Goal: Task Accomplishment & Management: Complete application form

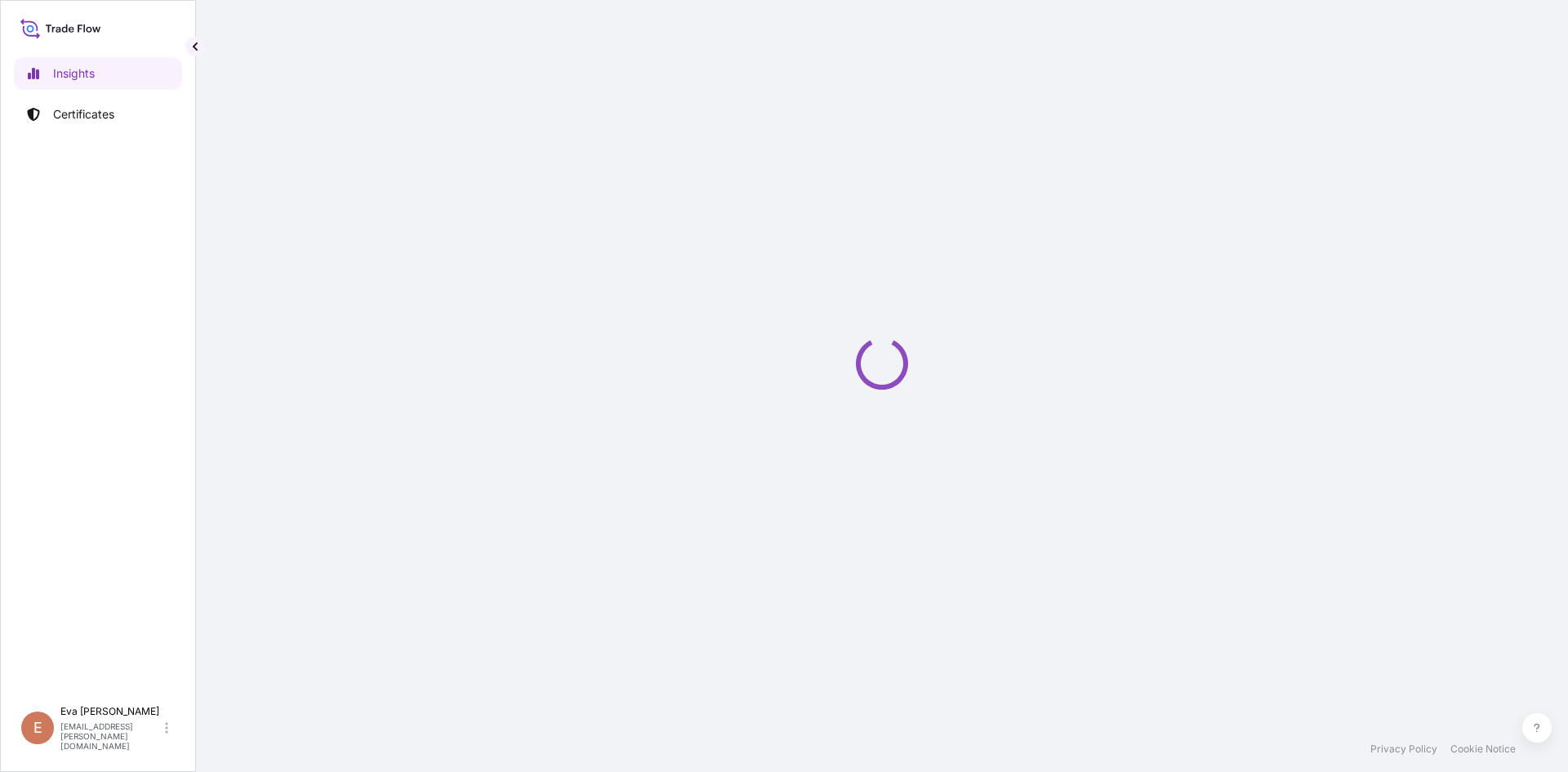
select select "2025"
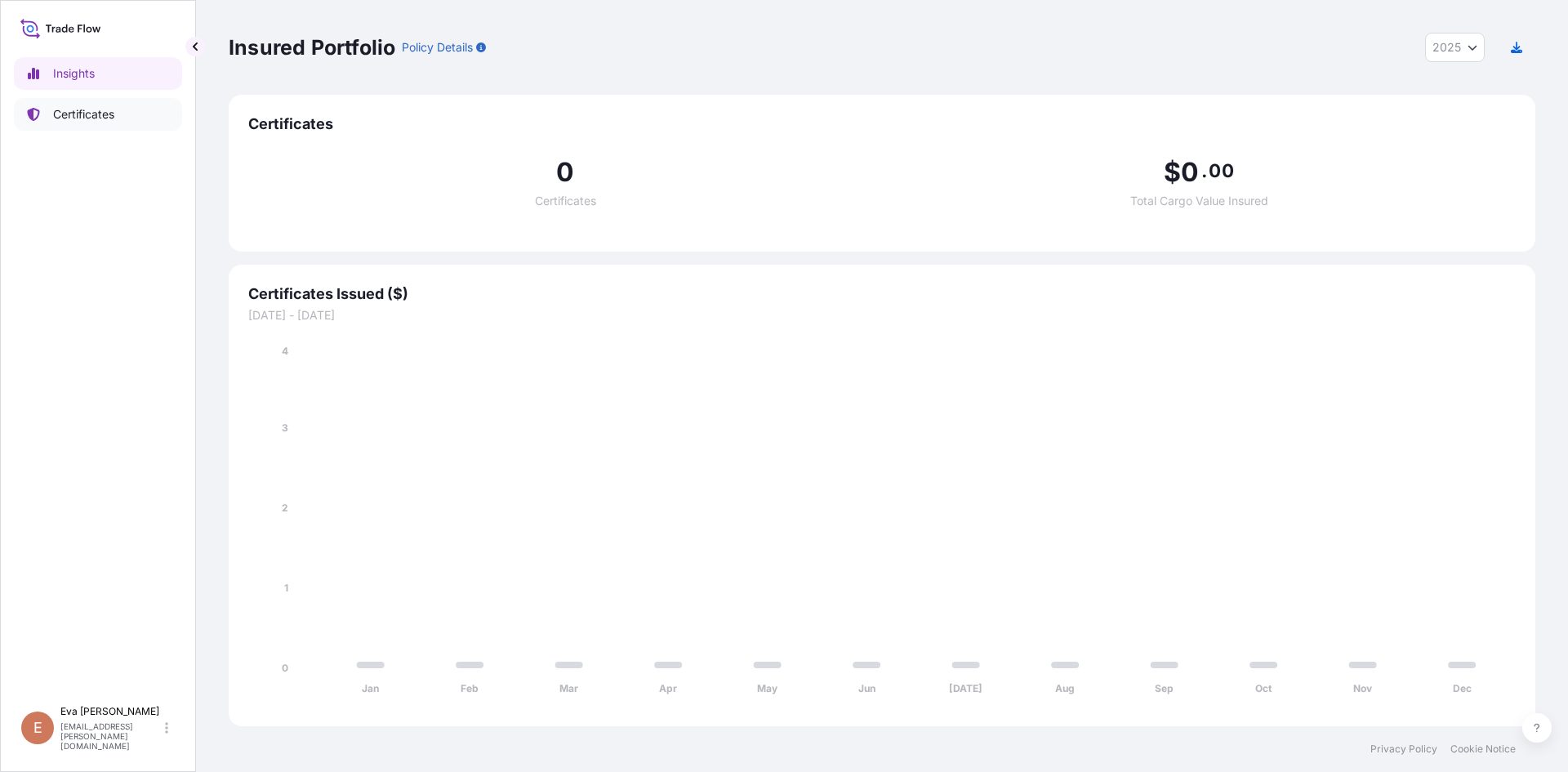
click at [84, 110] on p "Certificates" at bounding box center [83, 114] width 61 height 16
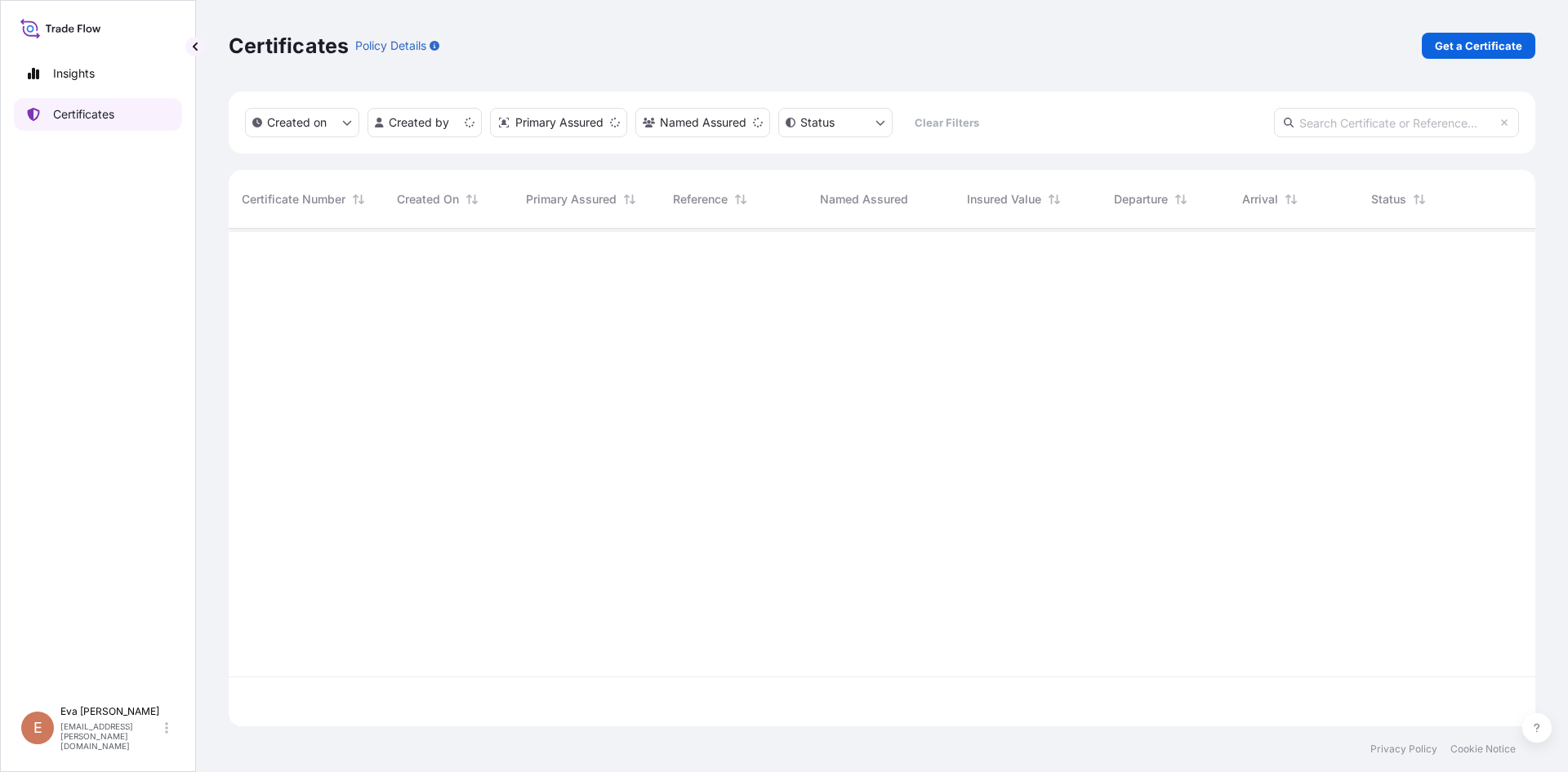
scroll to position [494, 1294]
click at [1486, 41] on p "Get a Certificate" at bounding box center [1478, 45] width 87 height 16
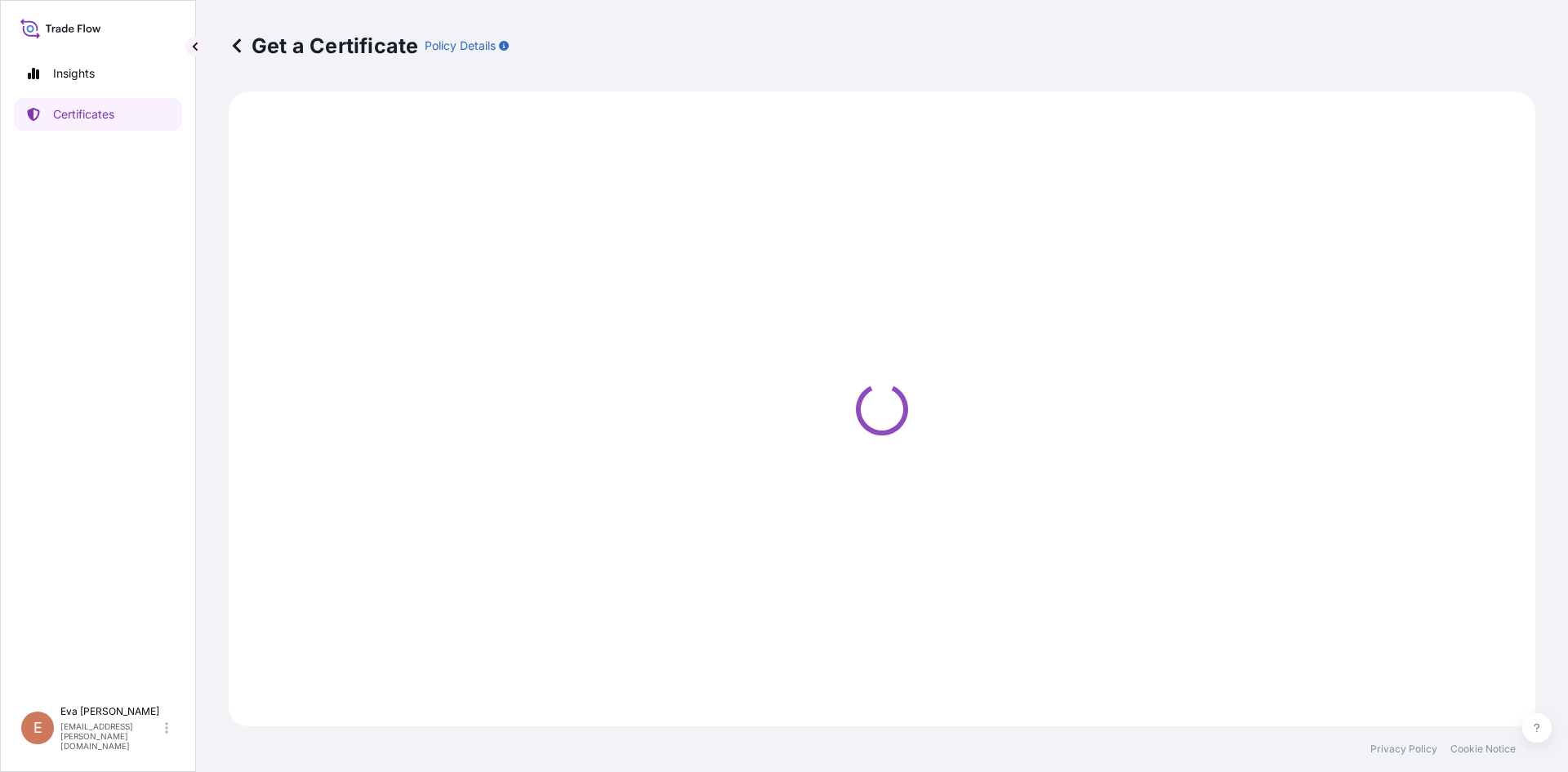
select select "Sea"
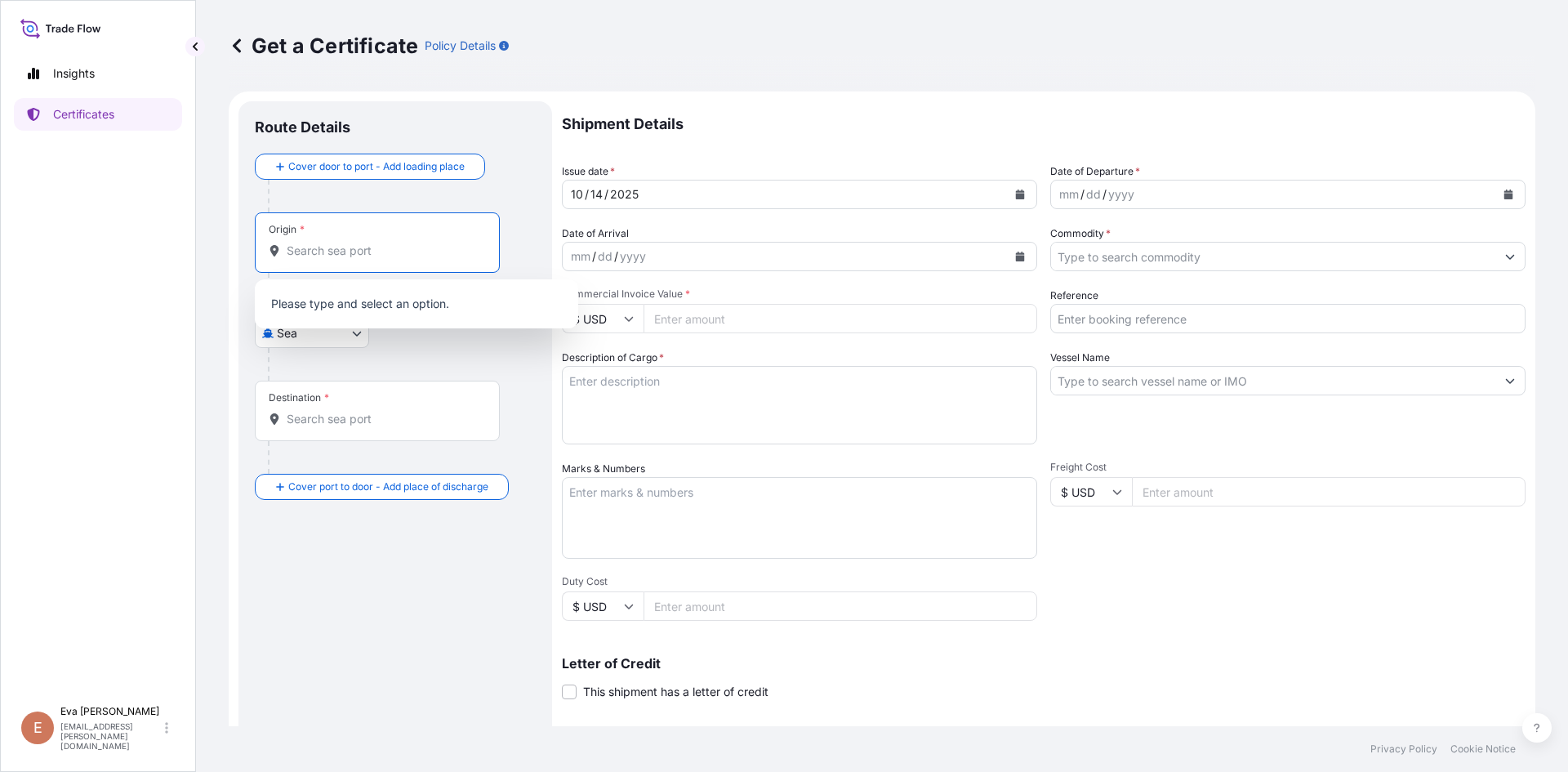
click at [340, 256] on input "Origin *" at bounding box center [382, 250] width 193 height 16
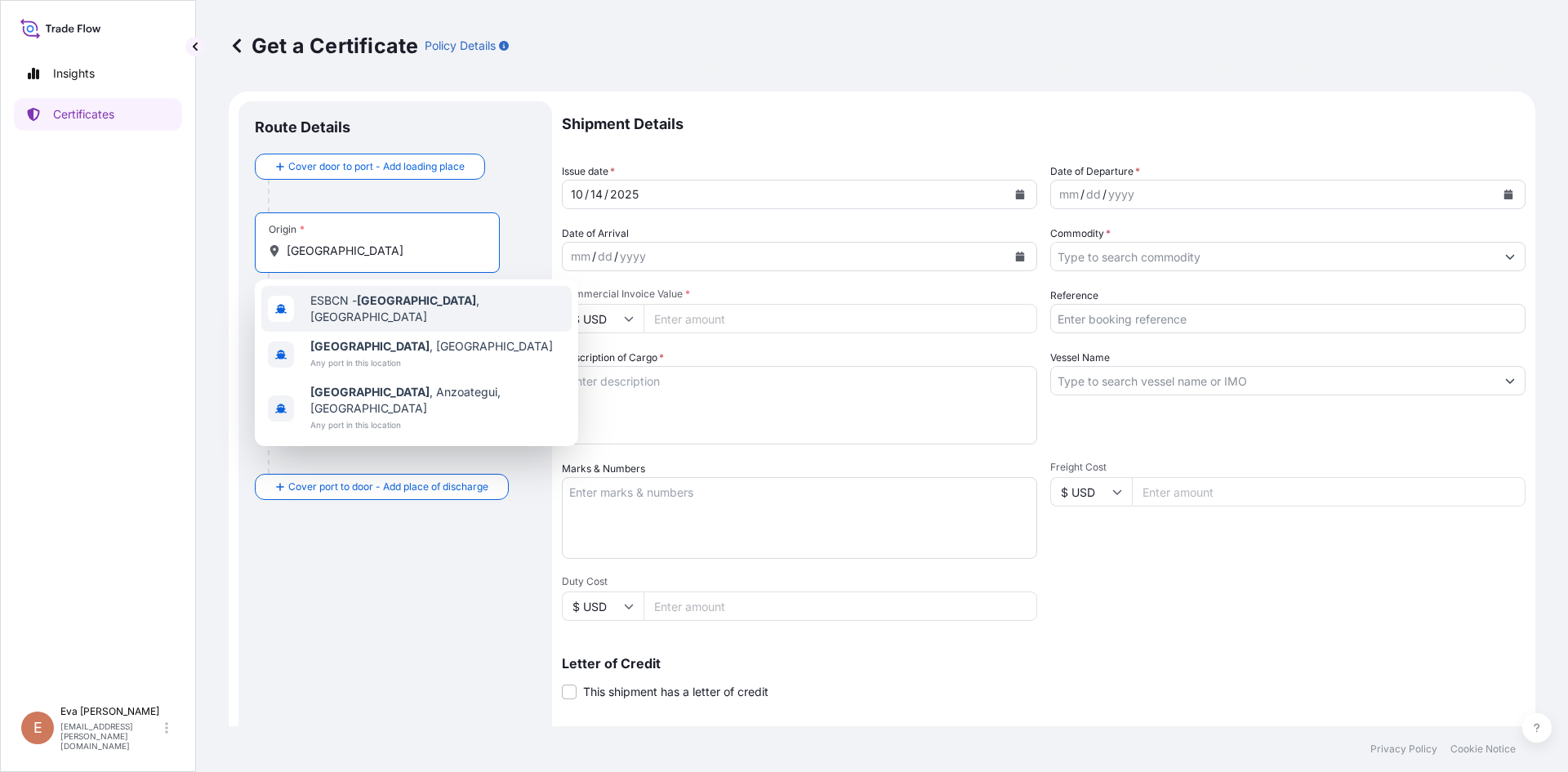
click at [342, 307] on span "ESBCN - [GEOGRAPHIC_DATA] , [GEOGRAPHIC_DATA]" at bounding box center [438, 309] width 255 height 33
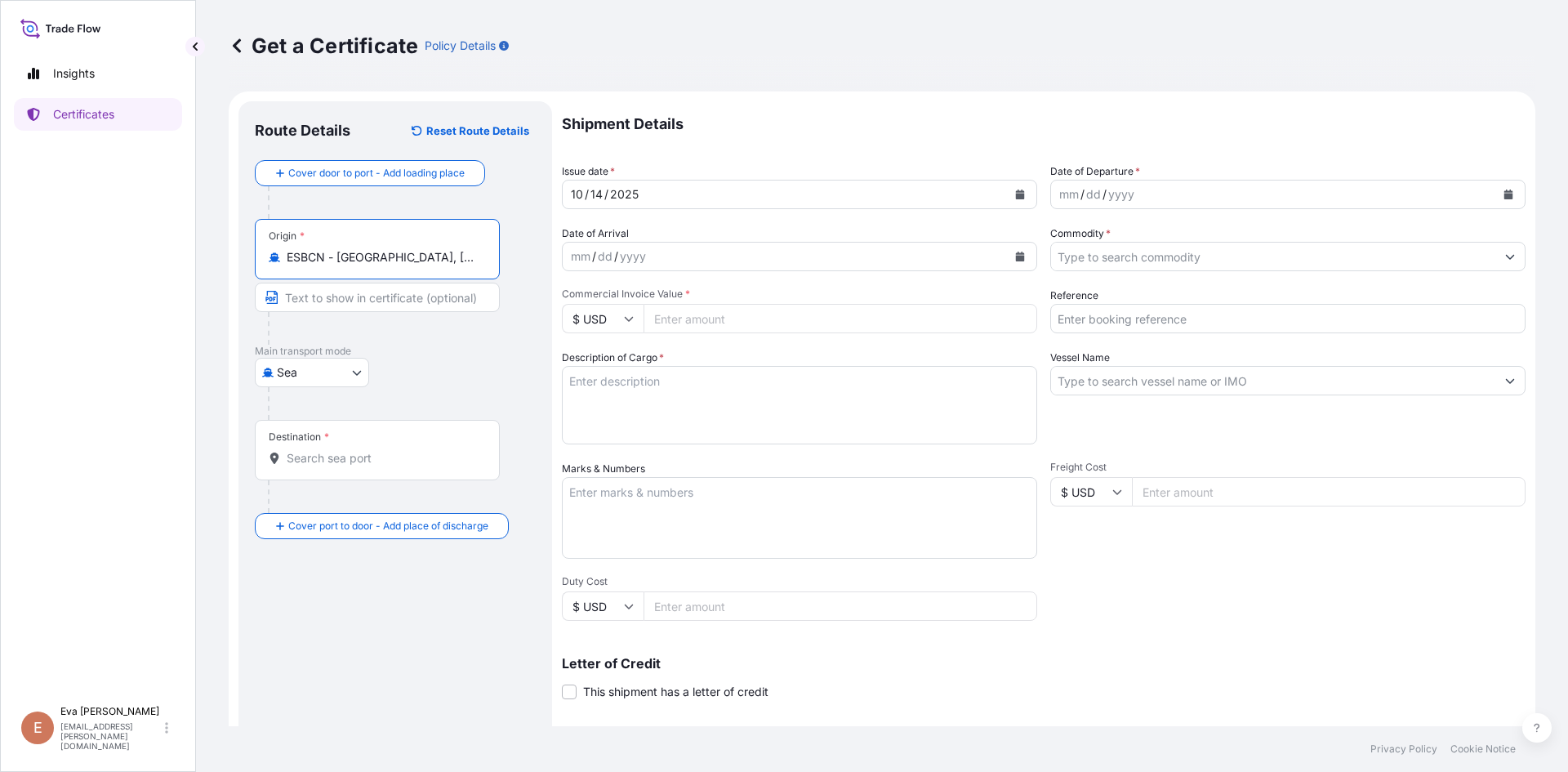
type input "ESBCN - [GEOGRAPHIC_DATA], [GEOGRAPHIC_DATA]"
click at [343, 460] on input "Destination *" at bounding box center [382, 457] width 193 height 16
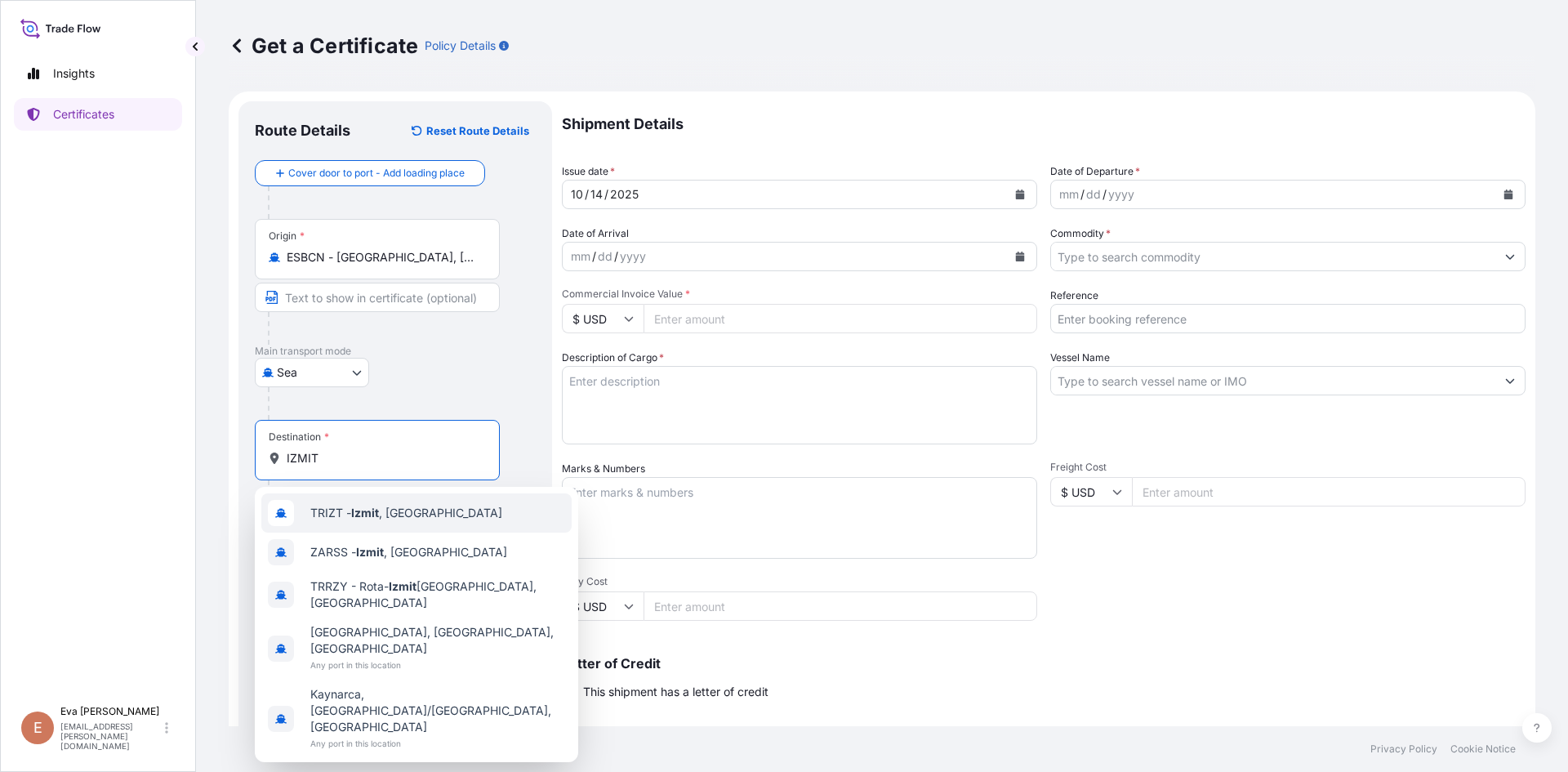
click at [384, 519] on span "TRIZT - [GEOGRAPHIC_DATA] , [GEOGRAPHIC_DATA]" at bounding box center [406, 513] width 192 height 16
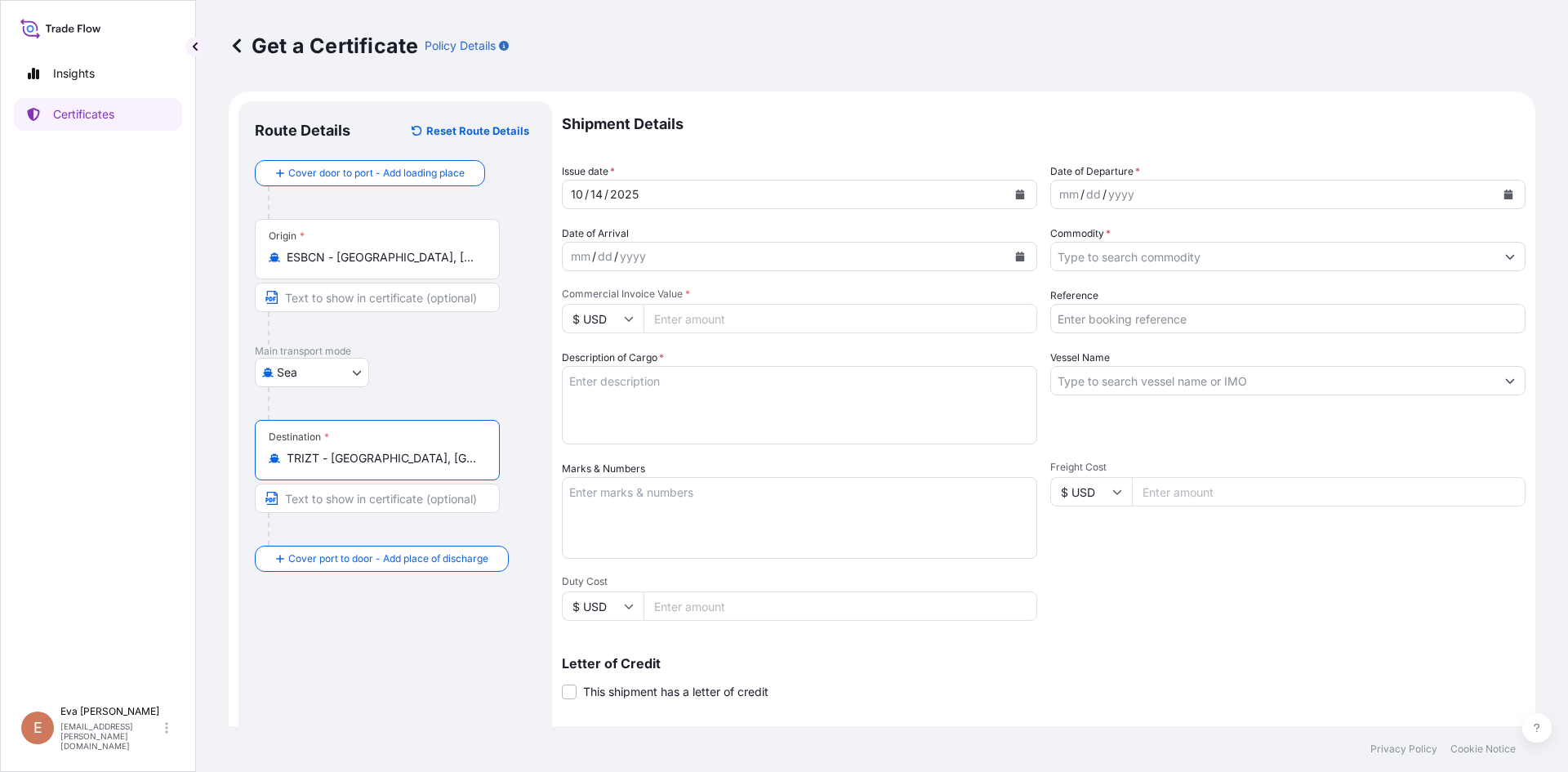
type input "TRIZT - [GEOGRAPHIC_DATA], [GEOGRAPHIC_DATA]"
click at [1216, 191] on div "mm / dd / yyyy" at bounding box center [1273, 194] width 444 height 30
click at [1504, 197] on icon "Calendar" at bounding box center [1508, 195] width 9 height 10
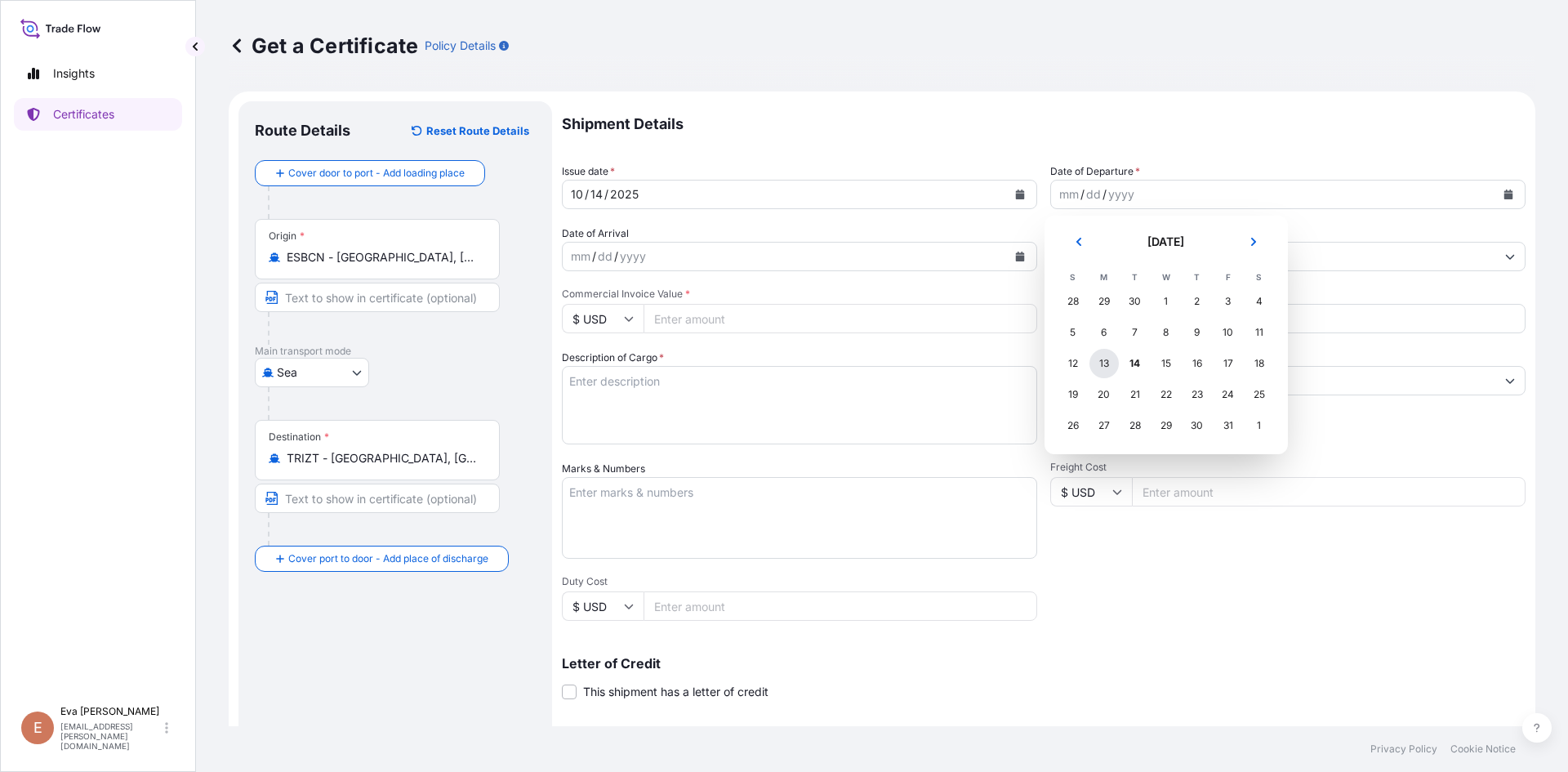
click at [1101, 369] on div "13" at bounding box center [1104, 363] width 30 height 30
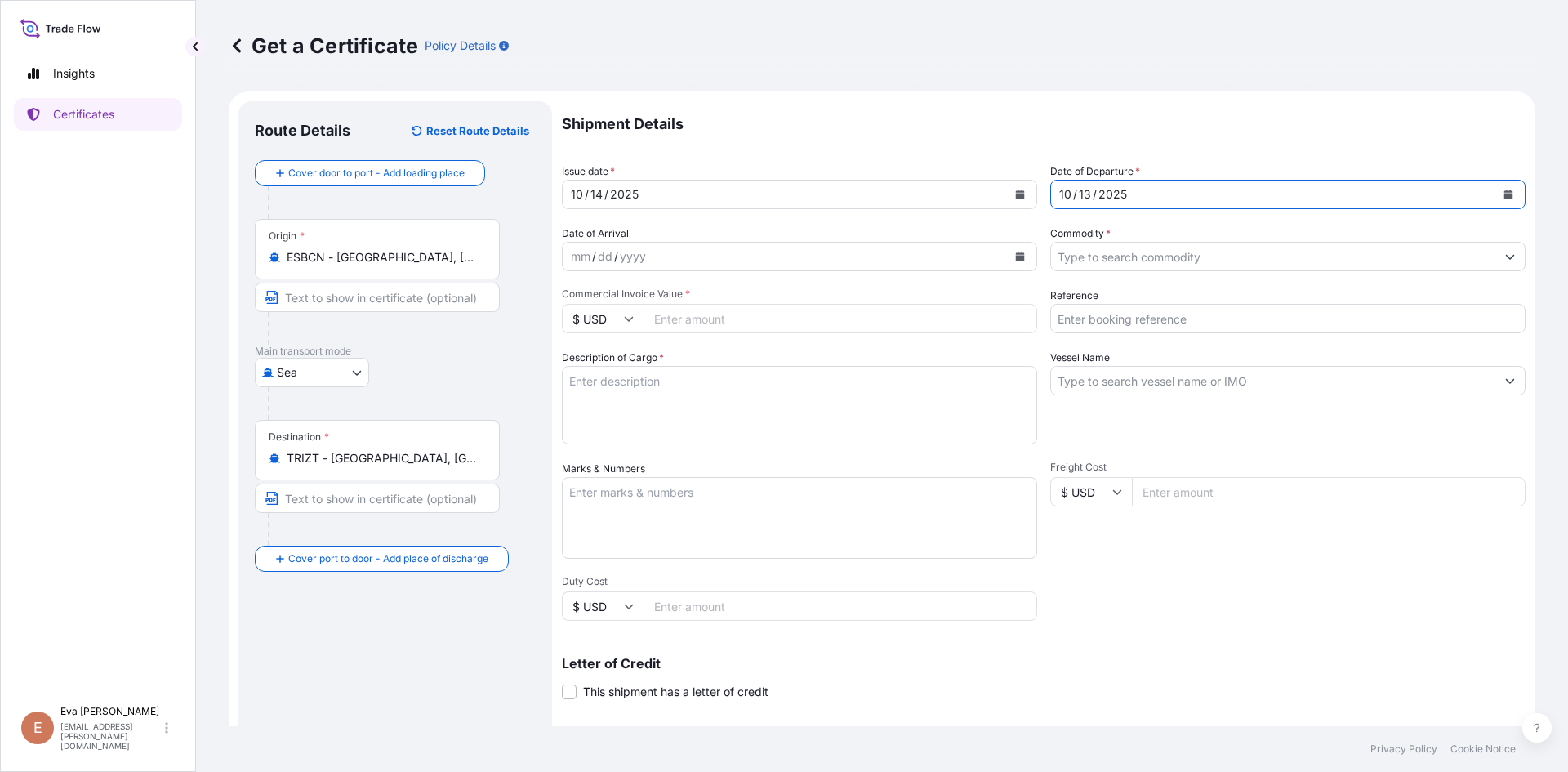
click at [1169, 257] on input "Commodity *" at bounding box center [1273, 256] width 444 height 30
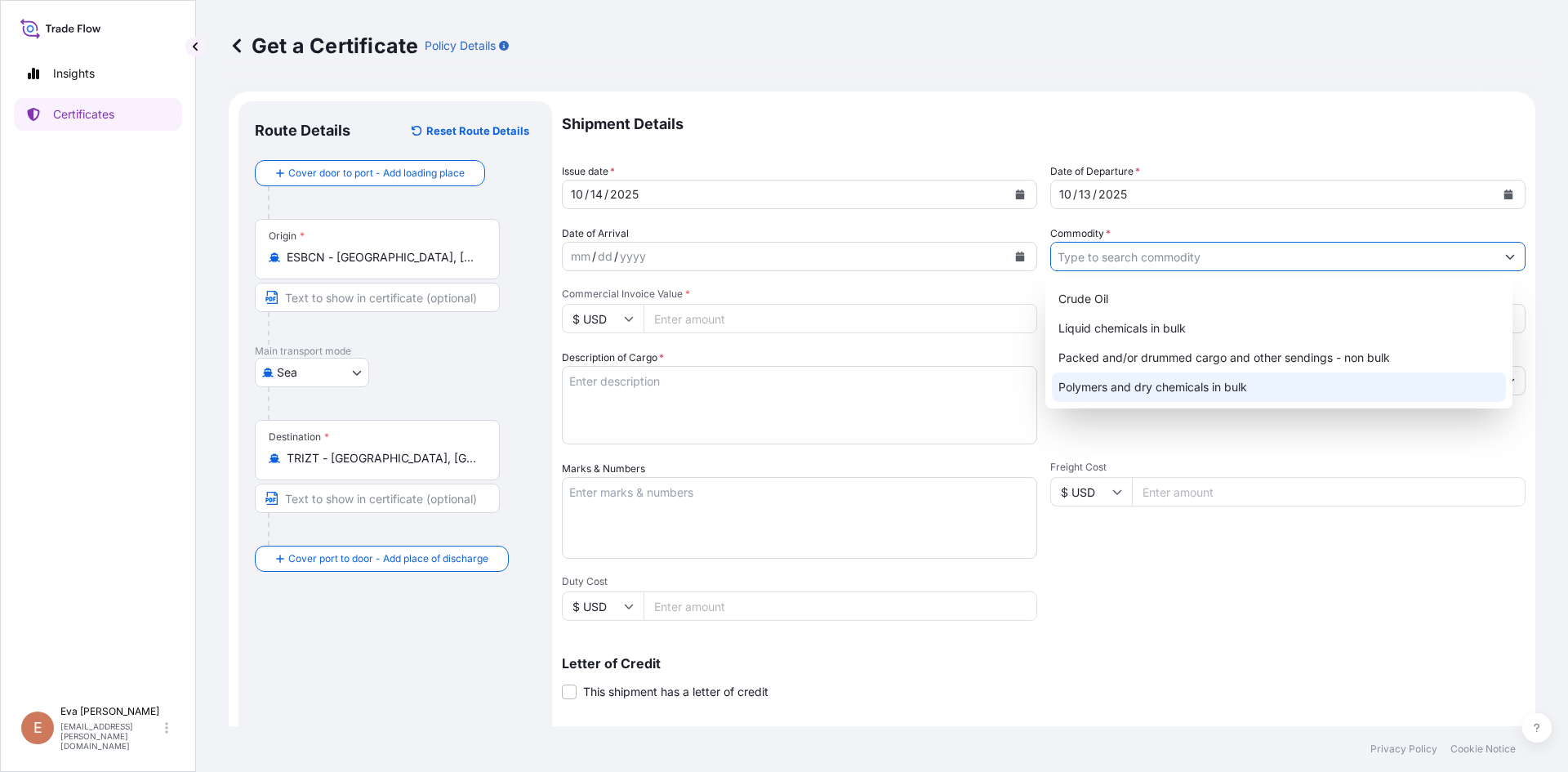
click at [1167, 380] on div "Polymers and dry chemicals in bulk" at bounding box center [1279, 387] width 455 height 30
type input "Polymers and dry chemicals in bulk"
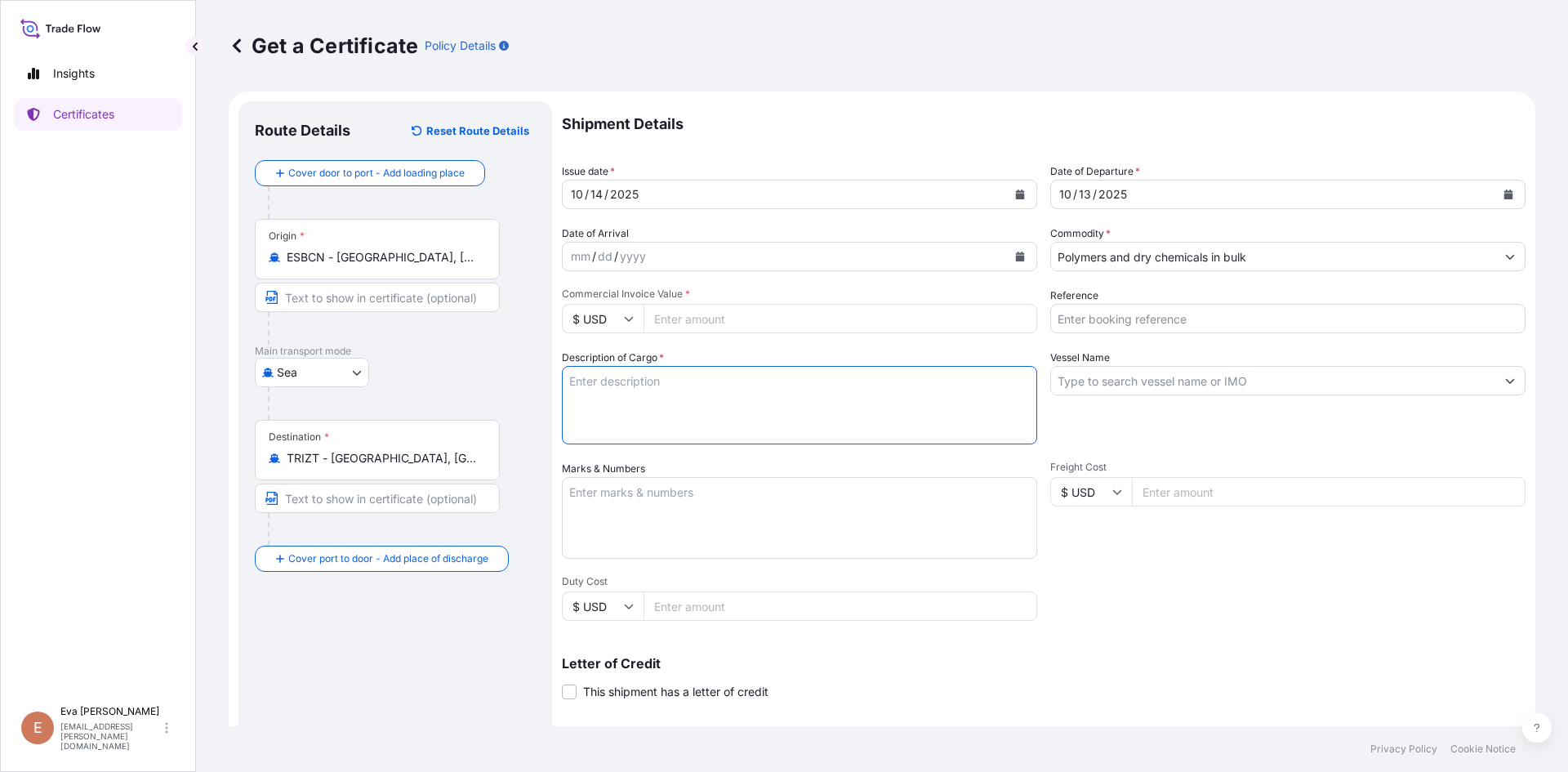
click at [623, 393] on textarea "Description of Cargo *" at bounding box center [799, 406] width 475 height 79
type textarea "1X20 BULK"
click at [630, 320] on icon at bounding box center [629, 319] width 9 height 5
click at [592, 369] on div "€ EUR" at bounding box center [603, 363] width 69 height 31
type input "€ EUR"
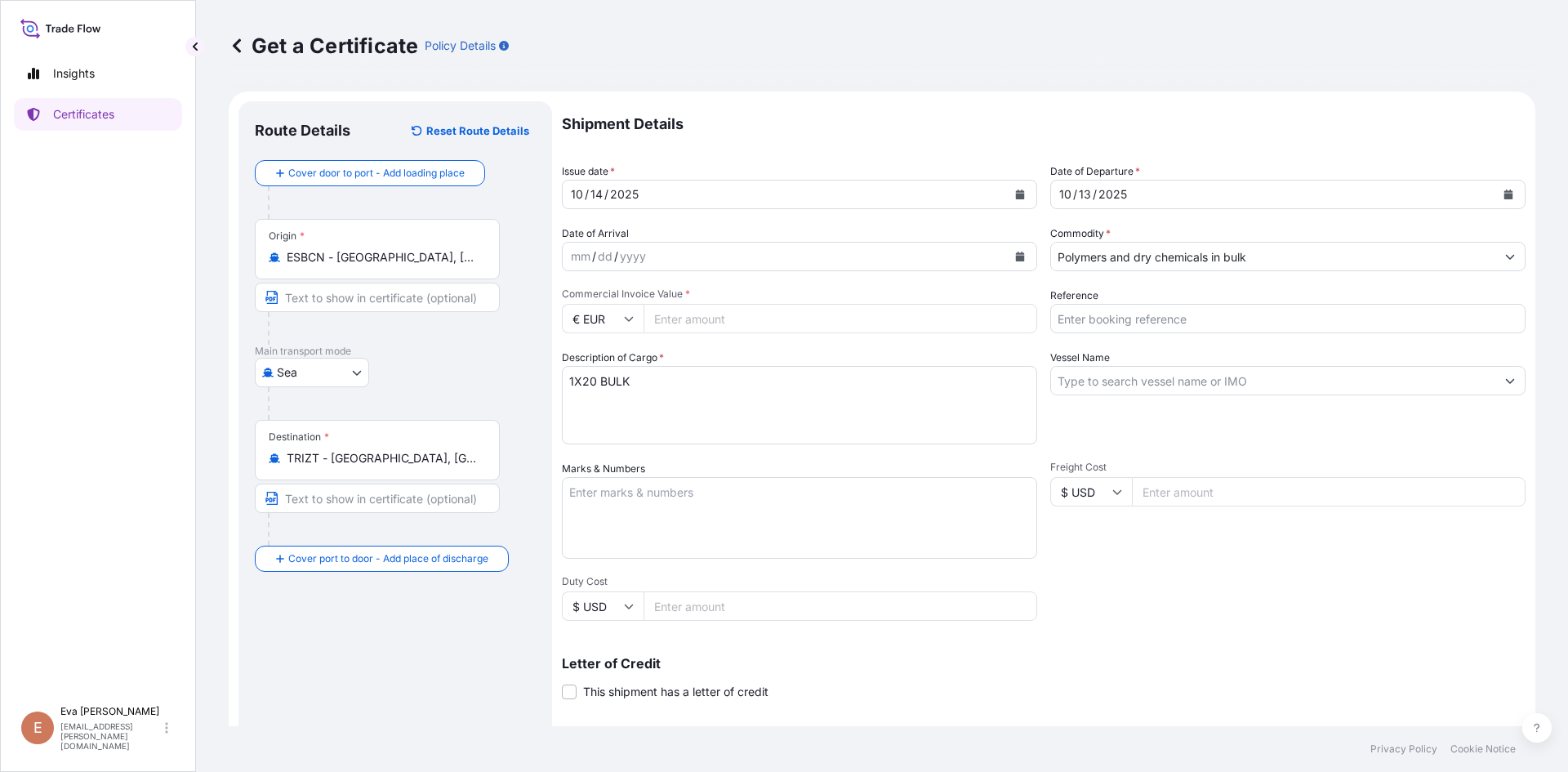
click at [715, 322] on input "Commercial Invoice Value *" at bounding box center [840, 318] width 394 height 30
type input "33553.44"
click at [1061, 317] on input "Reference" at bounding box center [1288, 318] width 475 height 30
type input "1625207656"
click at [1144, 385] on input "Vessel Name" at bounding box center [1273, 381] width 444 height 30
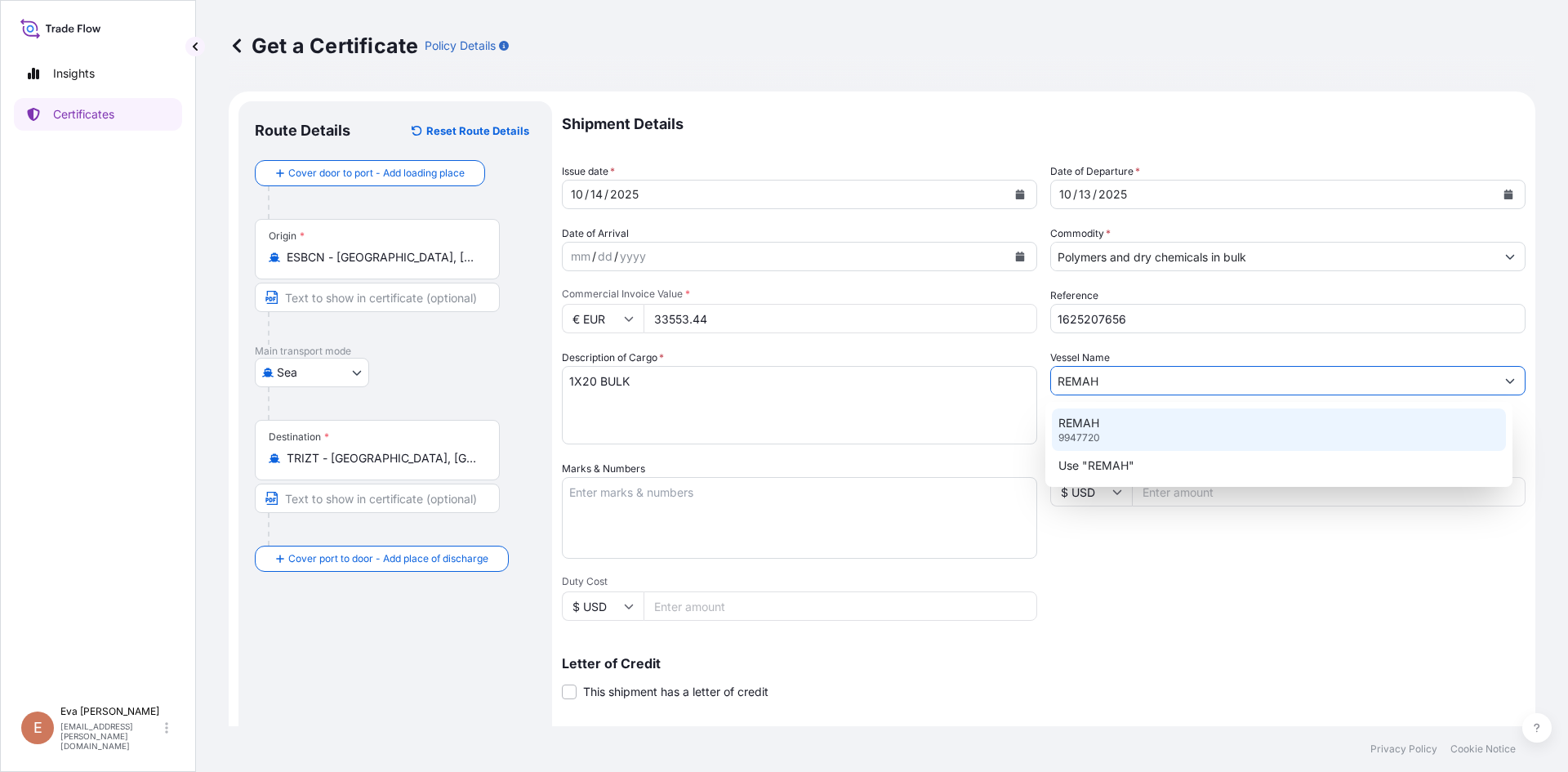
click at [1128, 433] on div "REMAH 9947720" at bounding box center [1279, 430] width 455 height 42
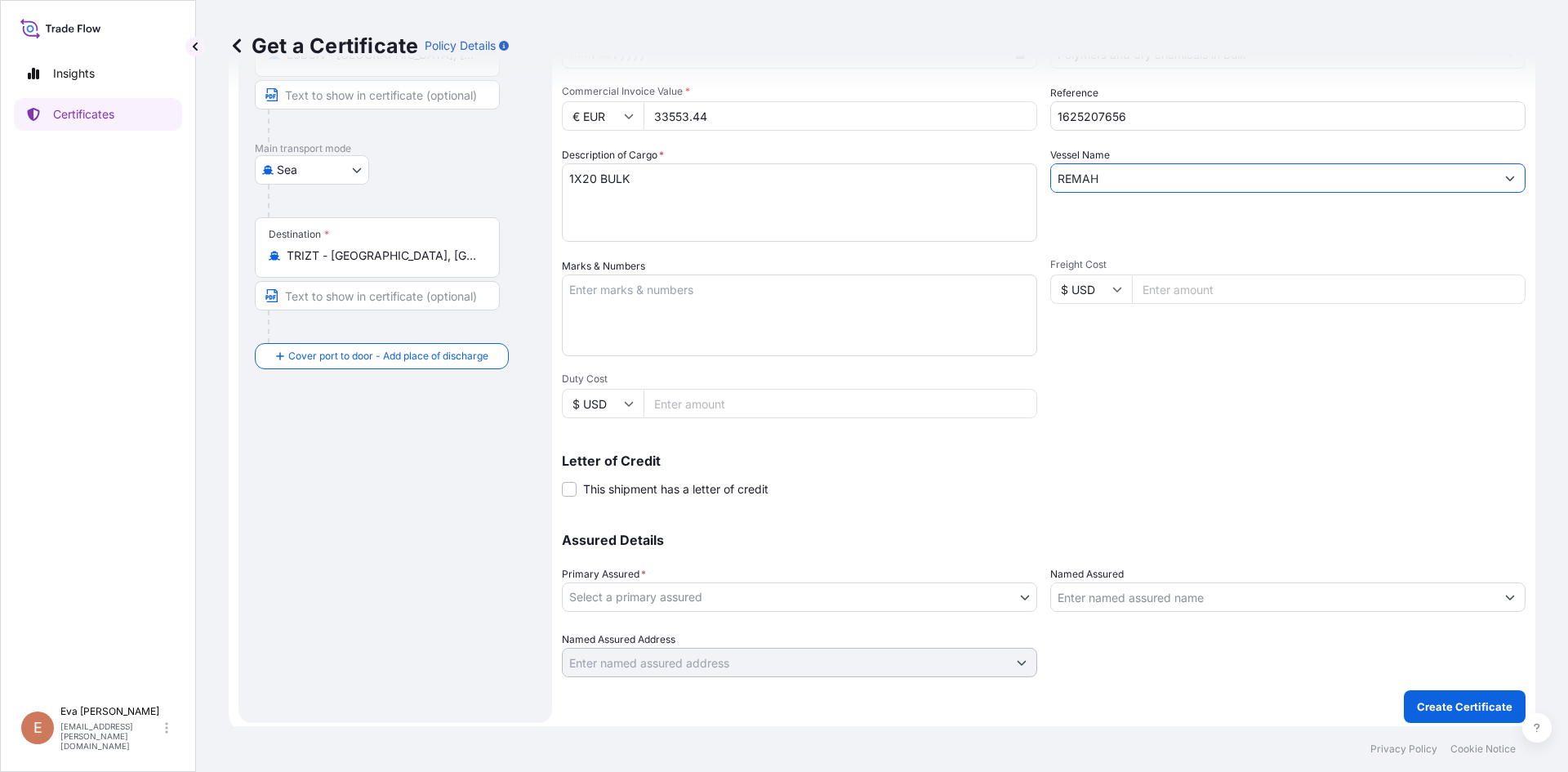
scroll to position [209, 0]
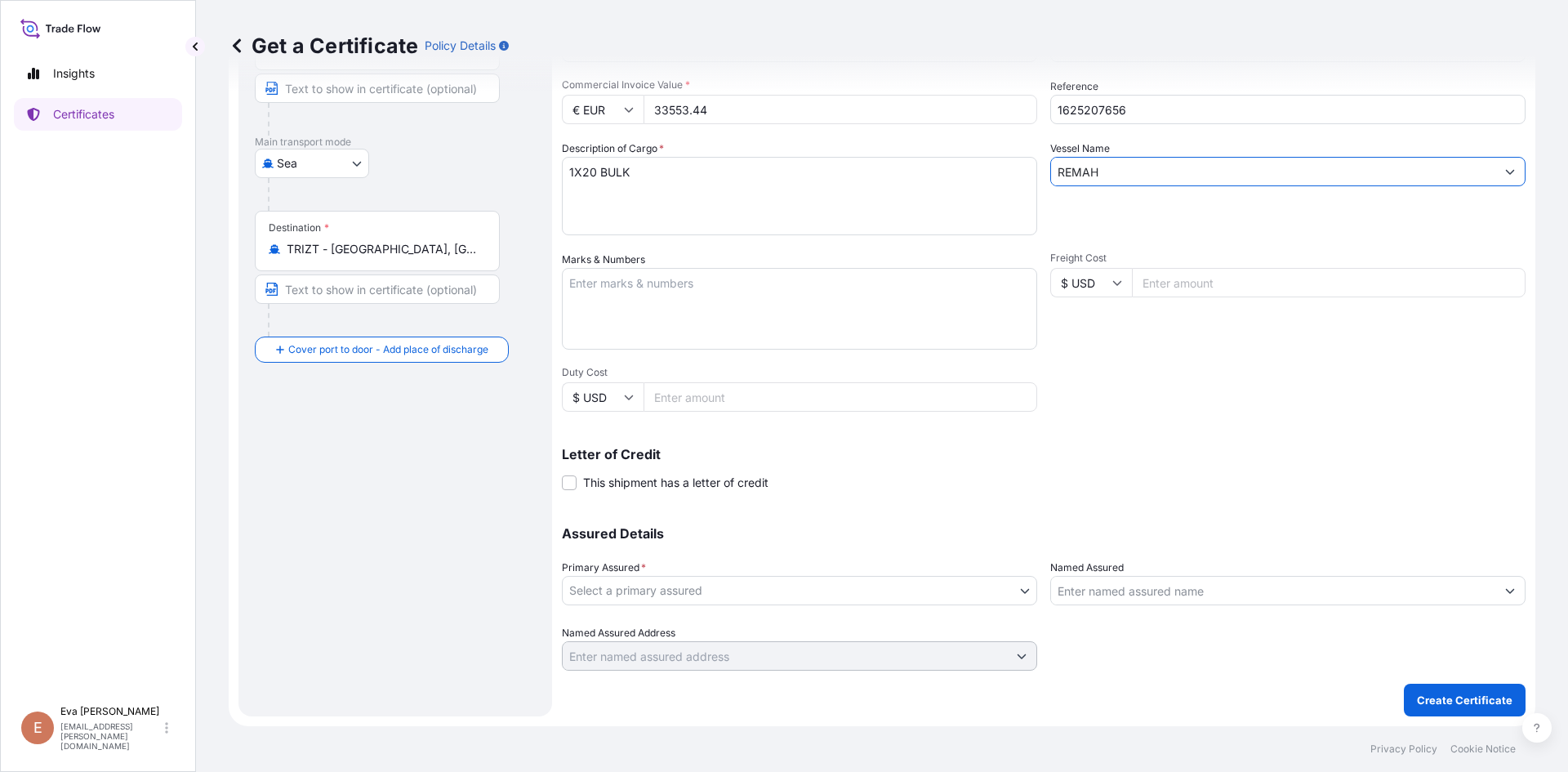
type input "REMAH"
click at [726, 589] on body "0 options available. 2 options available. Insights Certificates E [PERSON_NAME]…" at bounding box center [784, 386] width 1568 height 772
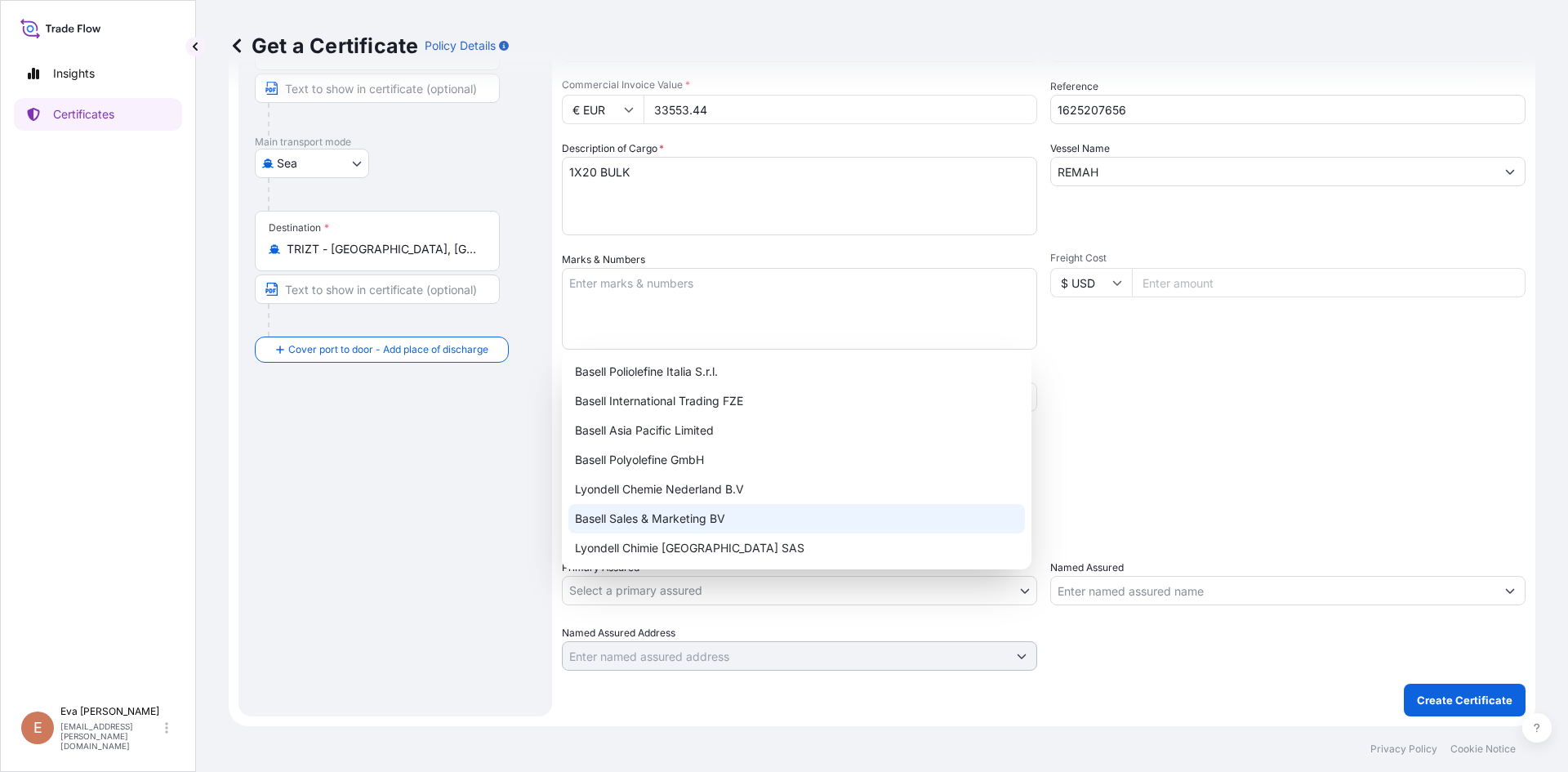
click at [726, 524] on div "Basell Sales & Marketing BV" at bounding box center [796, 519] width 456 height 30
select select "32164"
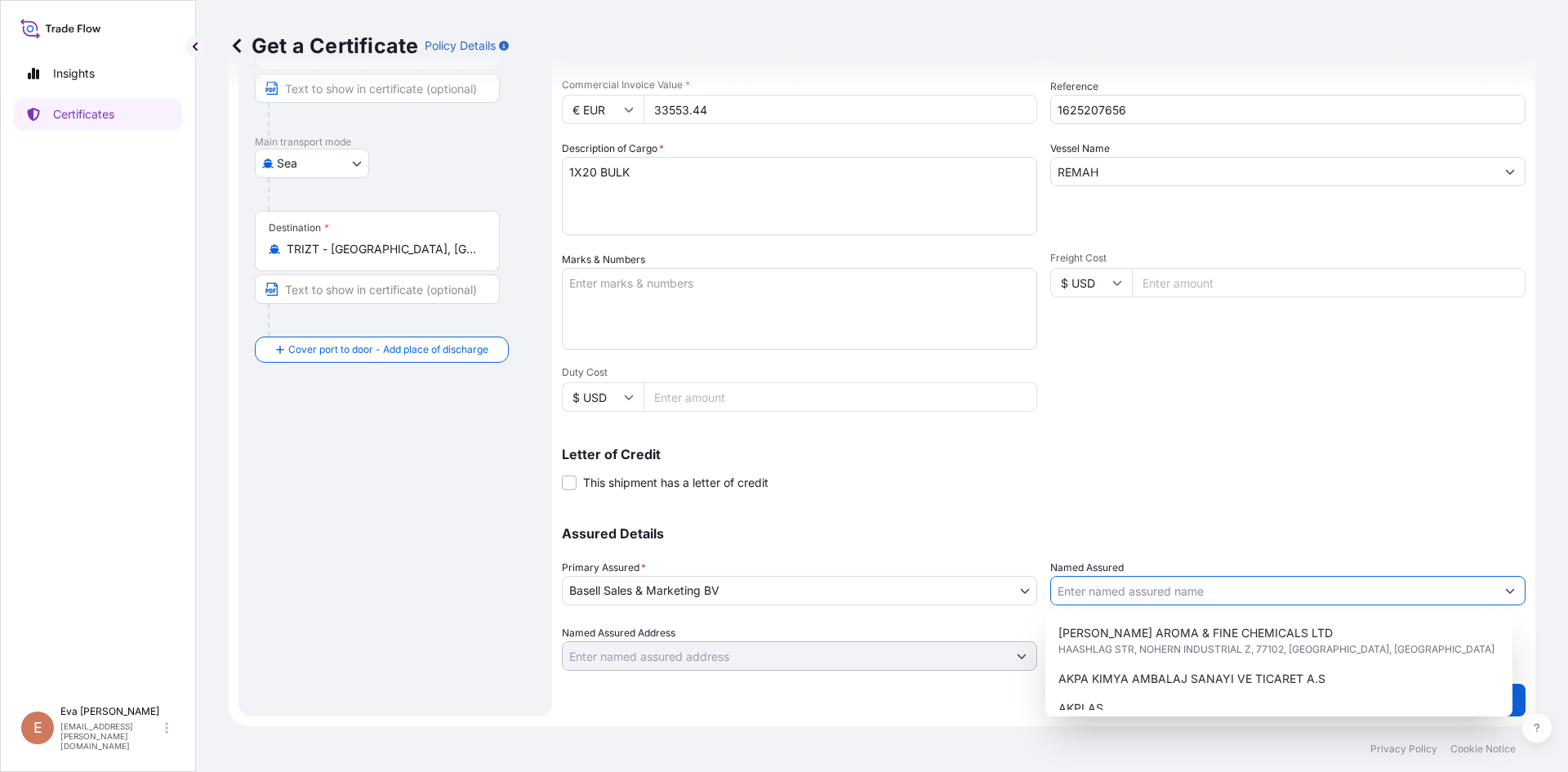
click at [1133, 599] on input "Named Assured" at bounding box center [1273, 591] width 444 height 30
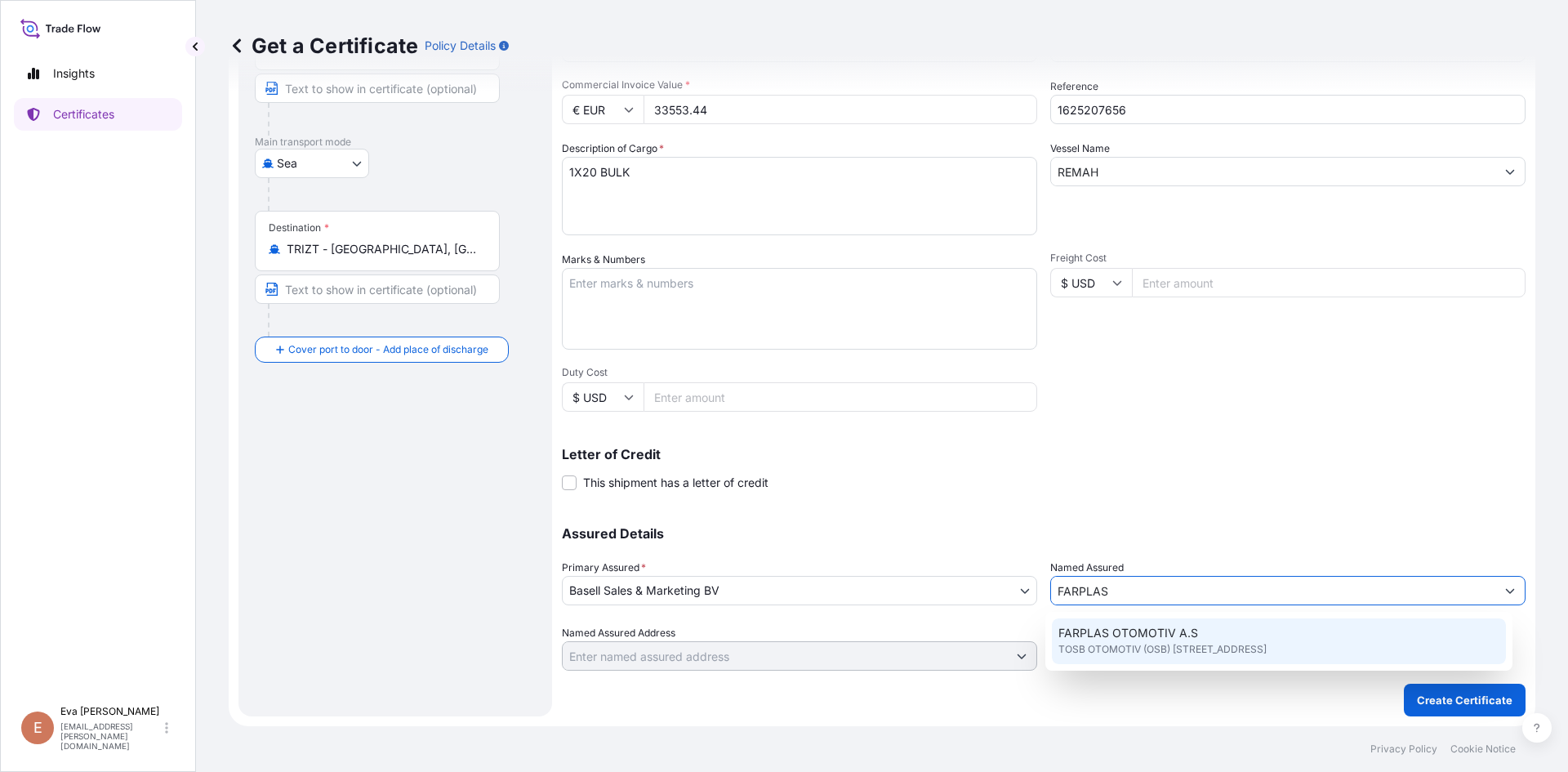
click at [1181, 643] on span "TOSB OTOMOTIV (OSB) [STREET_ADDRESS]" at bounding box center [1162, 649] width 208 height 16
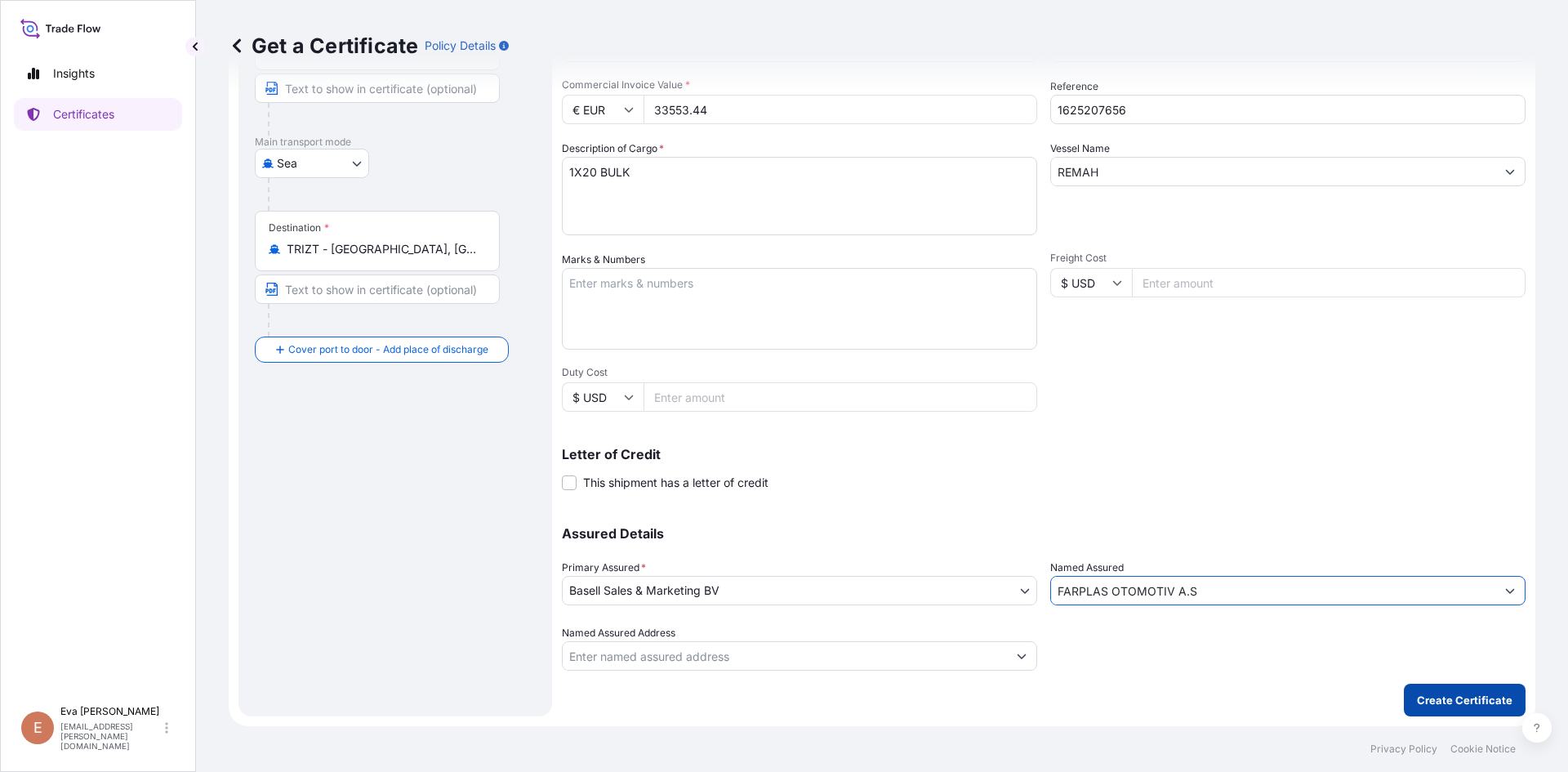
type input "FARPLAS OTOMOTIV A.S"
click at [1454, 701] on p "Create Certificate" at bounding box center [1464, 700] width 96 height 16
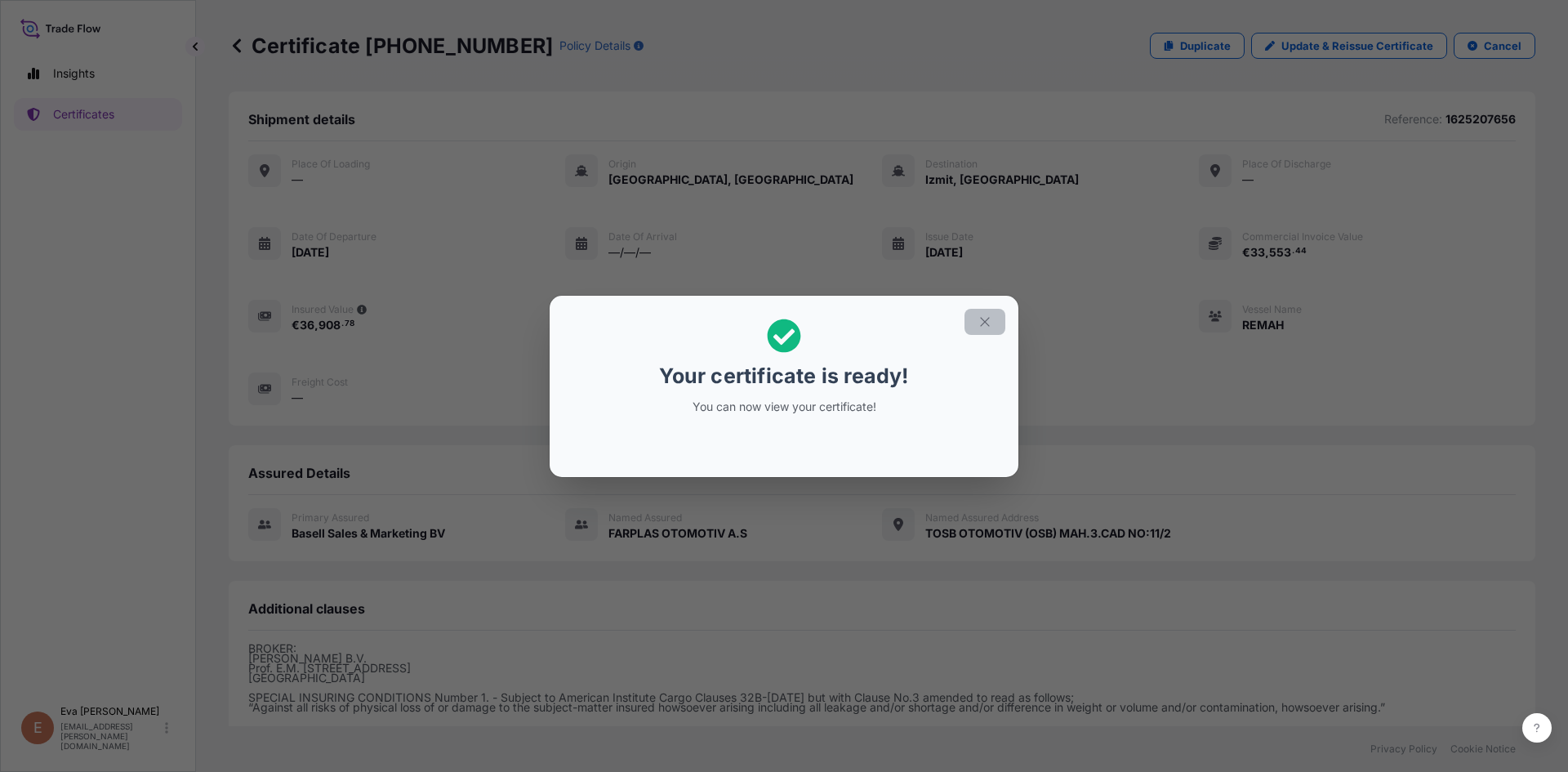
click at [985, 323] on icon "button" at bounding box center [984, 321] width 14 height 14
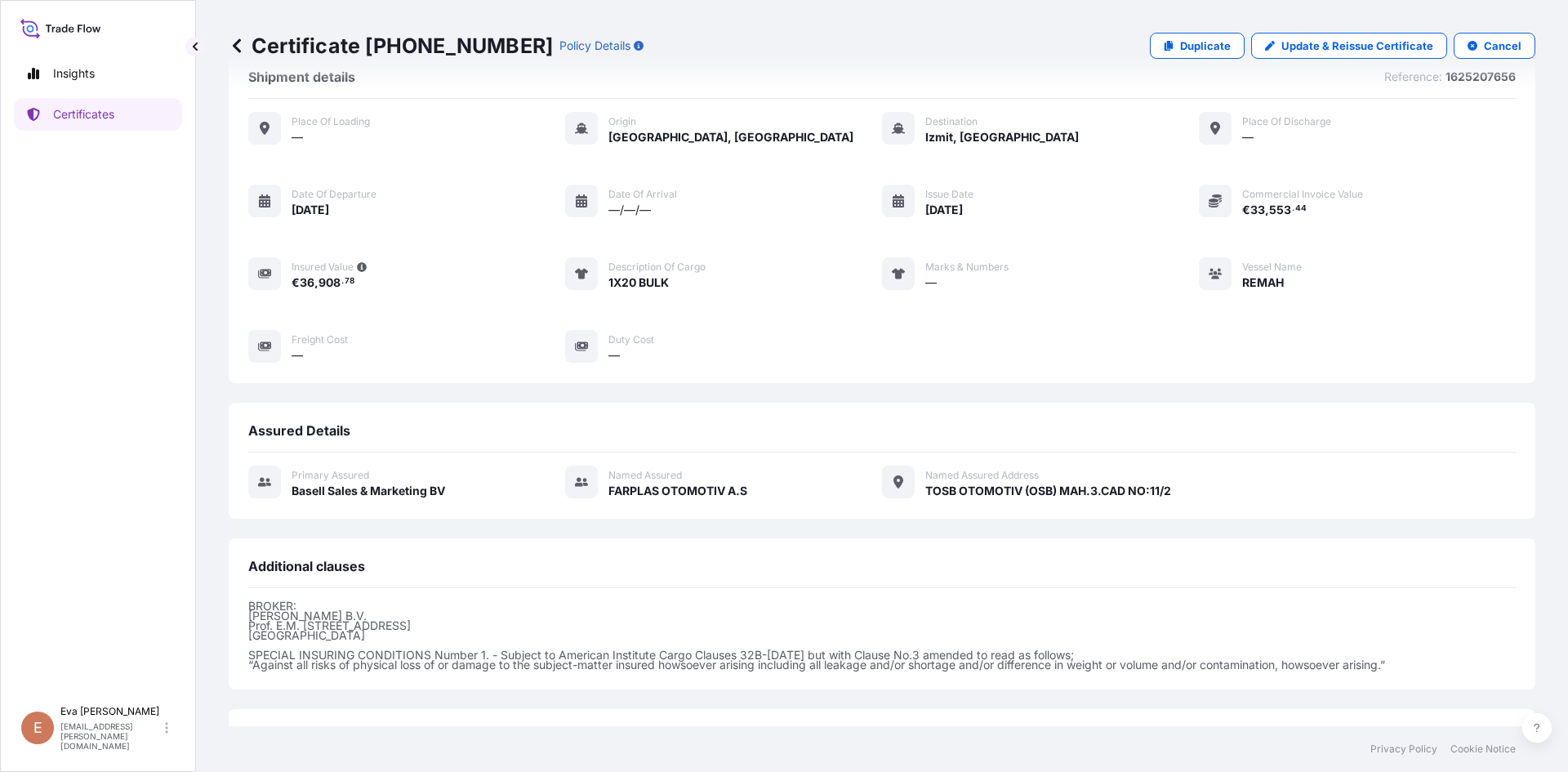
scroll to position [163, 0]
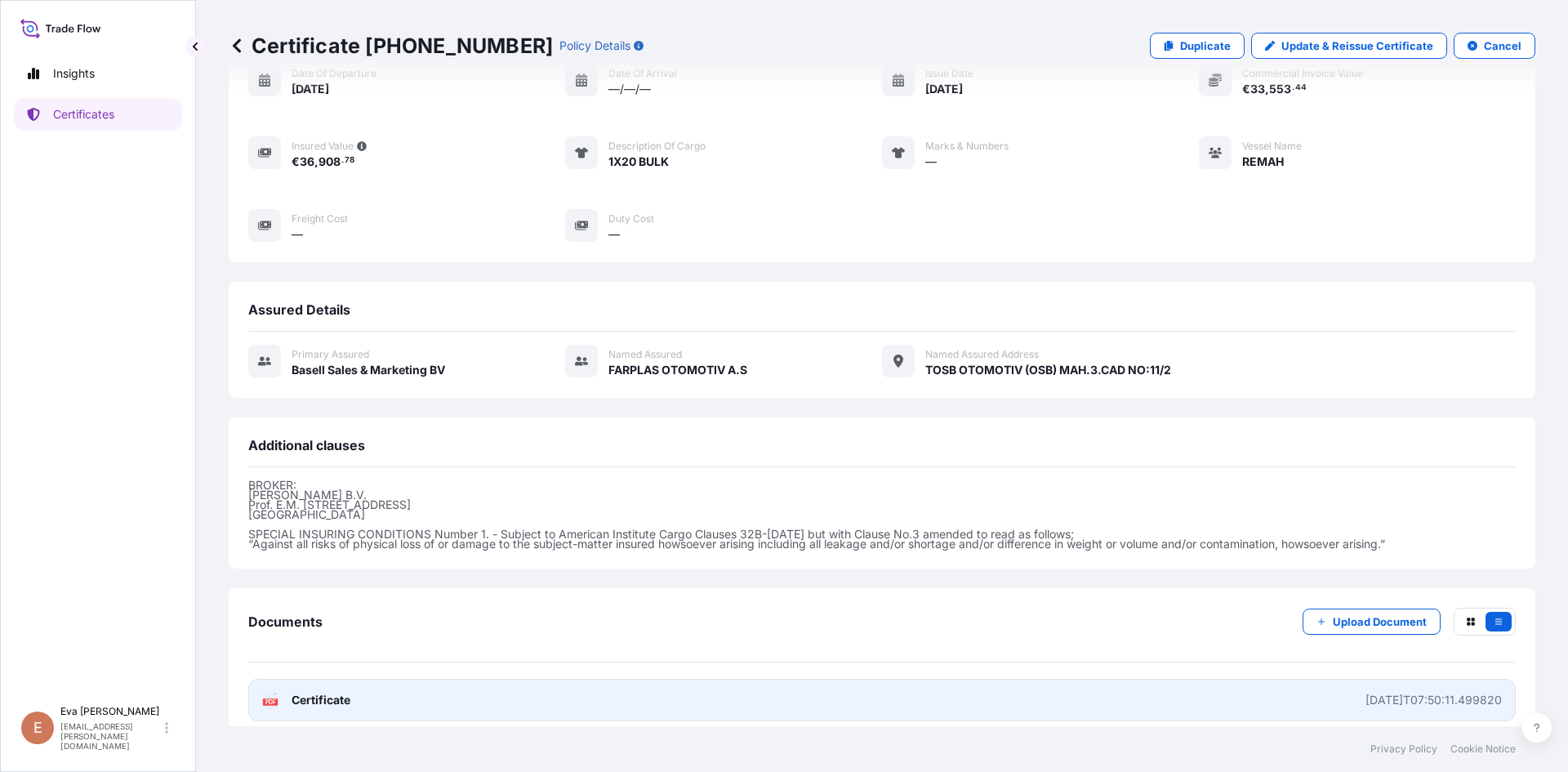
click at [263, 698] on icon "PDF" at bounding box center [269, 700] width 16 height 16
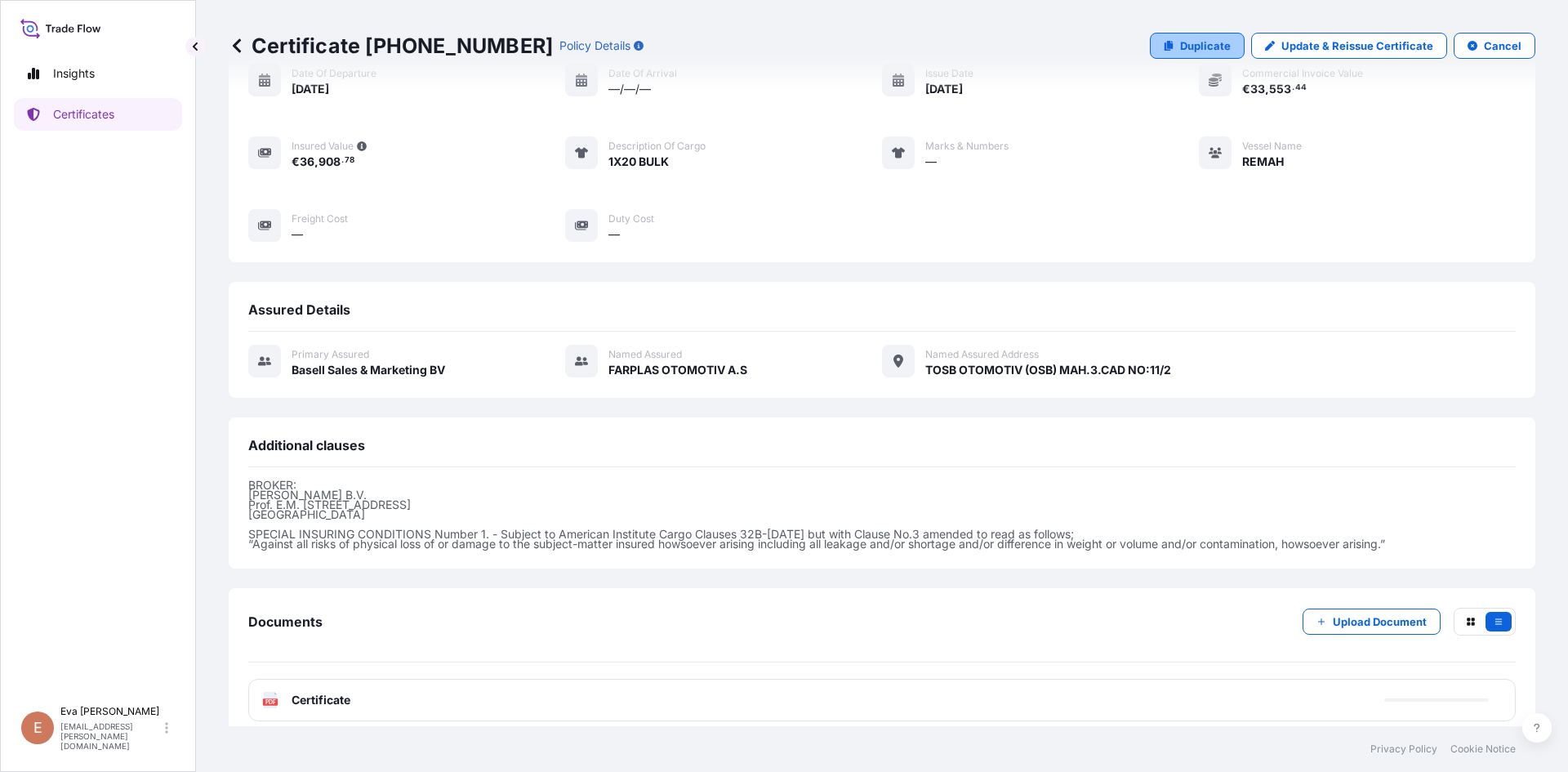
click at [1184, 53] on p "Duplicate" at bounding box center [1205, 45] width 51 height 16
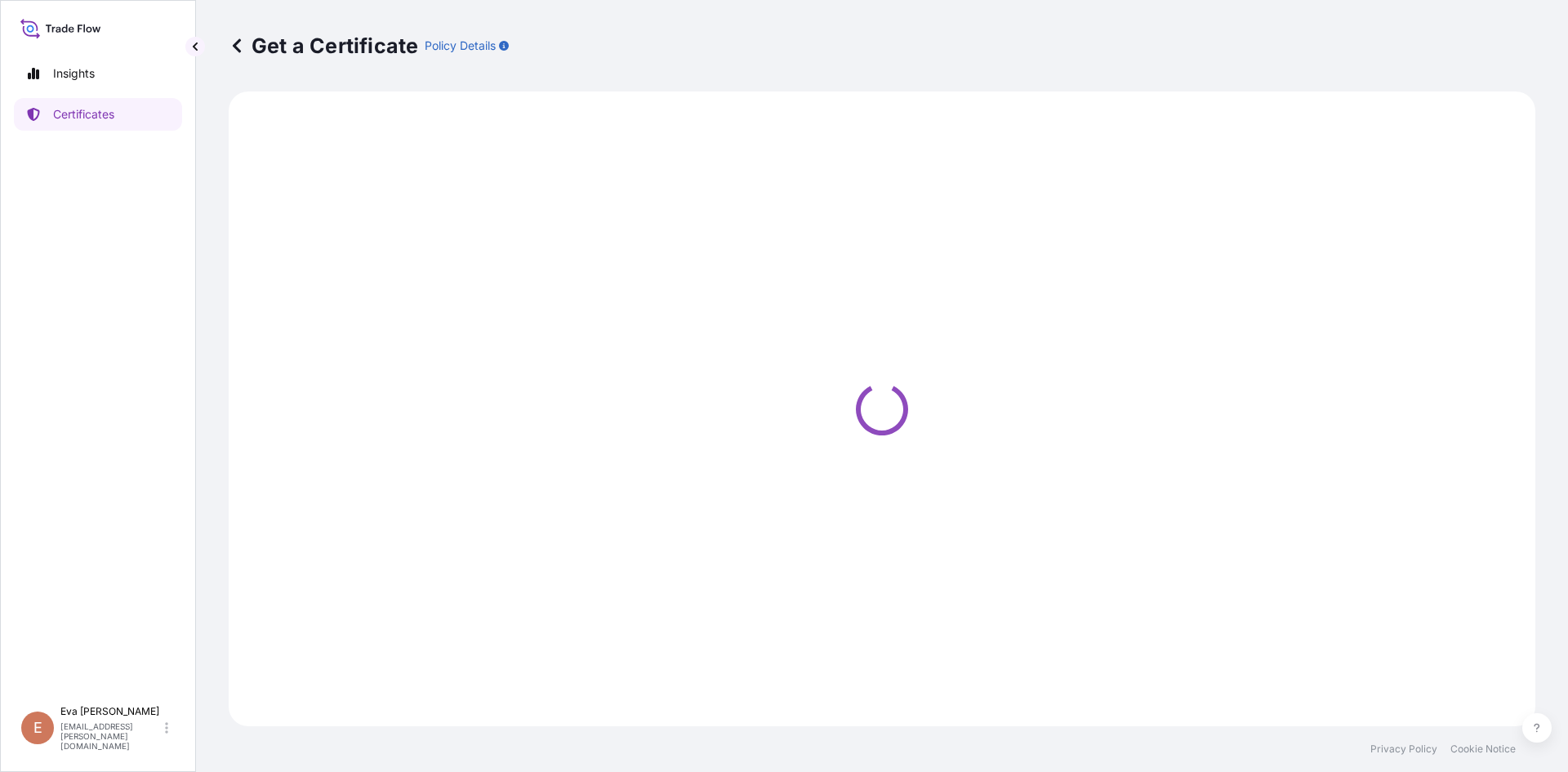
select select "Sea"
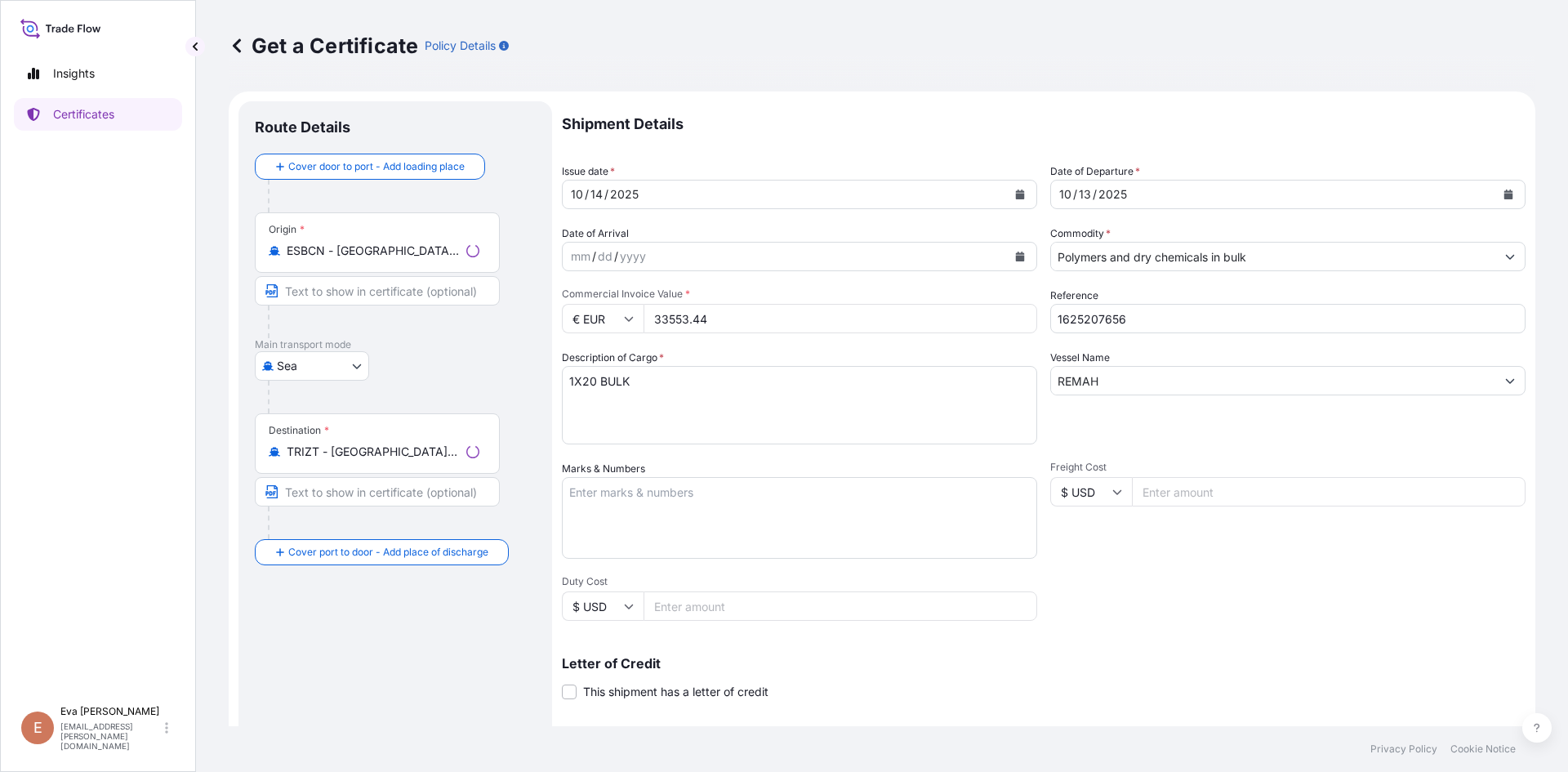
select select "32164"
drag, startPoint x: 668, startPoint y: 316, endPoint x: 757, endPoint y: 314, distance: 89.0
click at [757, 314] on input "33553.44" at bounding box center [840, 318] width 394 height 30
type input "33337.92"
drag, startPoint x: 1127, startPoint y: 320, endPoint x: 1096, endPoint y: 319, distance: 31.0
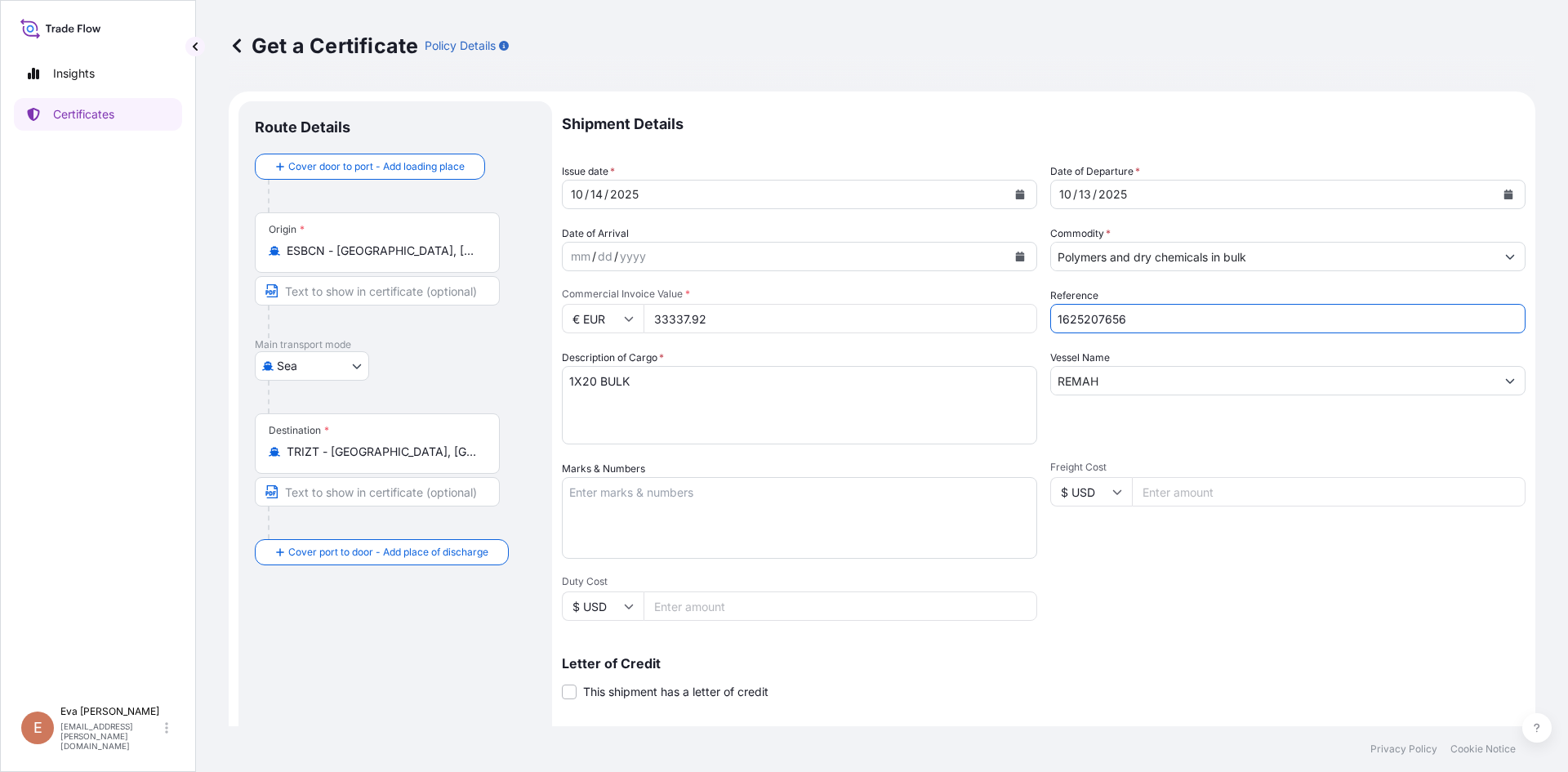
click at [1096, 319] on input "1625207656" at bounding box center [1288, 318] width 475 height 30
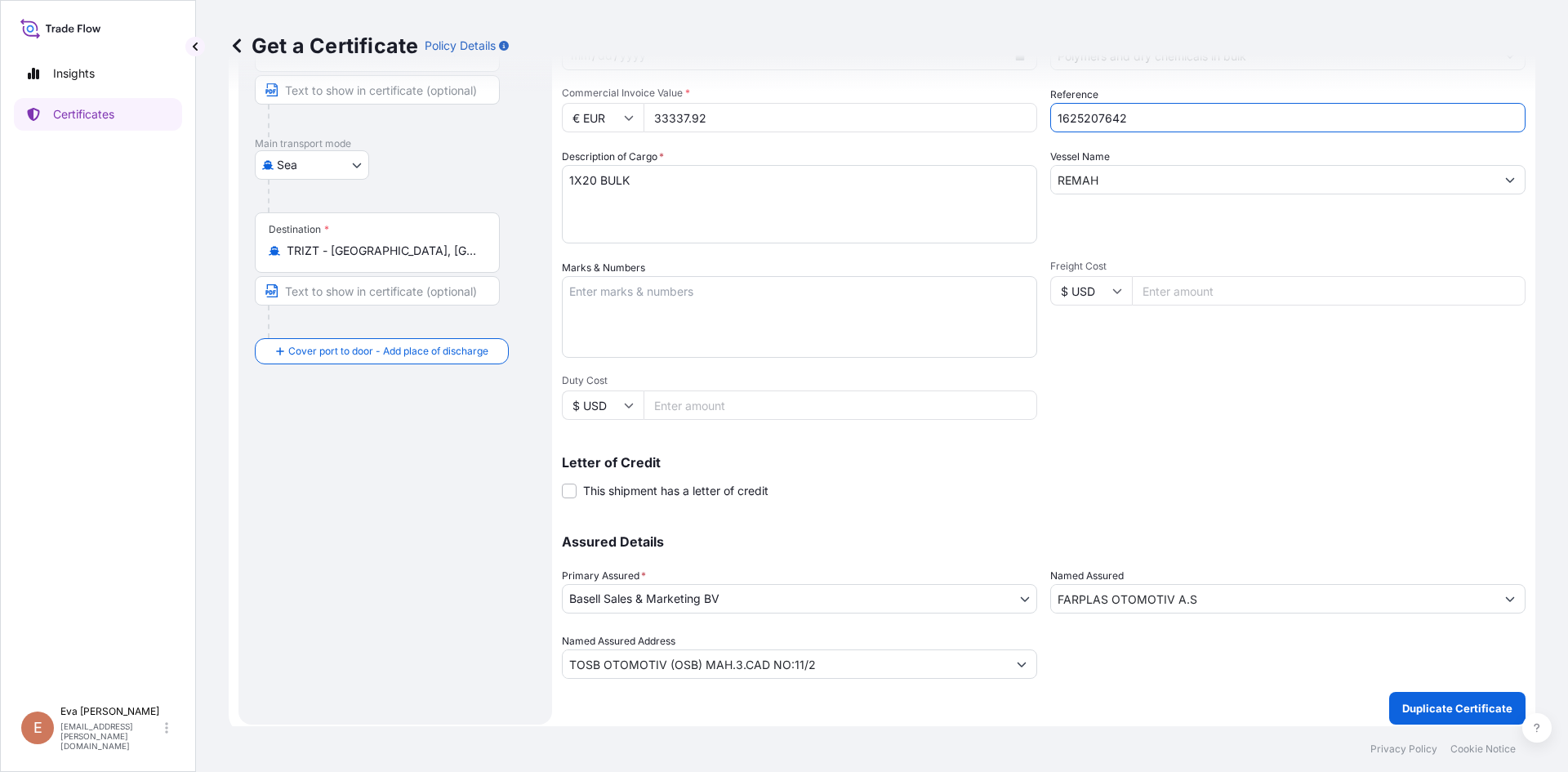
scroll to position [209, 0]
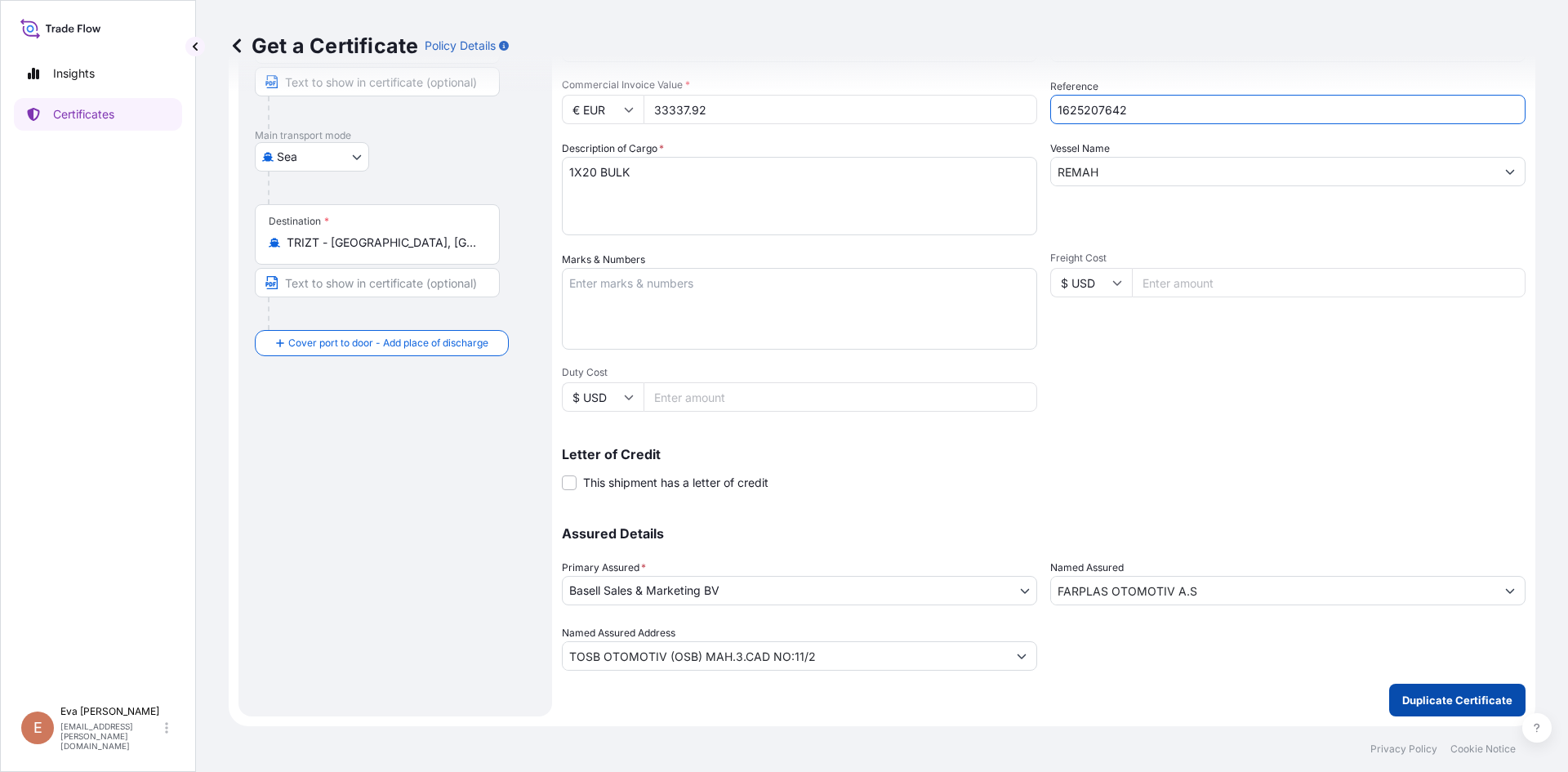
type input "1625207642"
click at [1434, 696] on p "Duplicate Certificate" at bounding box center [1457, 700] width 110 height 16
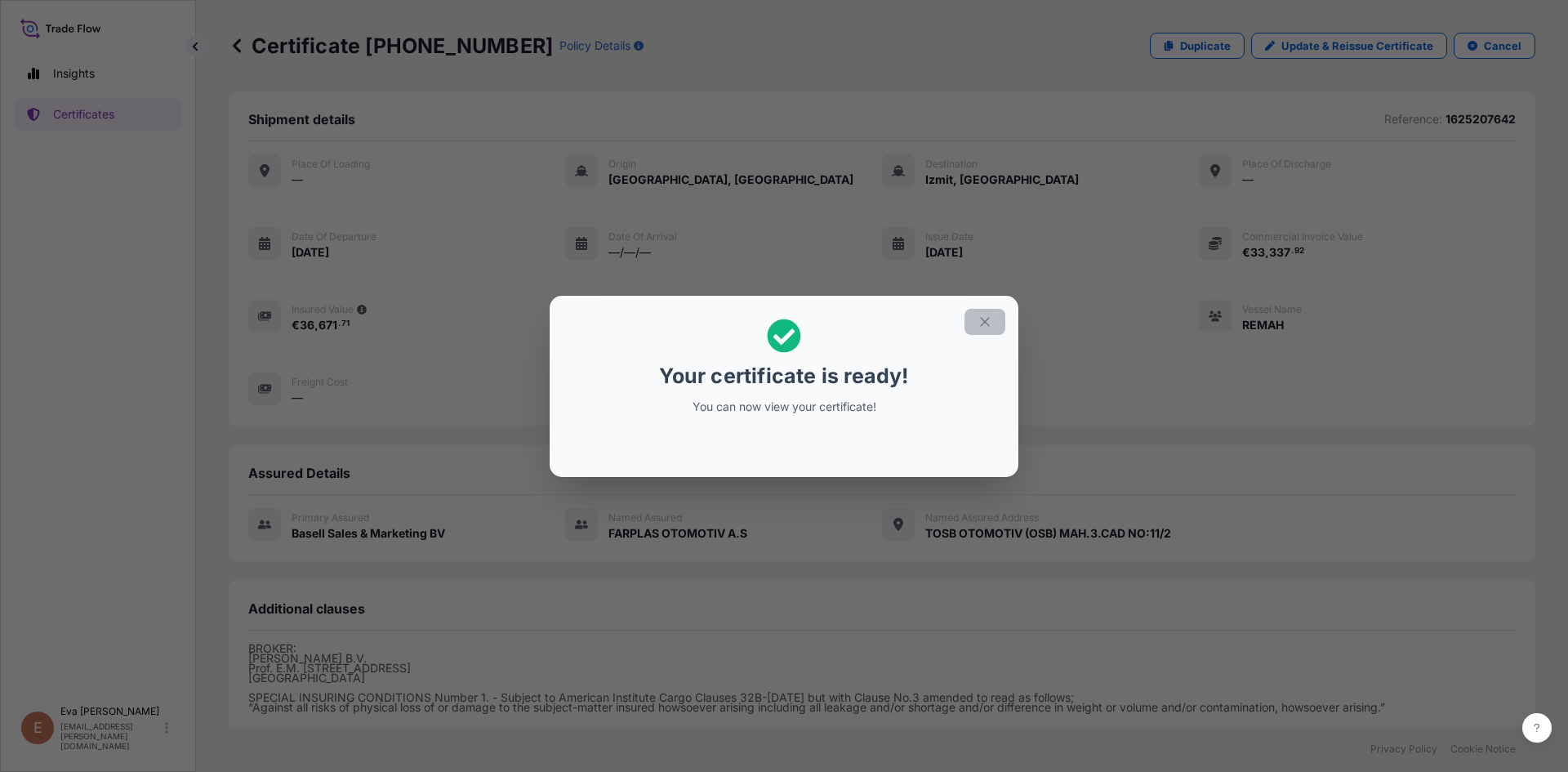
click at [983, 325] on icon "button" at bounding box center [984, 321] width 14 height 14
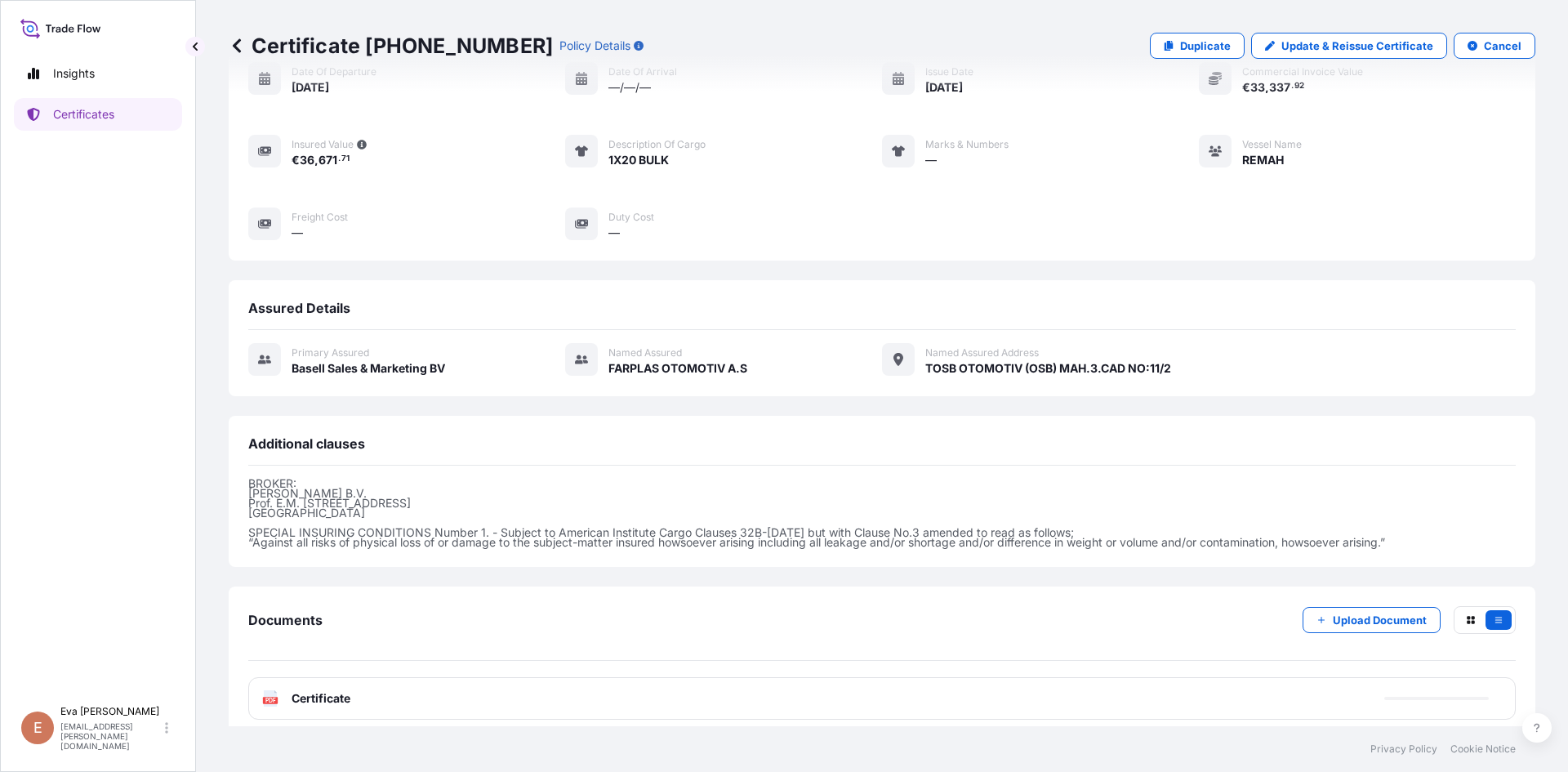
scroll to position [178, 0]
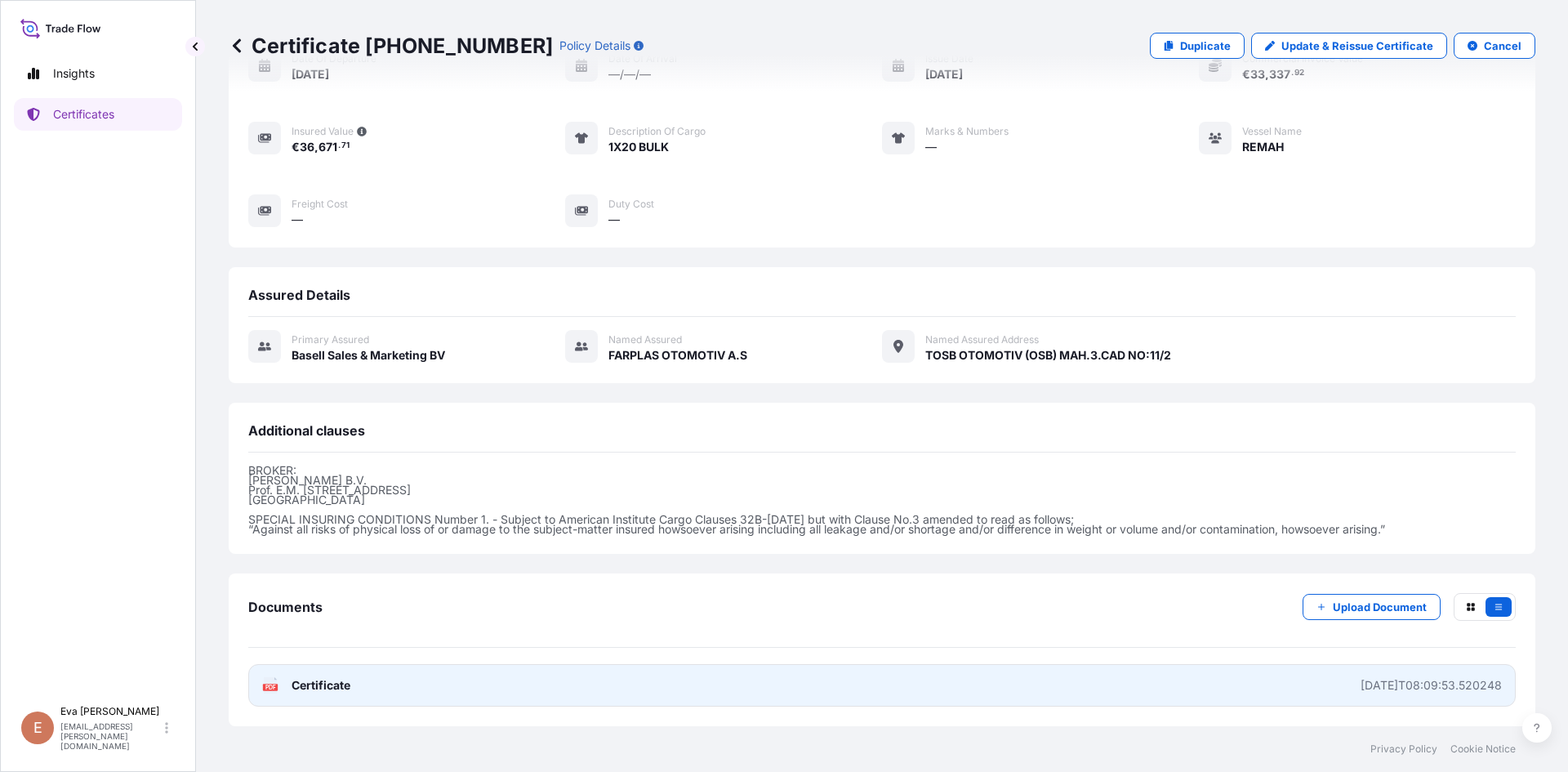
click at [271, 688] on text "PDF" at bounding box center [270, 688] width 11 height 6
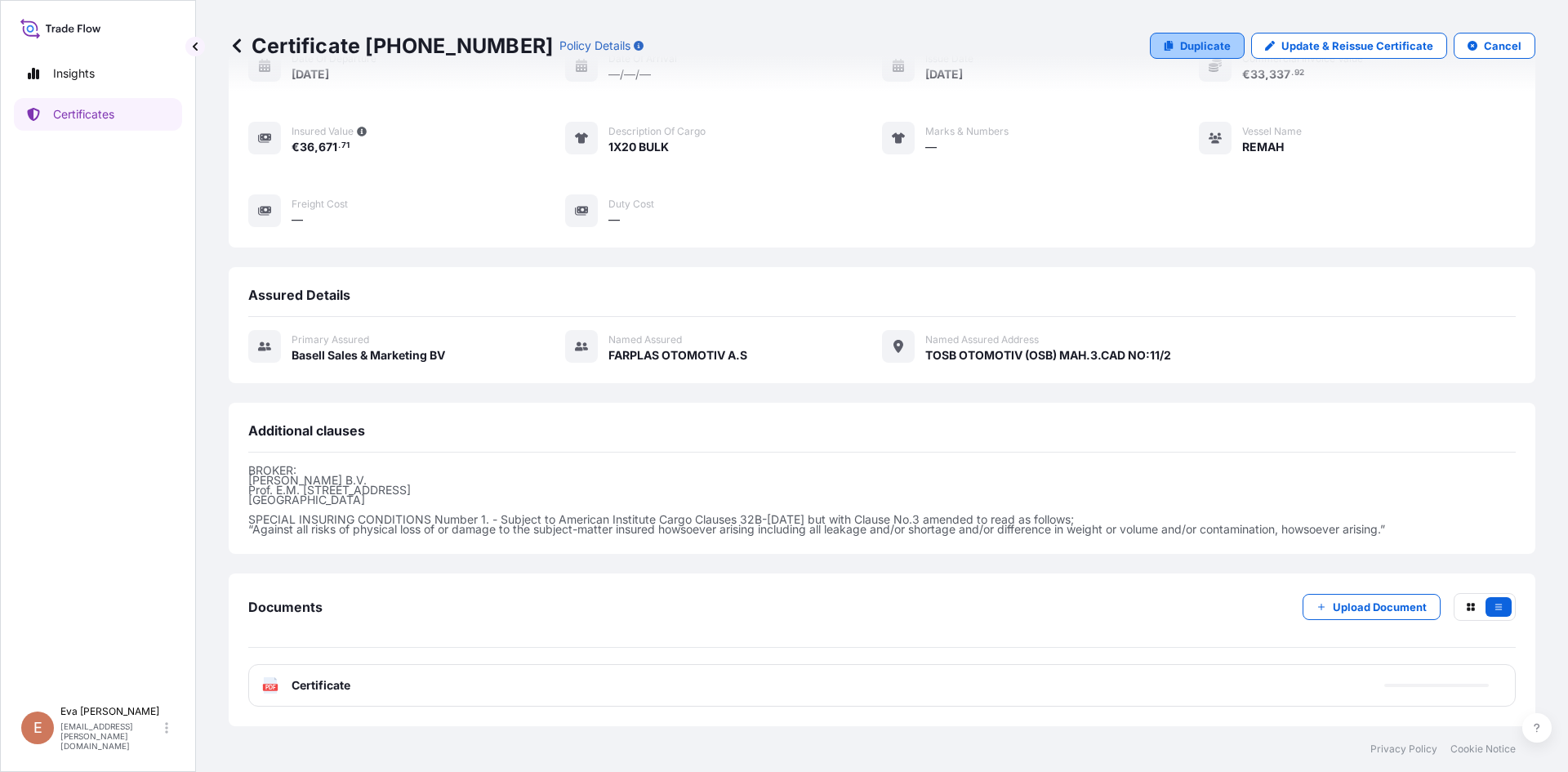
click at [1210, 41] on p "Duplicate" at bounding box center [1205, 45] width 51 height 16
select select "Sea"
select select "32164"
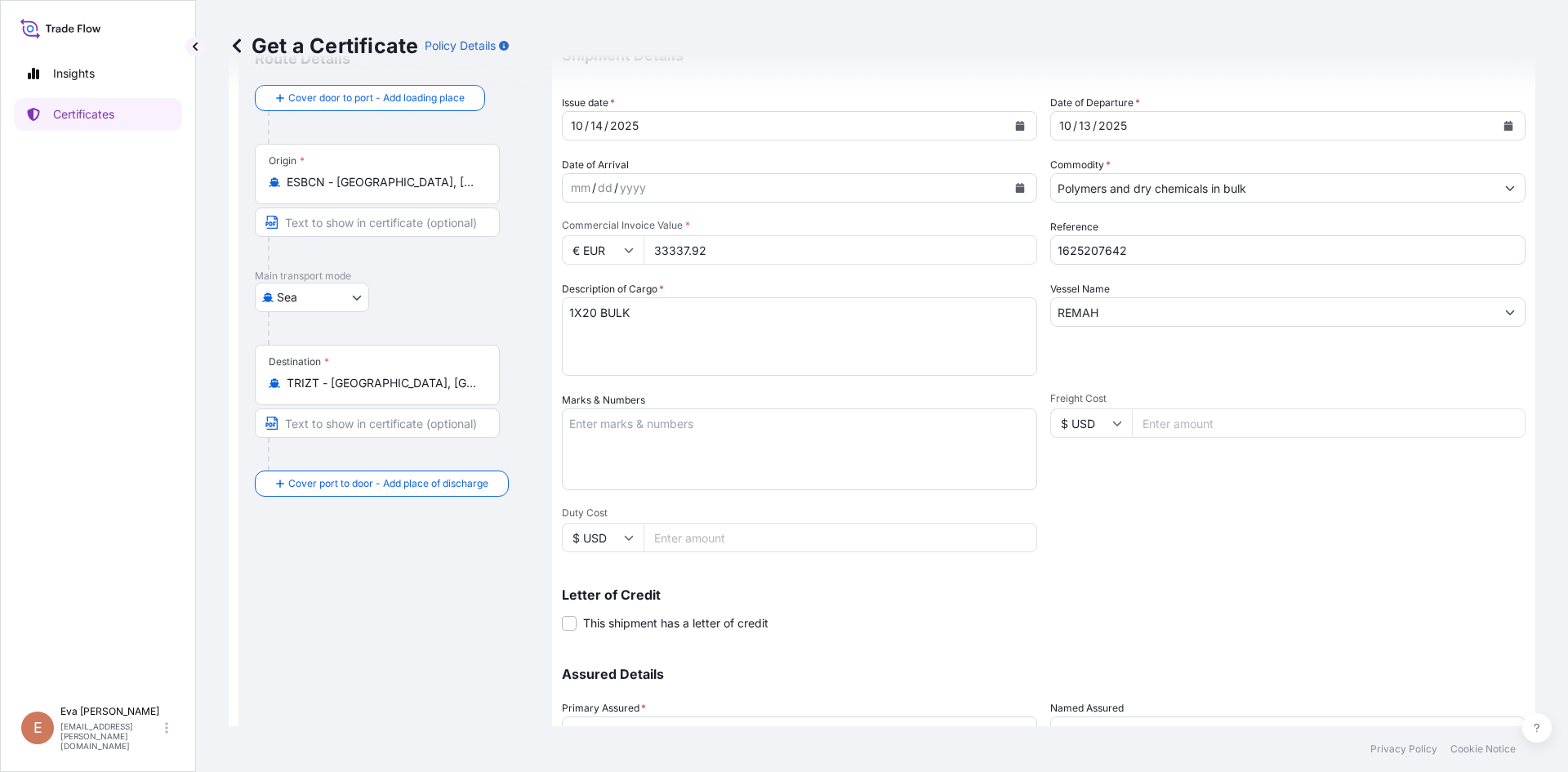
scroll to position [14, 0]
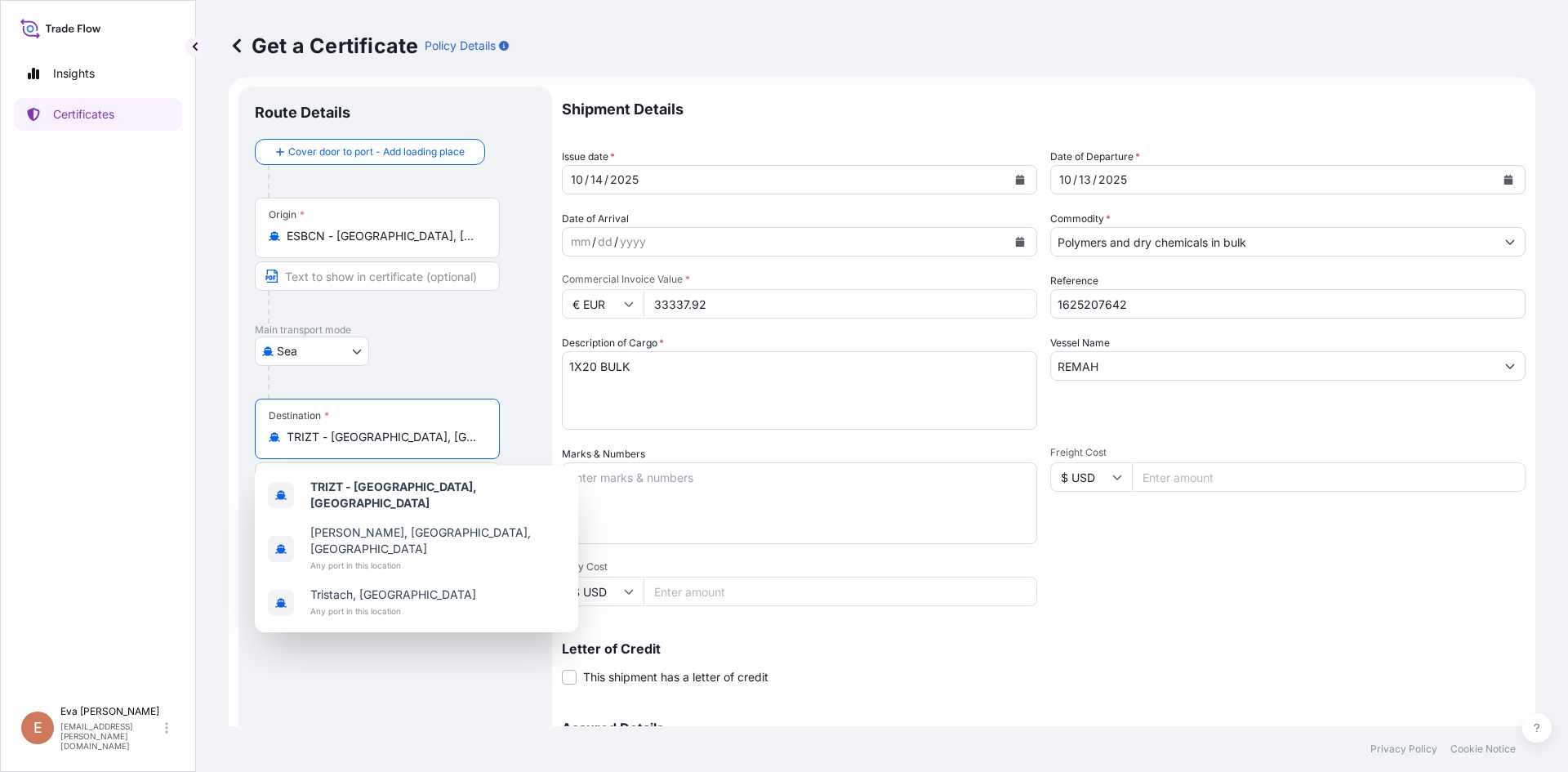
drag, startPoint x: 432, startPoint y: 442, endPoint x: 241, endPoint y: 438, distance: 191.0
click at [241, 438] on div "Route Details Cover door to port - Add loading place Place of loading Road / [G…" at bounding box center [395, 499] width 313 height 825
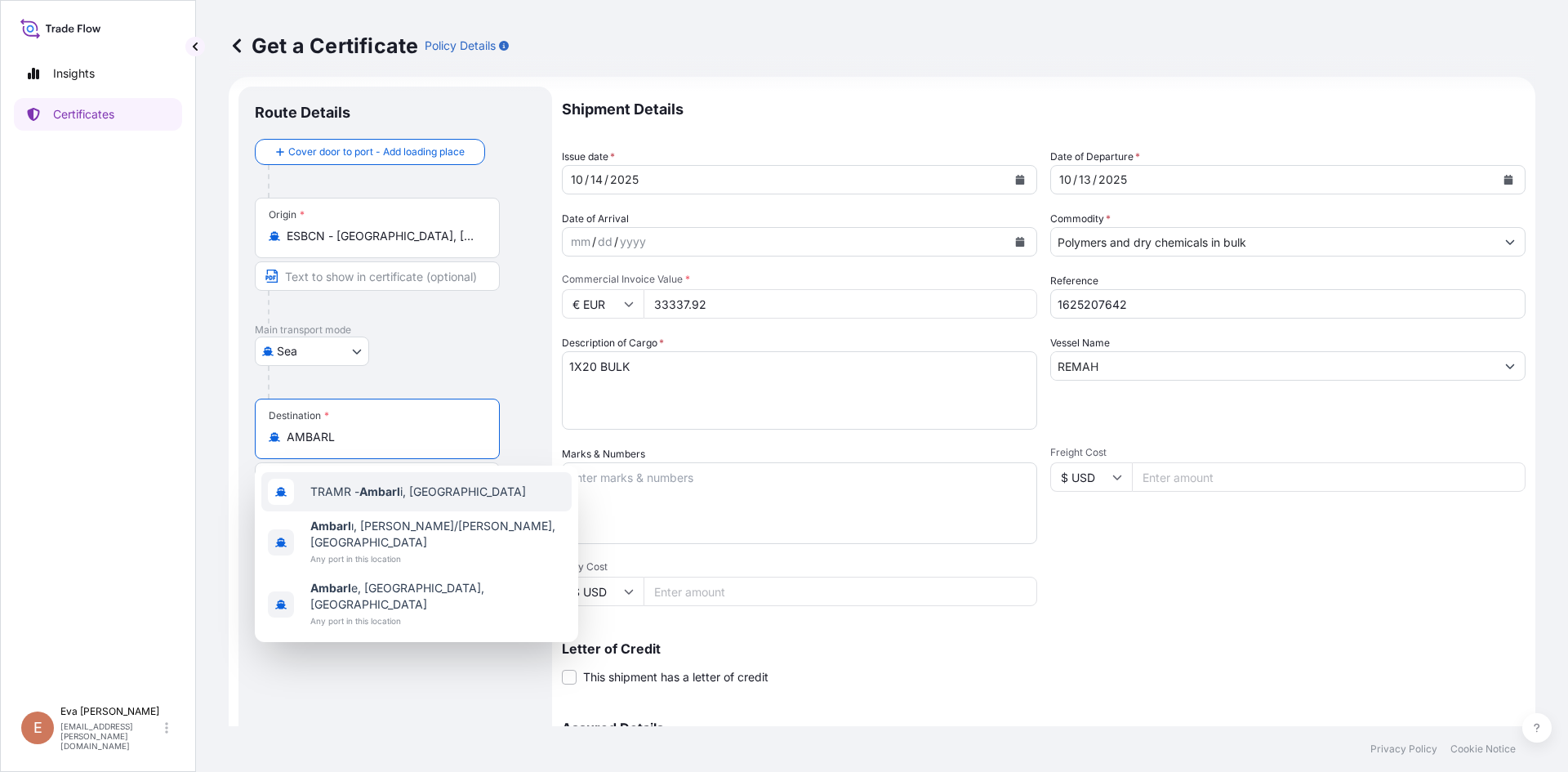
click at [367, 480] on div "TRAMR - Ambarl i, [GEOGRAPHIC_DATA]" at bounding box center [417, 491] width 311 height 39
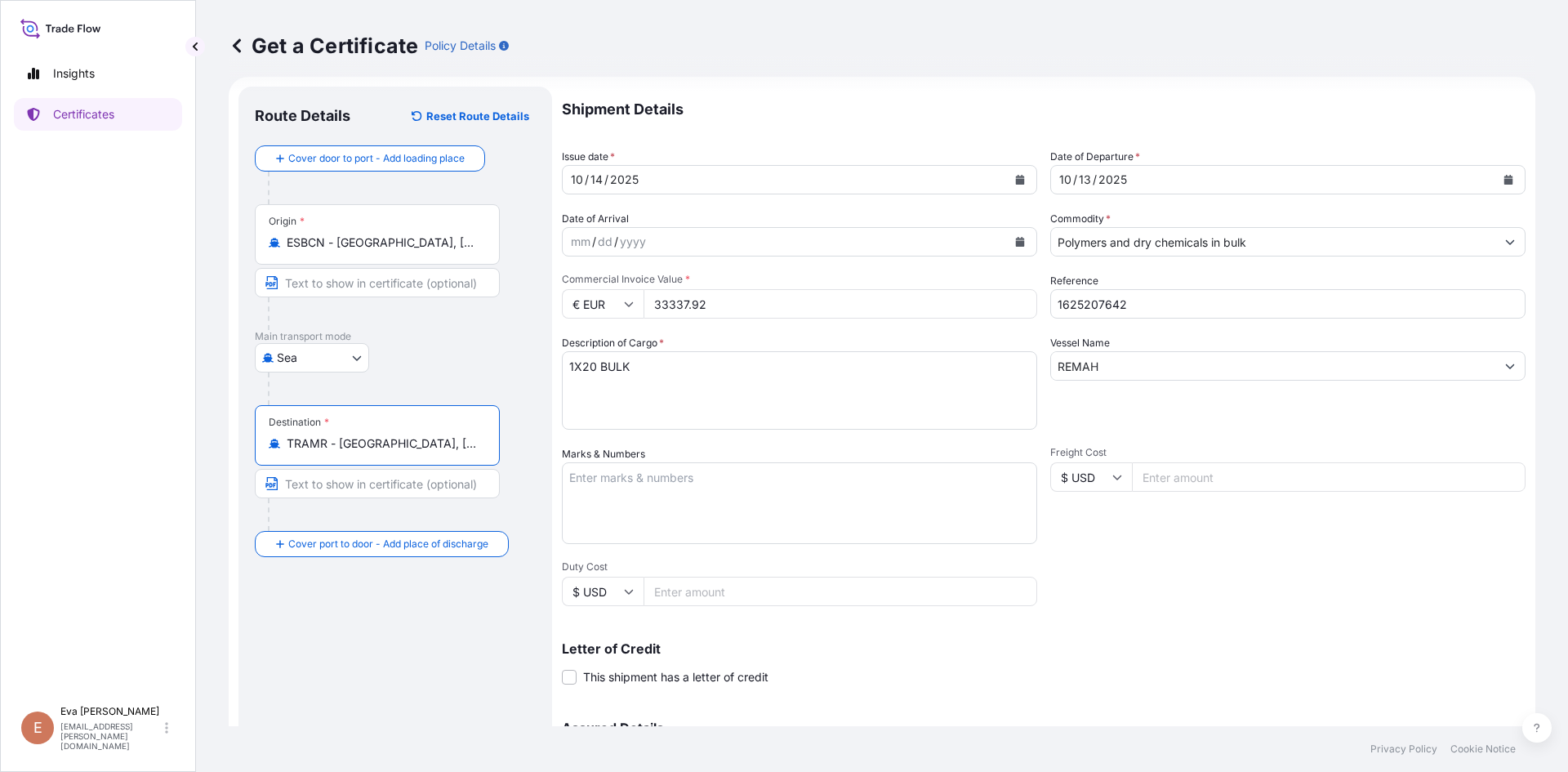
type input "TRAMR - [GEOGRAPHIC_DATA], [GEOGRAPHIC_DATA]"
drag, startPoint x: 1135, startPoint y: 301, endPoint x: 1090, endPoint y: 301, distance: 45.0
click at [1090, 301] on input "1625207642" at bounding box center [1288, 304] width 475 height 30
type input "1625207796"
drag, startPoint x: 800, startPoint y: 310, endPoint x: 527, endPoint y: 332, distance: 273.9
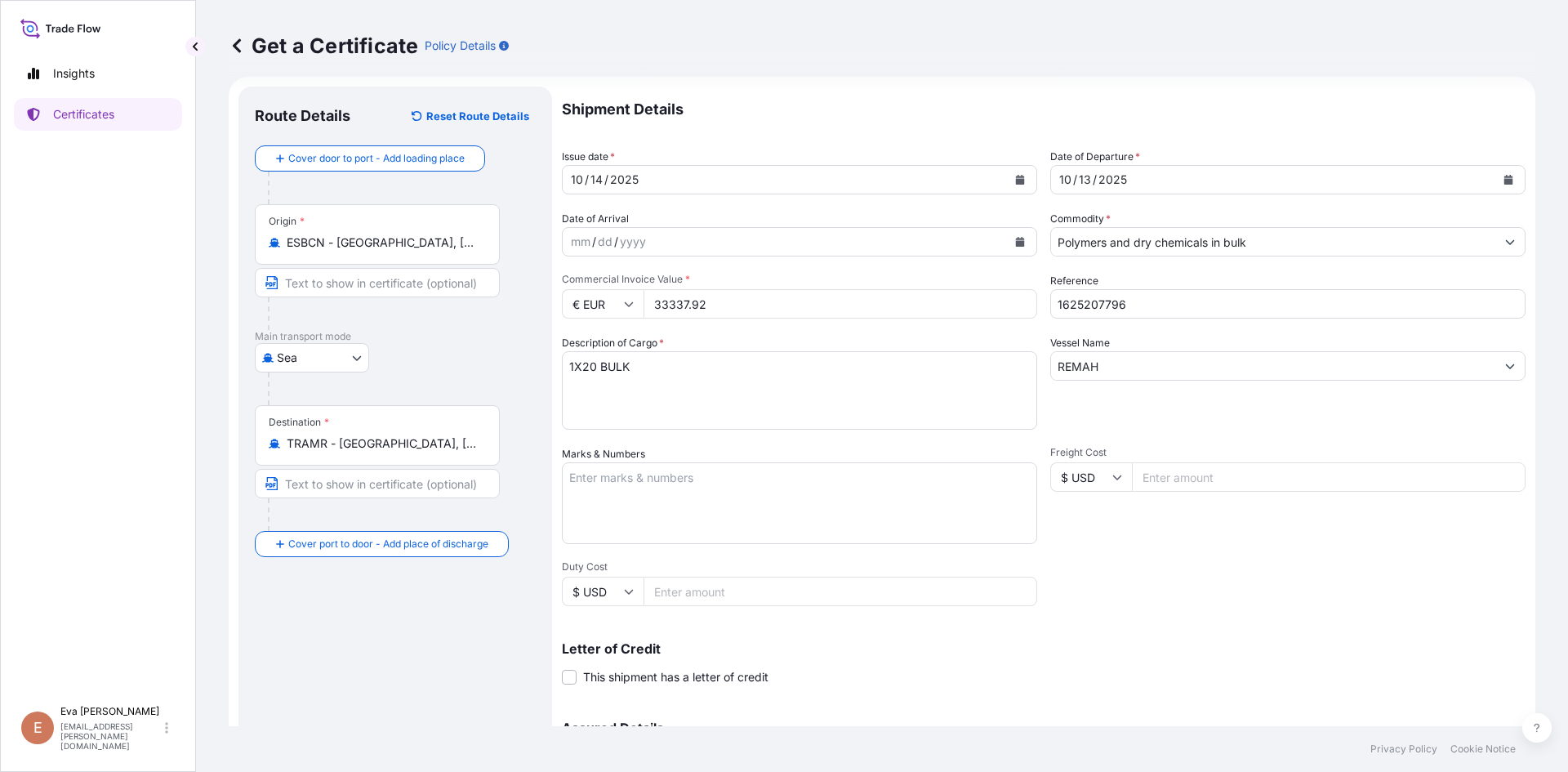
click at [527, 332] on form "Route Details Reset Route Details Cover door to port - Add loading place Place …" at bounding box center [882, 499] width 1306 height 844
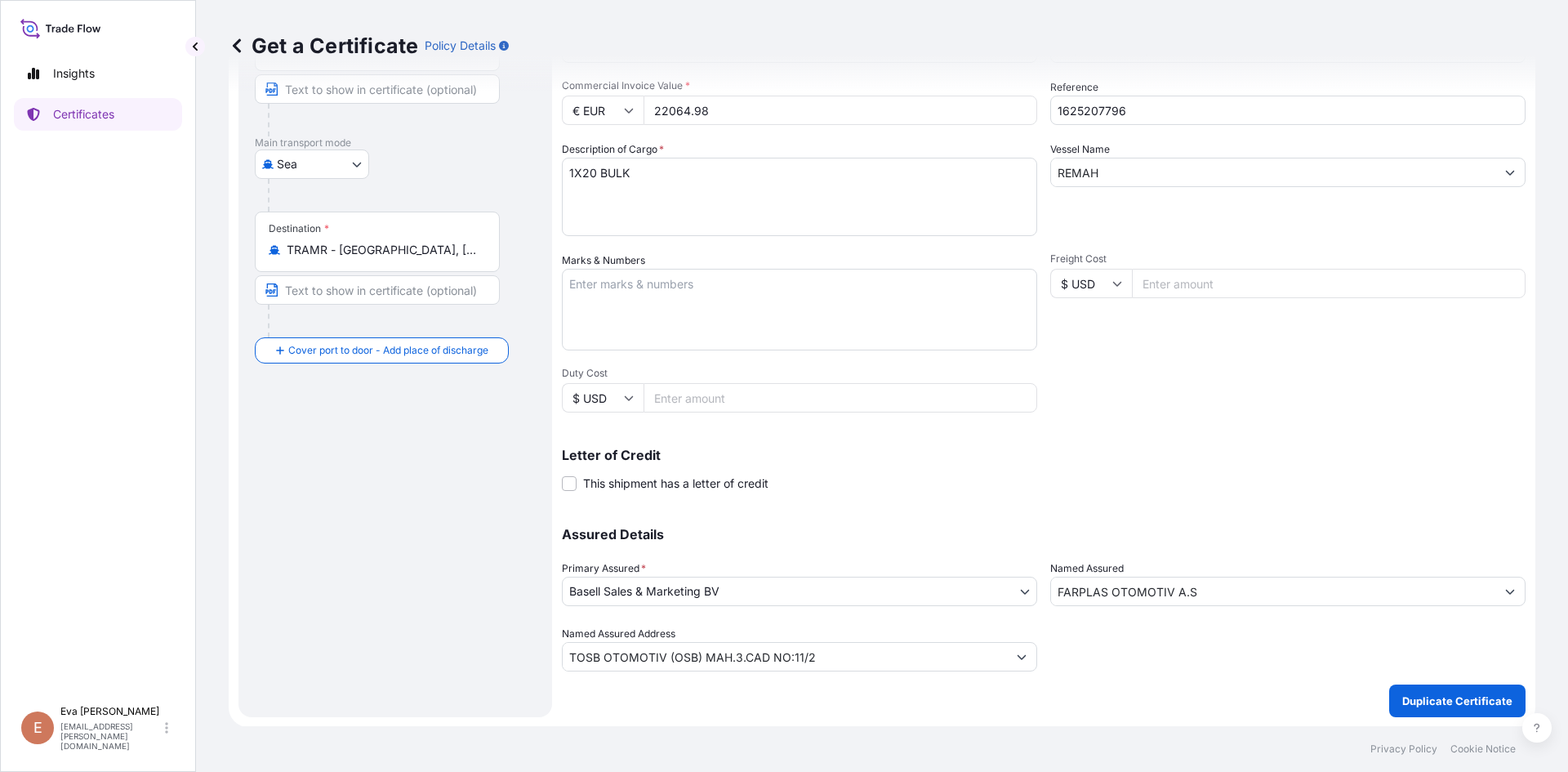
scroll to position [209, 0]
type input "22064.98"
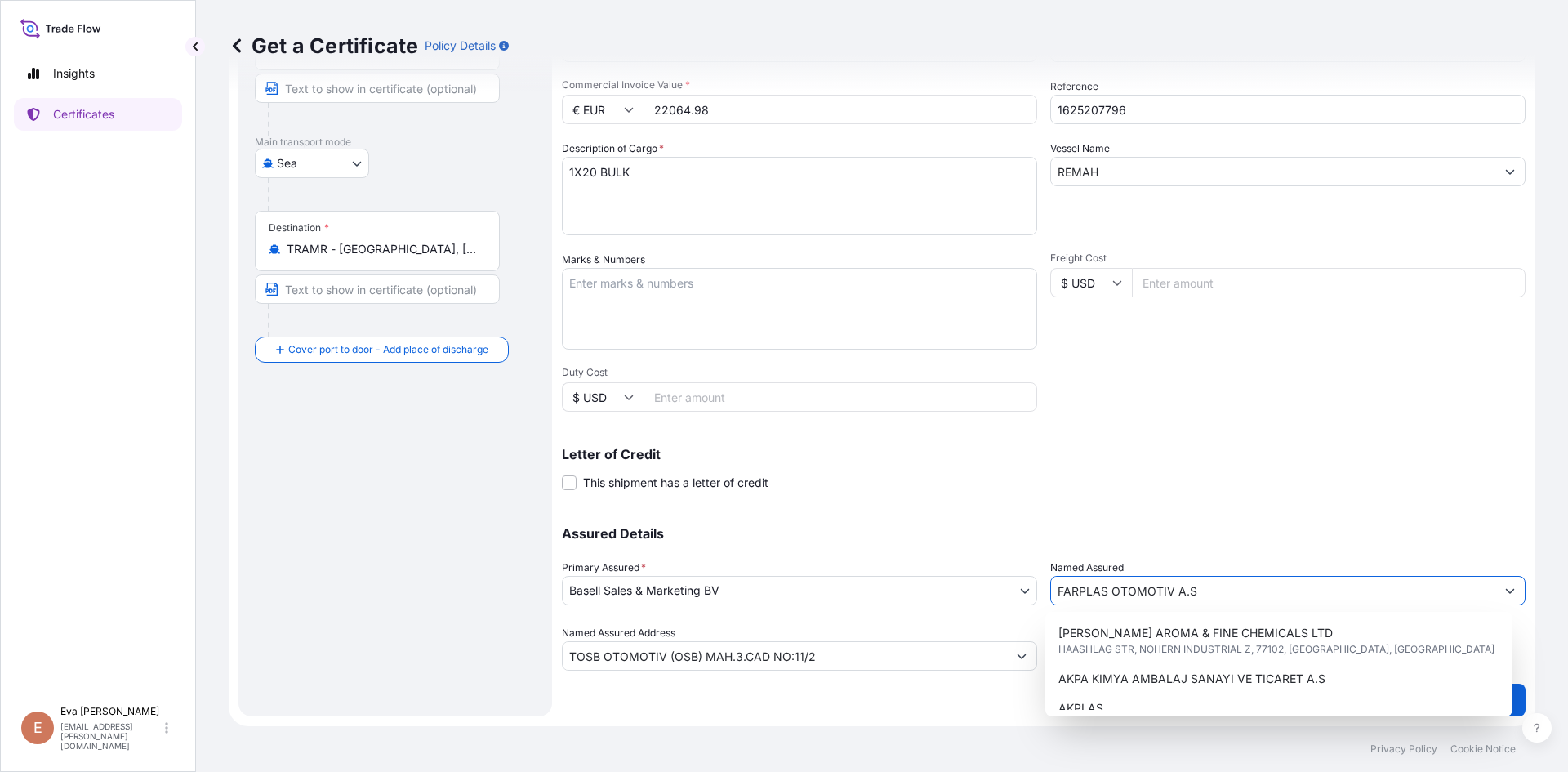
click at [1211, 596] on input "FARPLAS OTOMOTIV A.S" at bounding box center [1273, 591] width 444 height 30
click at [1161, 500] on div "Shipment Details Issue date * [DATE] Date of Departure * [DATE] Date of Arrival…" at bounding box center [1043, 282] width 963 height 779
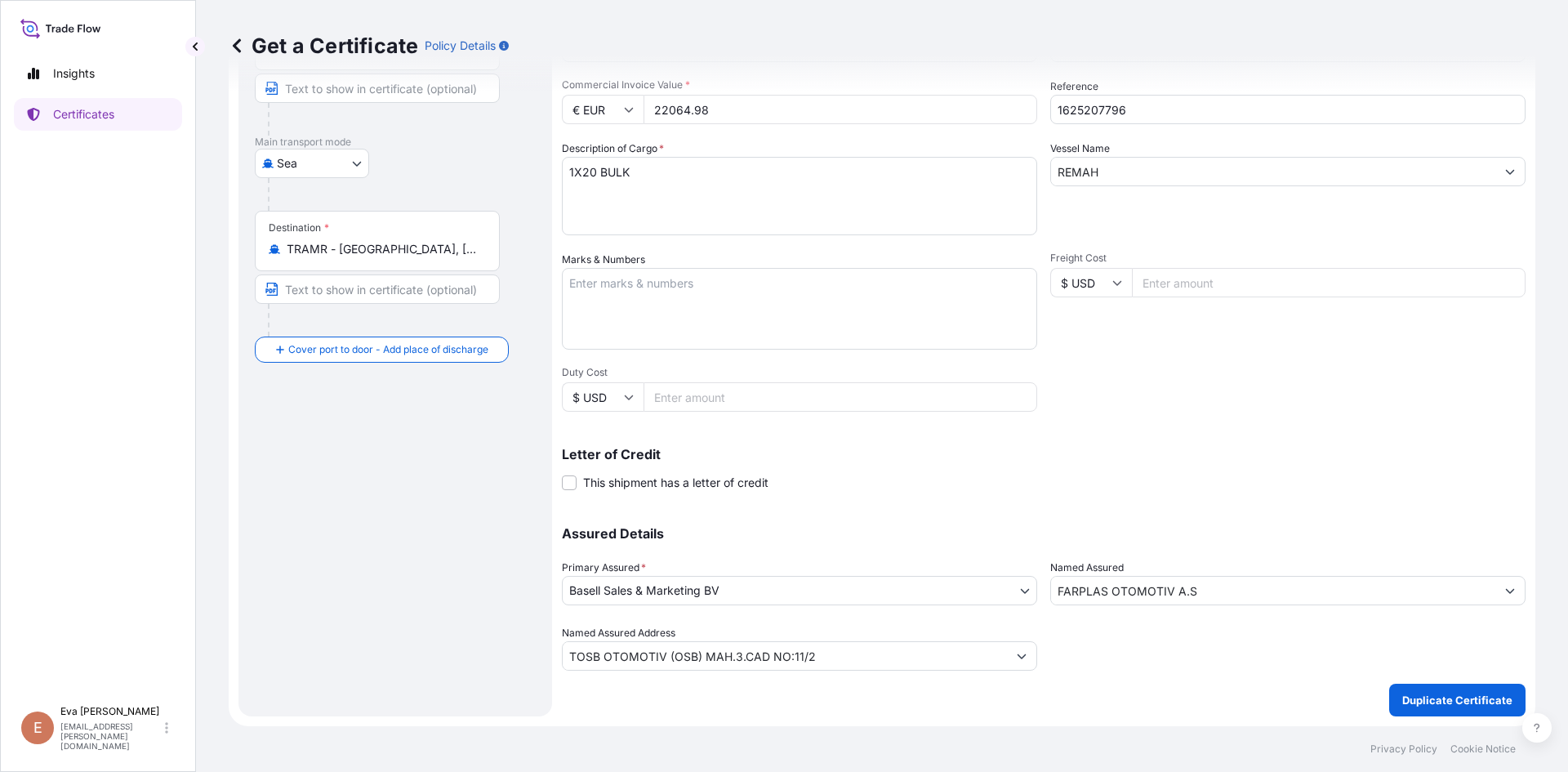
scroll to position [0, 0]
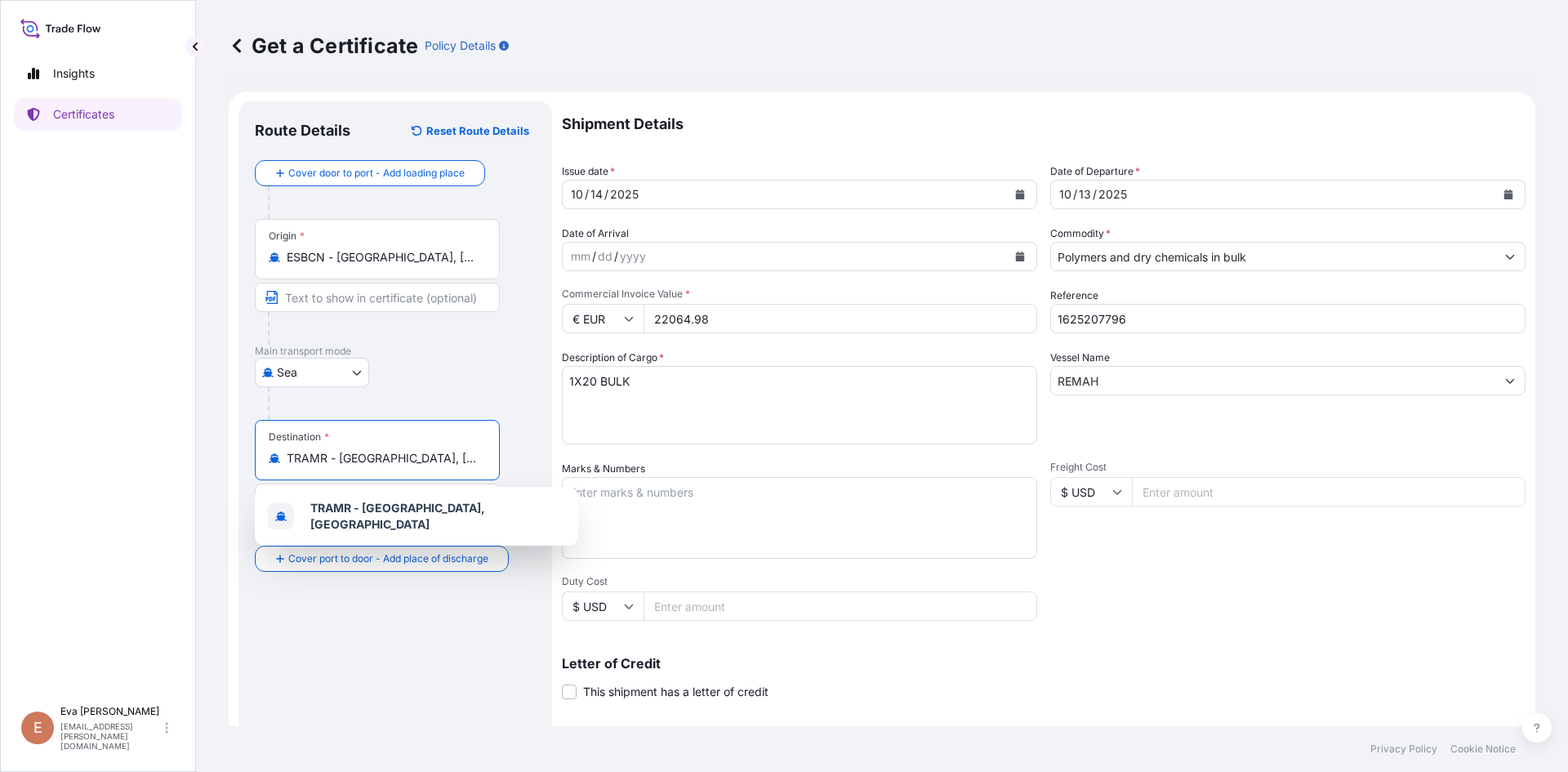
drag, startPoint x: 461, startPoint y: 461, endPoint x: 121, endPoint y: 444, distance: 340.4
click at [121, 444] on div "Insights Certificates E [PERSON_NAME] [PERSON_NAME][EMAIL_ADDRESS][PERSON_NAME]…" at bounding box center [784, 386] width 1568 height 772
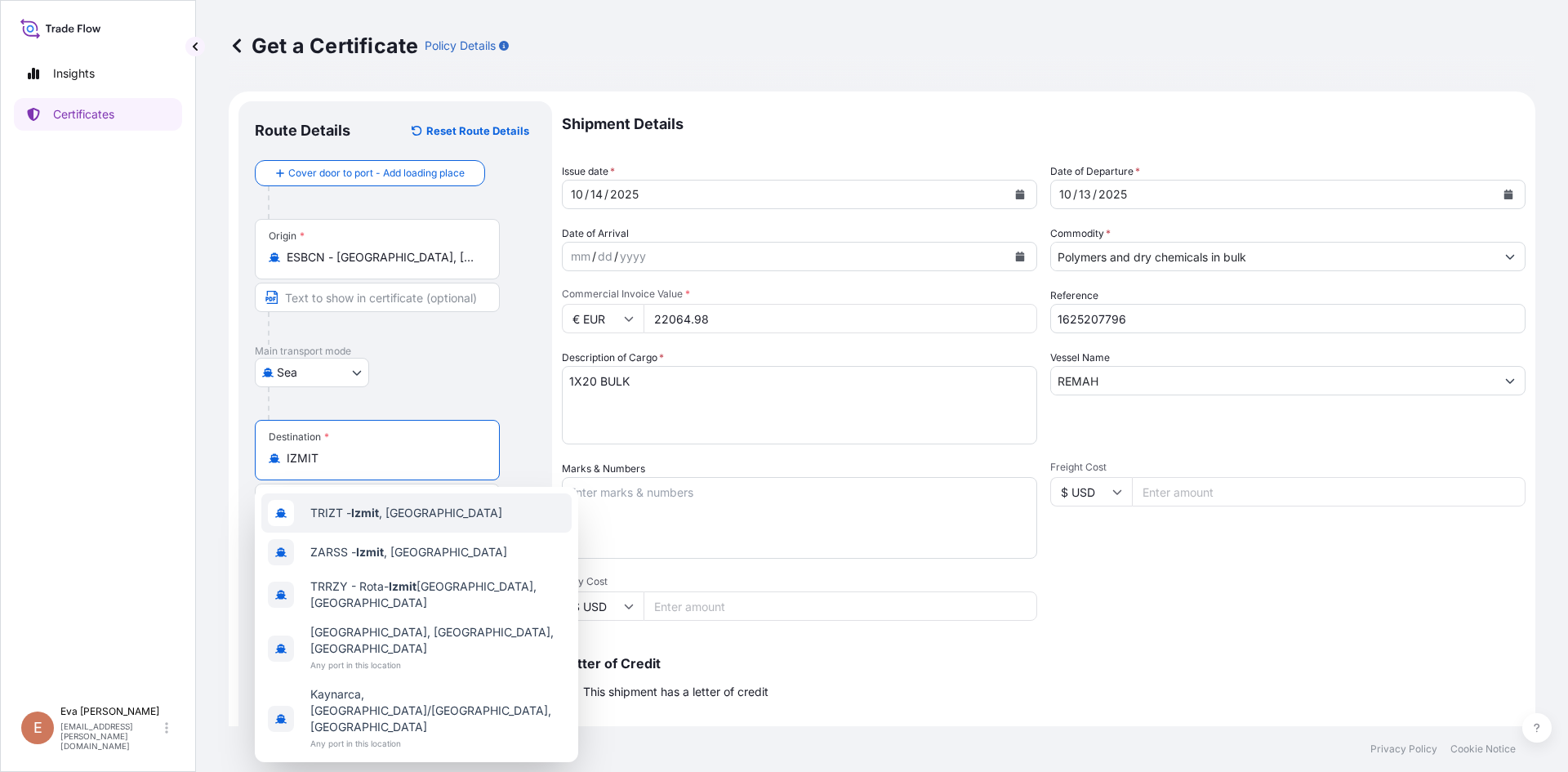
click at [366, 520] on span "TRIZT - [GEOGRAPHIC_DATA] , [GEOGRAPHIC_DATA]" at bounding box center [406, 513] width 192 height 16
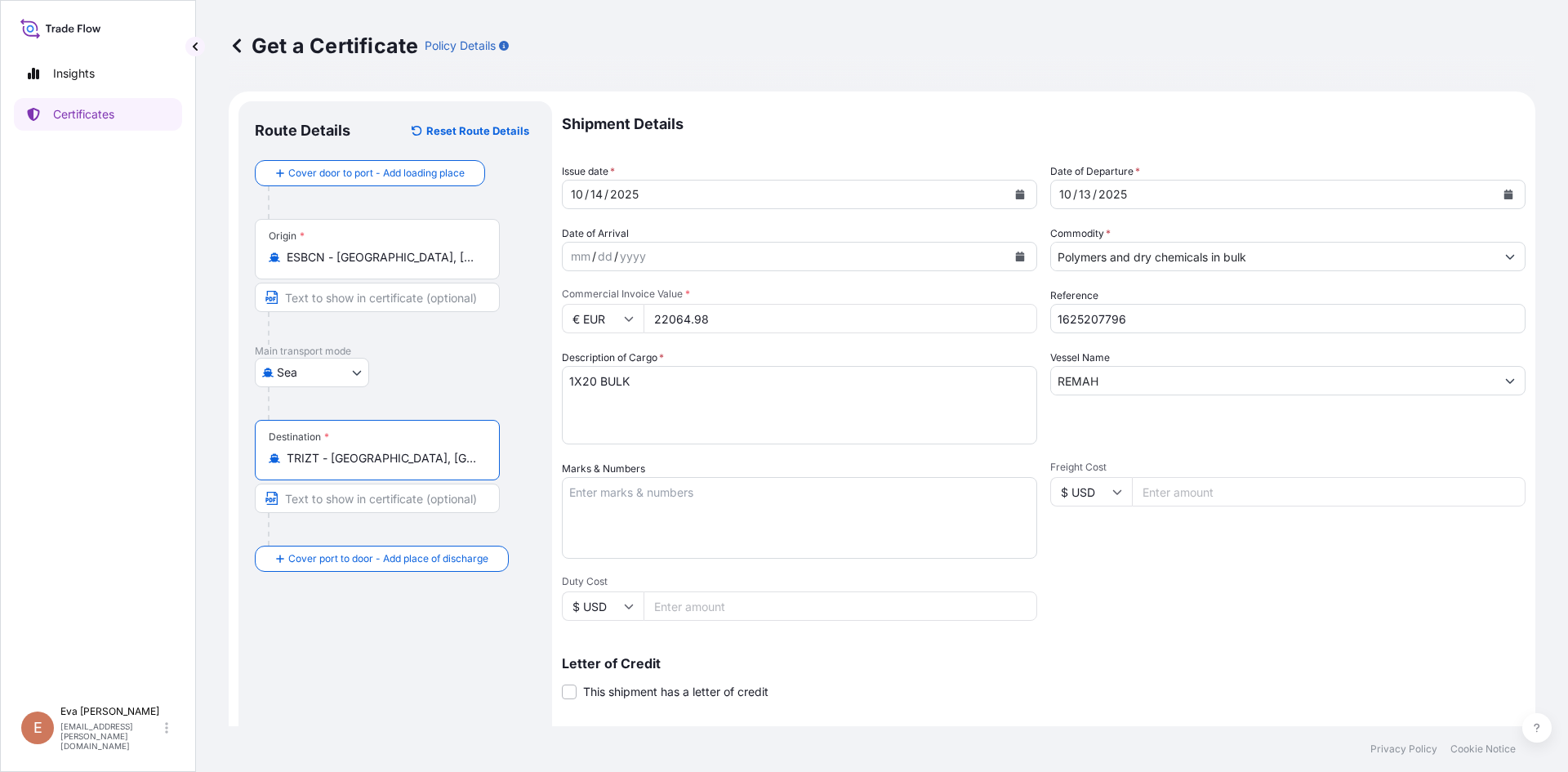
type input "TRIZT - [GEOGRAPHIC_DATA], [GEOGRAPHIC_DATA]"
drag, startPoint x: 1134, startPoint y: 326, endPoint x: 1093, endPoint y: 309, distance: 44.4
click at [1093, 309] on input "1625207796" at bounding box center [1288, 318] width 475 height 30
type input "1625206534"
drag, startPoint x: 740, startPoint y: 312, endPoint x: 513, endPoint y: 320, distance: 227.1
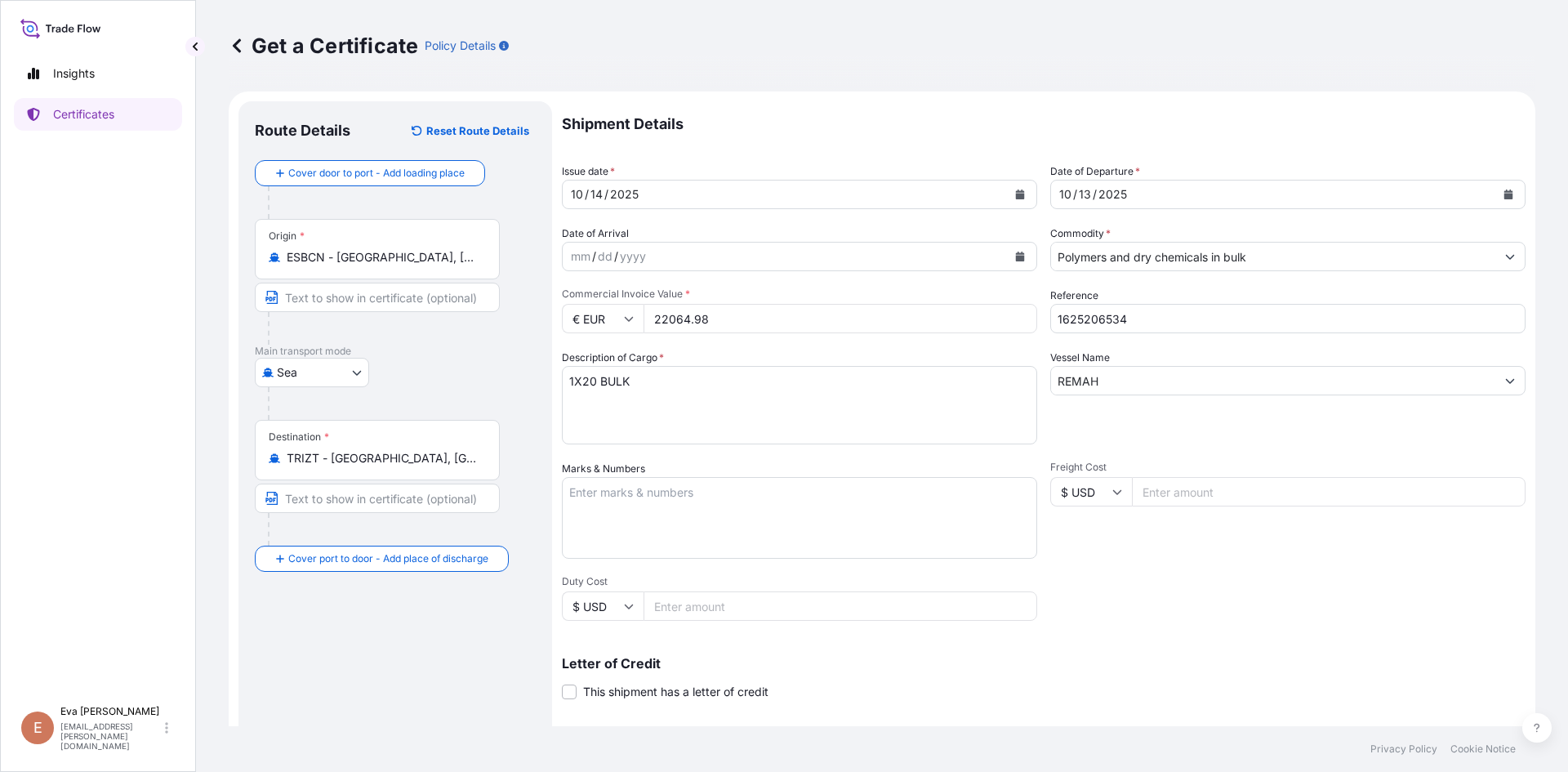
click at [513, 320] on form "Route Details Reset Route Details Cover door to port - Add loading place Place …" at bounding box center [882, 513] width 1306 height 844
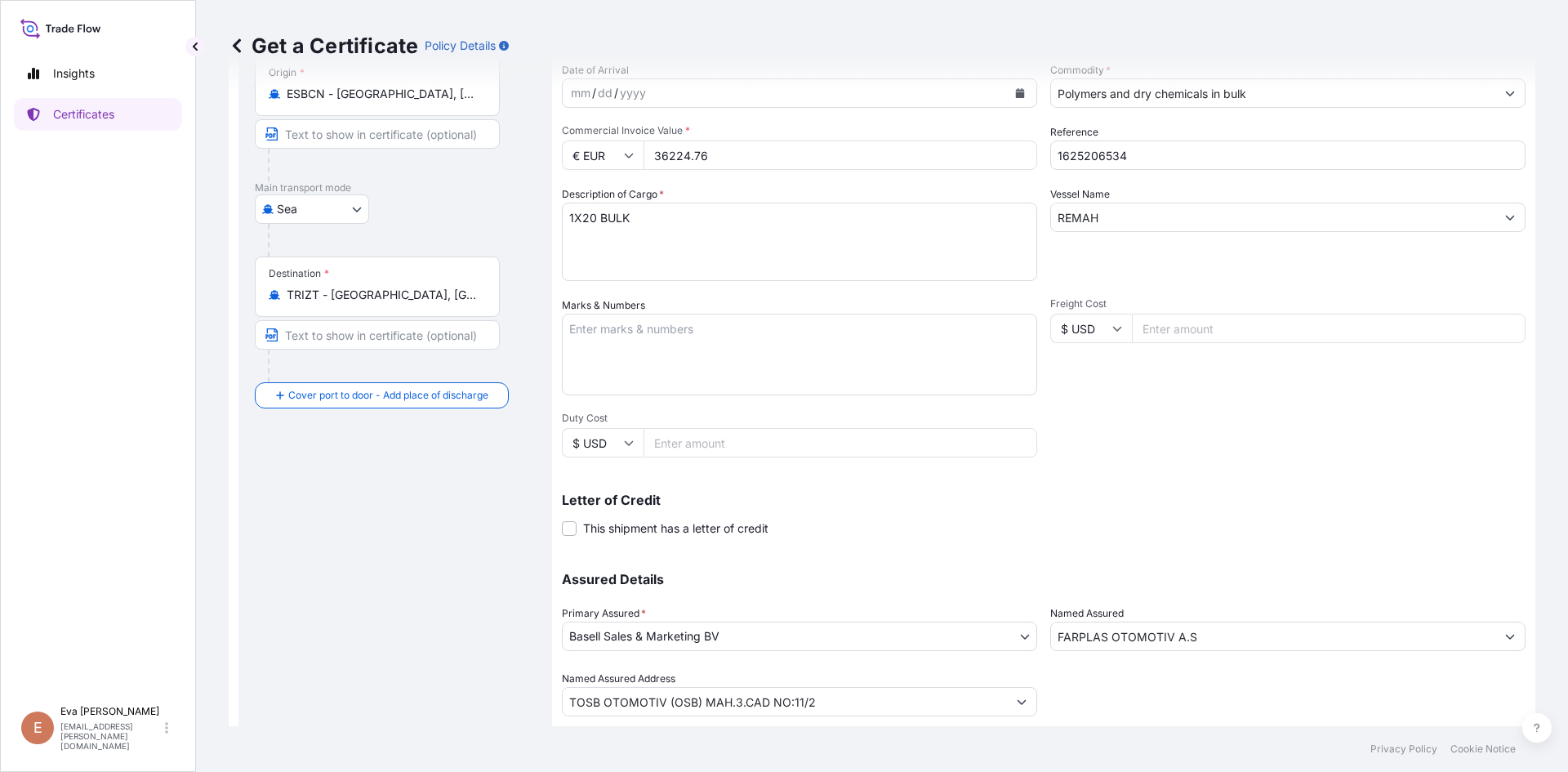
scroll to position [209, 0]
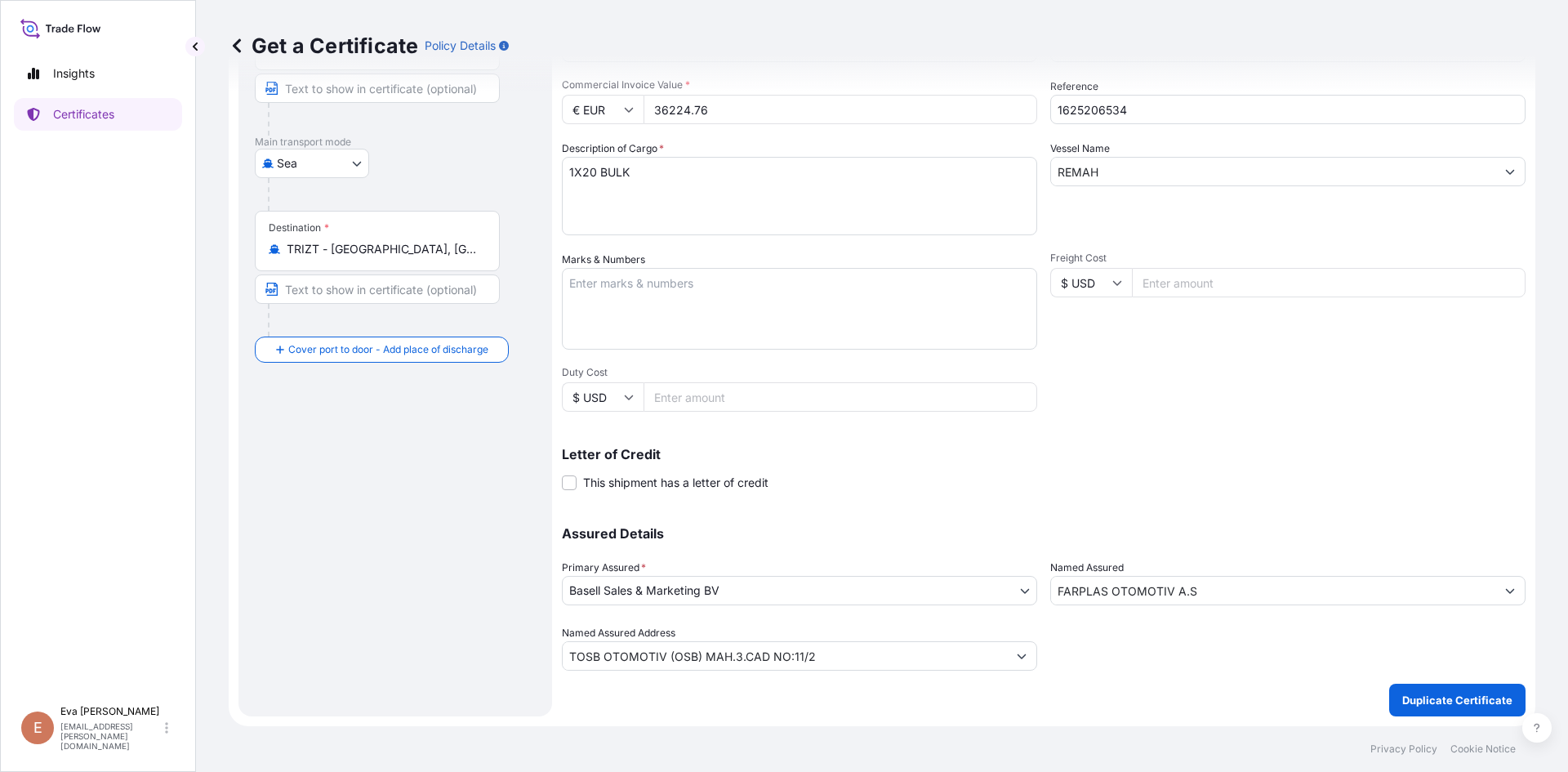
type input "36224.76"
click at [1438, 708] on p "Duplicate Certificate" at bounding box center [1457, 700] width 110 height 16
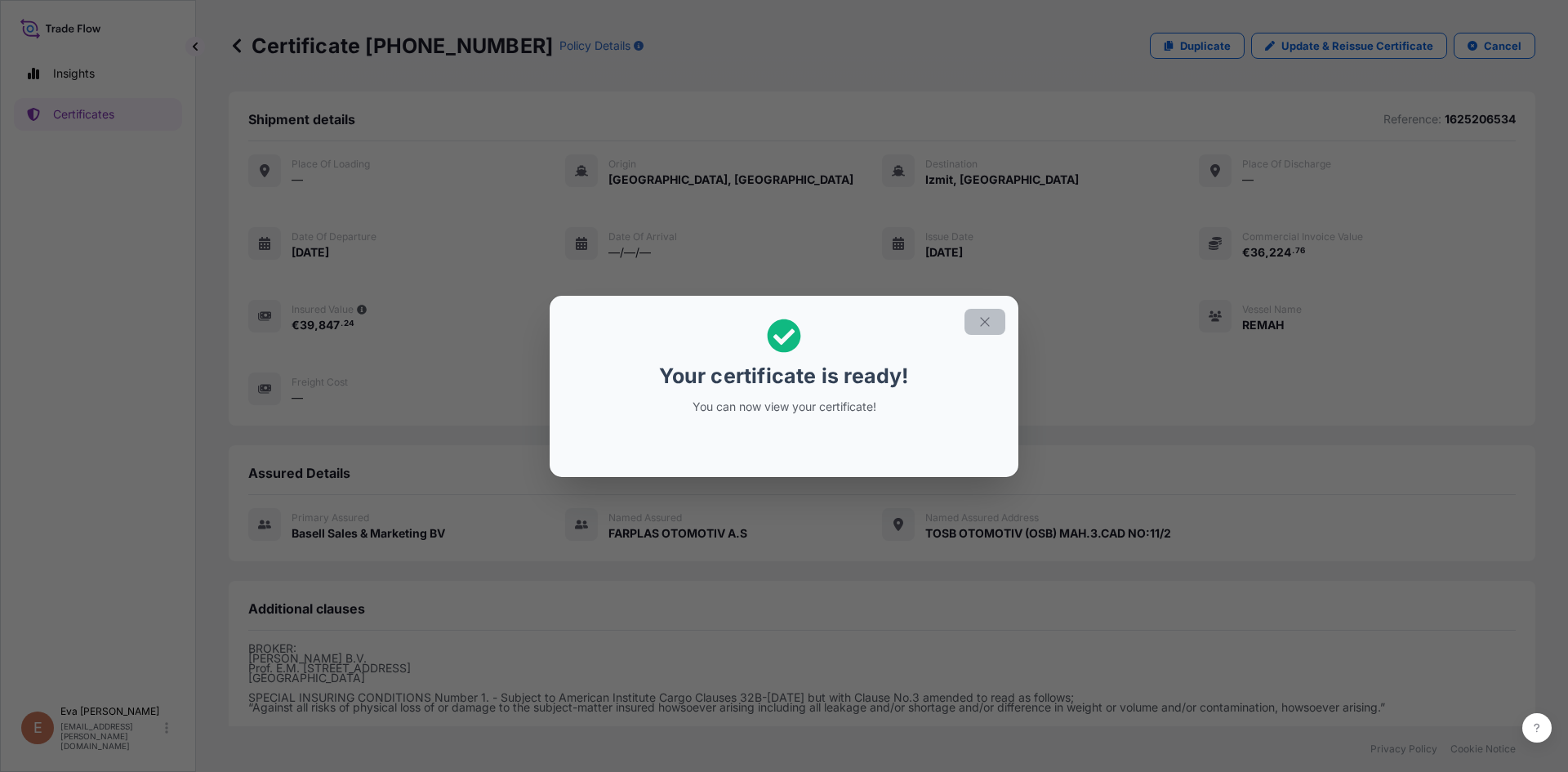
click at [982, 318] on icon "button" at bounding box center [983, 321] width 9 height 9
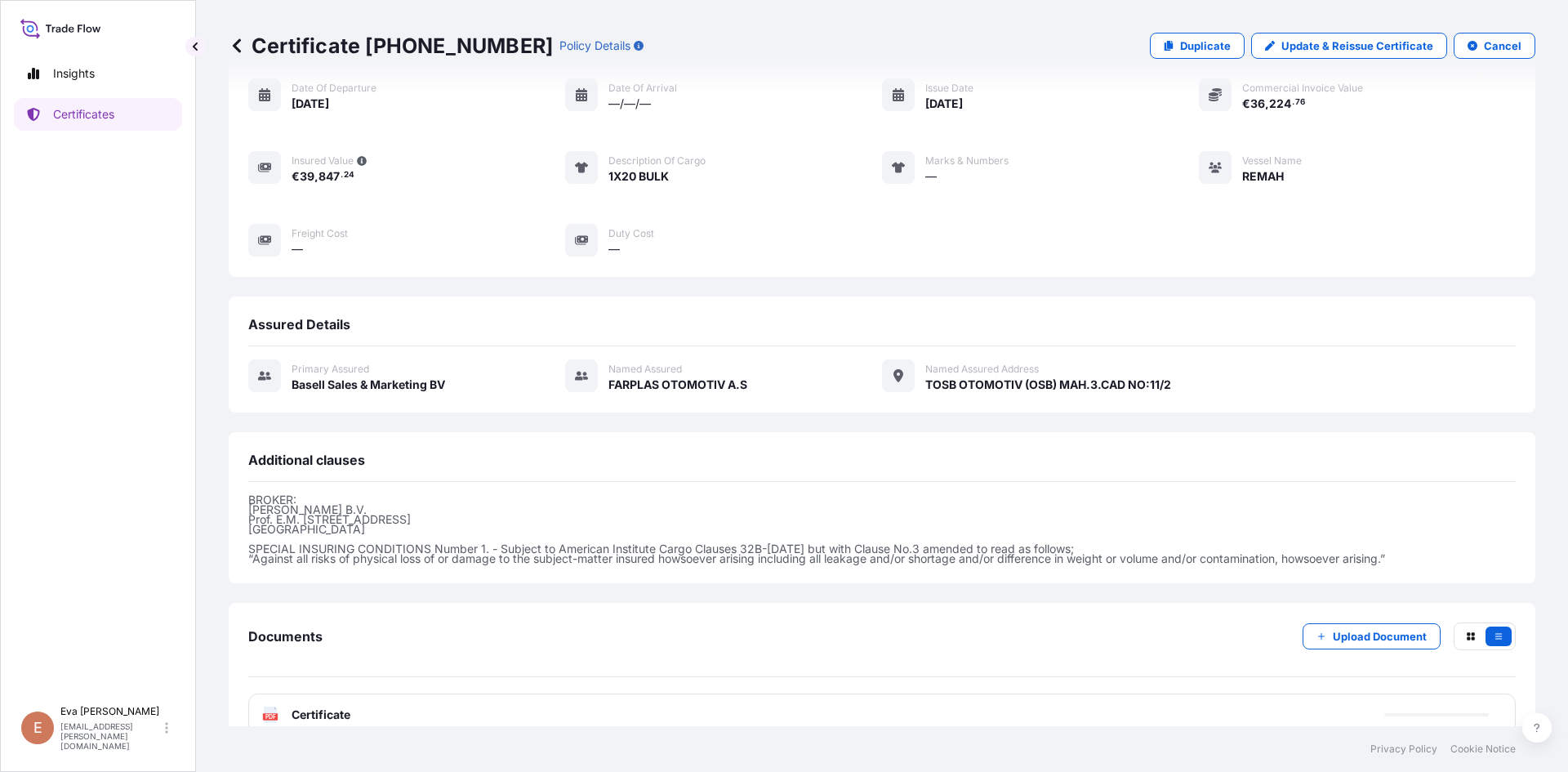
scroll to position [178, 0]
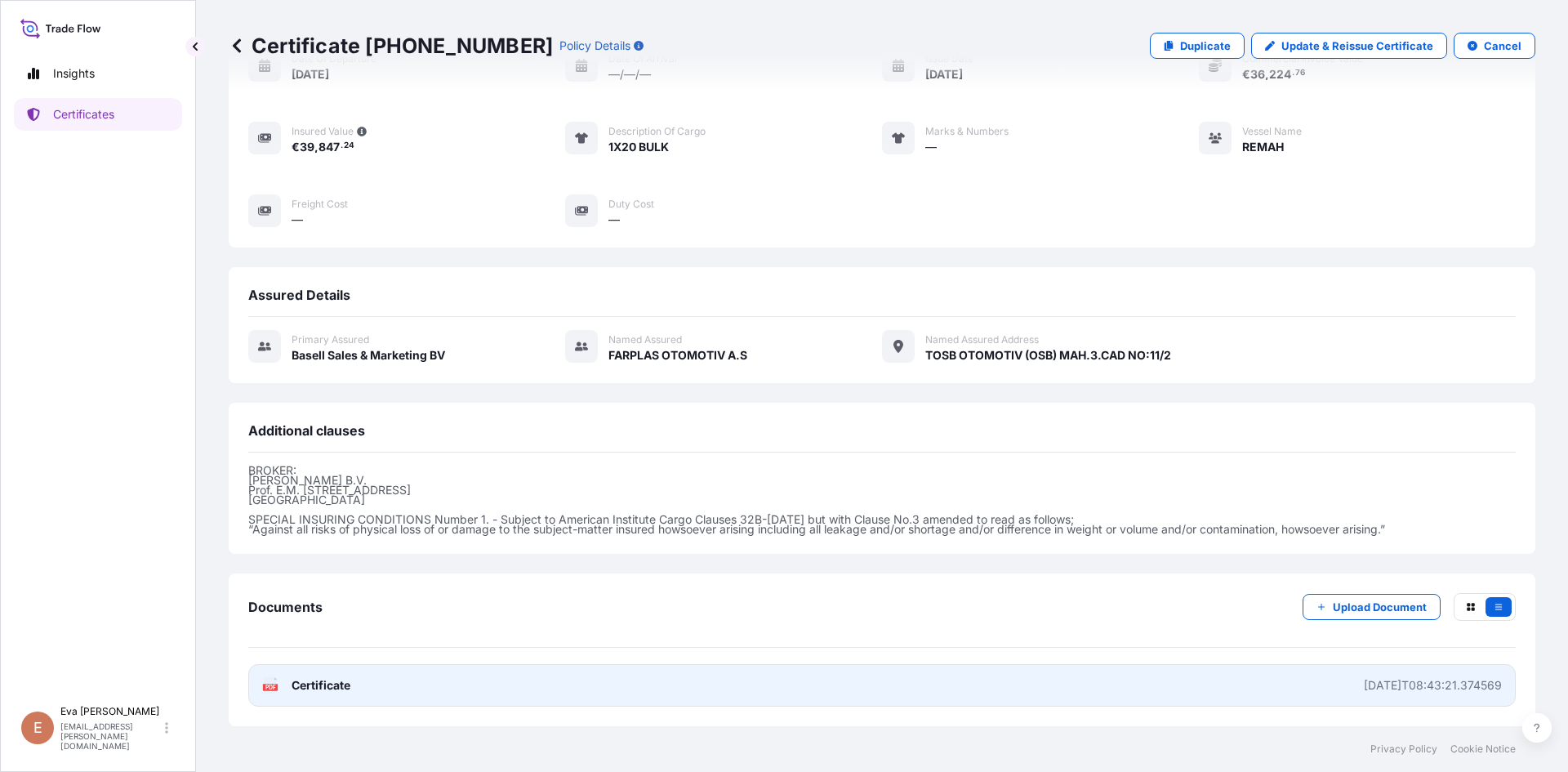
click at [267, 689] on text "PDF" at bounding box center [270, 688] width 11 height 6
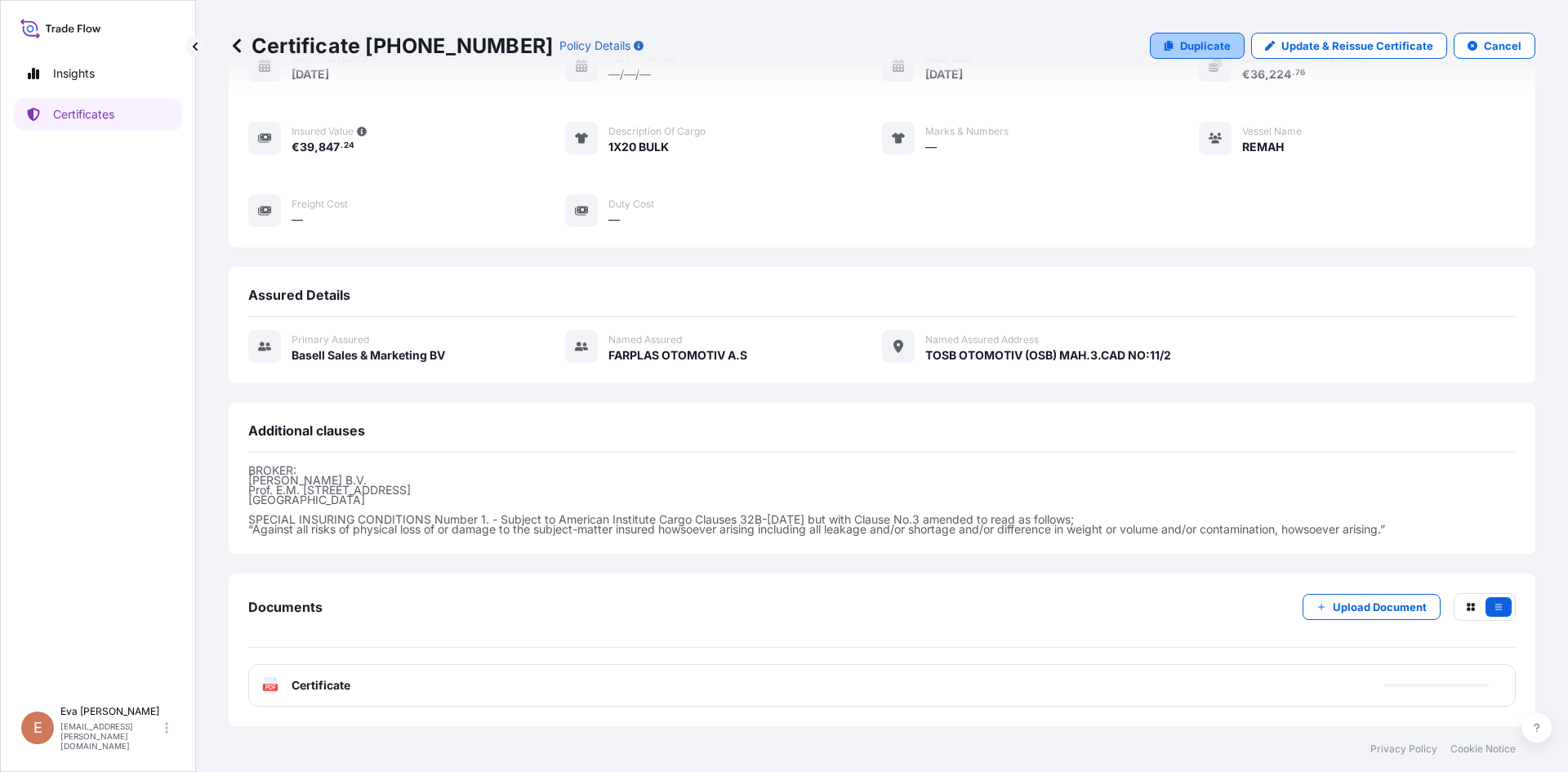
click at [1187, 43] on p "Duplicate" at bounding box center [1205, 45] width 51 height 16
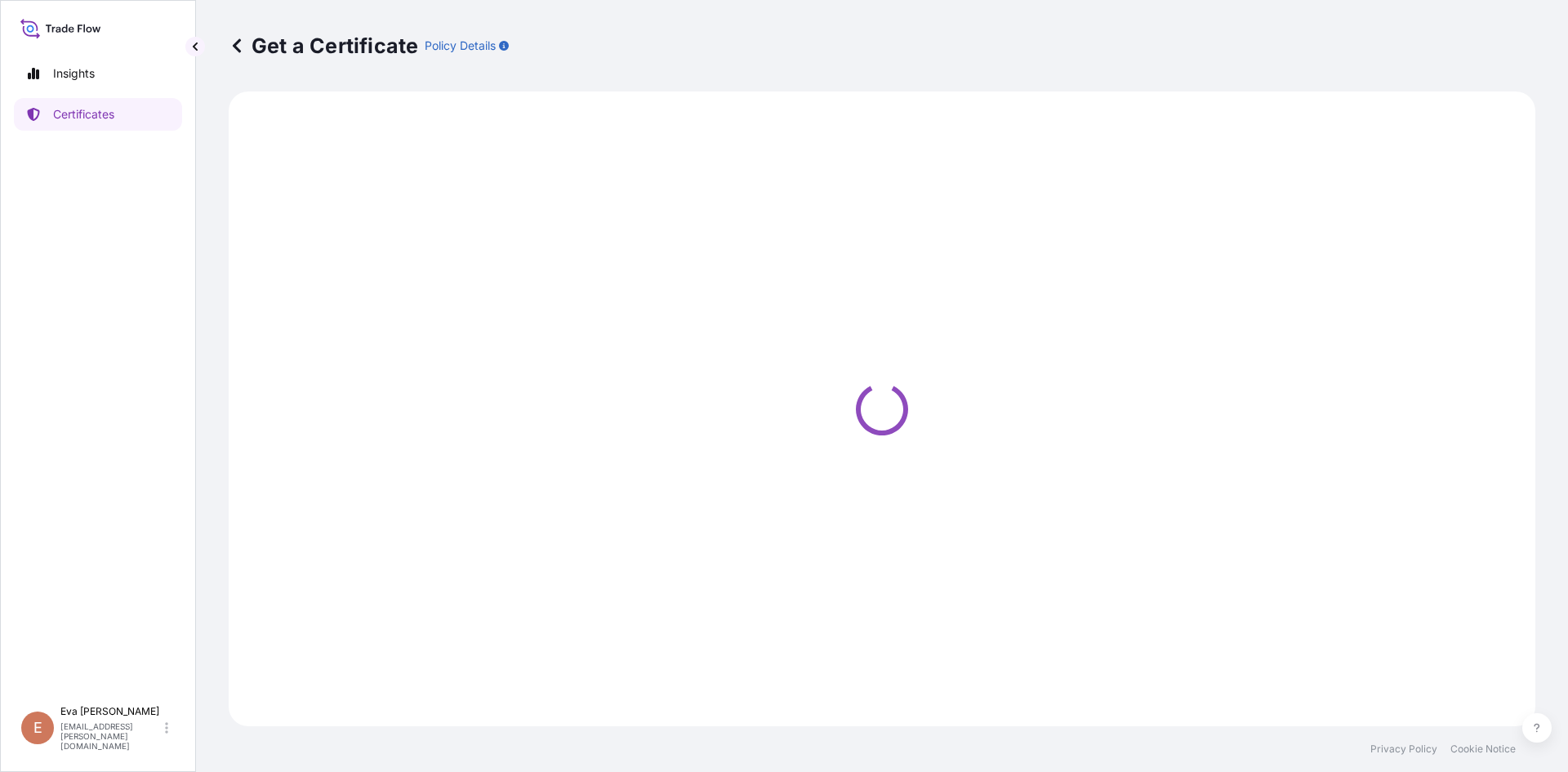
select select "Sea"
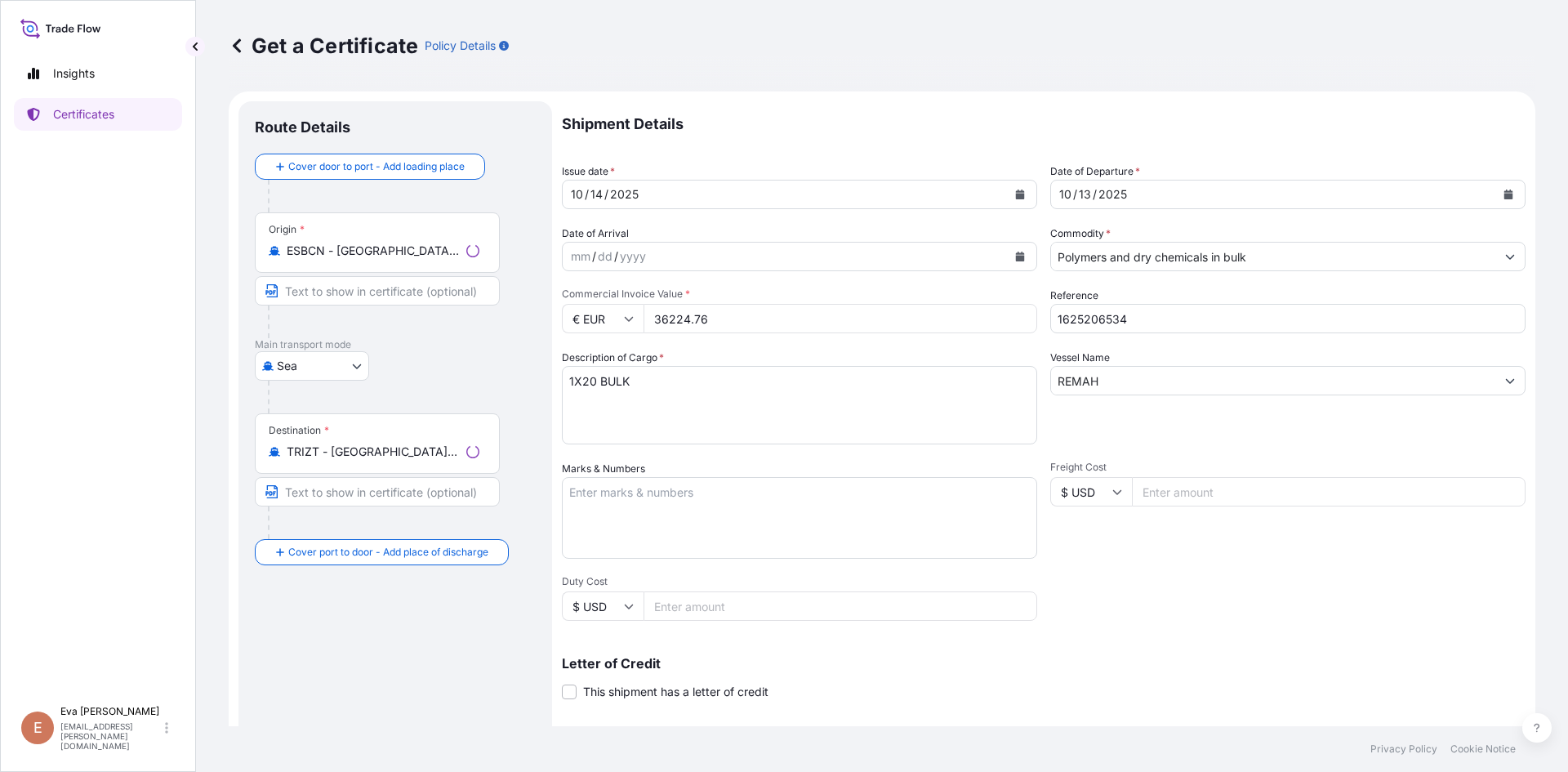
select select "32164"
drag, startPoint x: 755, startPoint y: 324, endPoint x: 565, endPoint y: 315, distance: 190.2
click at [565, 315] on div "€ EUR 36224.76" at bounding box center [799, 318] width 475 height 30
drag, startPoint x: 713, startPoint y: 320, endPoint x: 583, endPoint y: 315, distance: 130.1
click at [584, 317] on div "€ EUR 36224.78" at bounding box center [799, 318] width 475 height 30
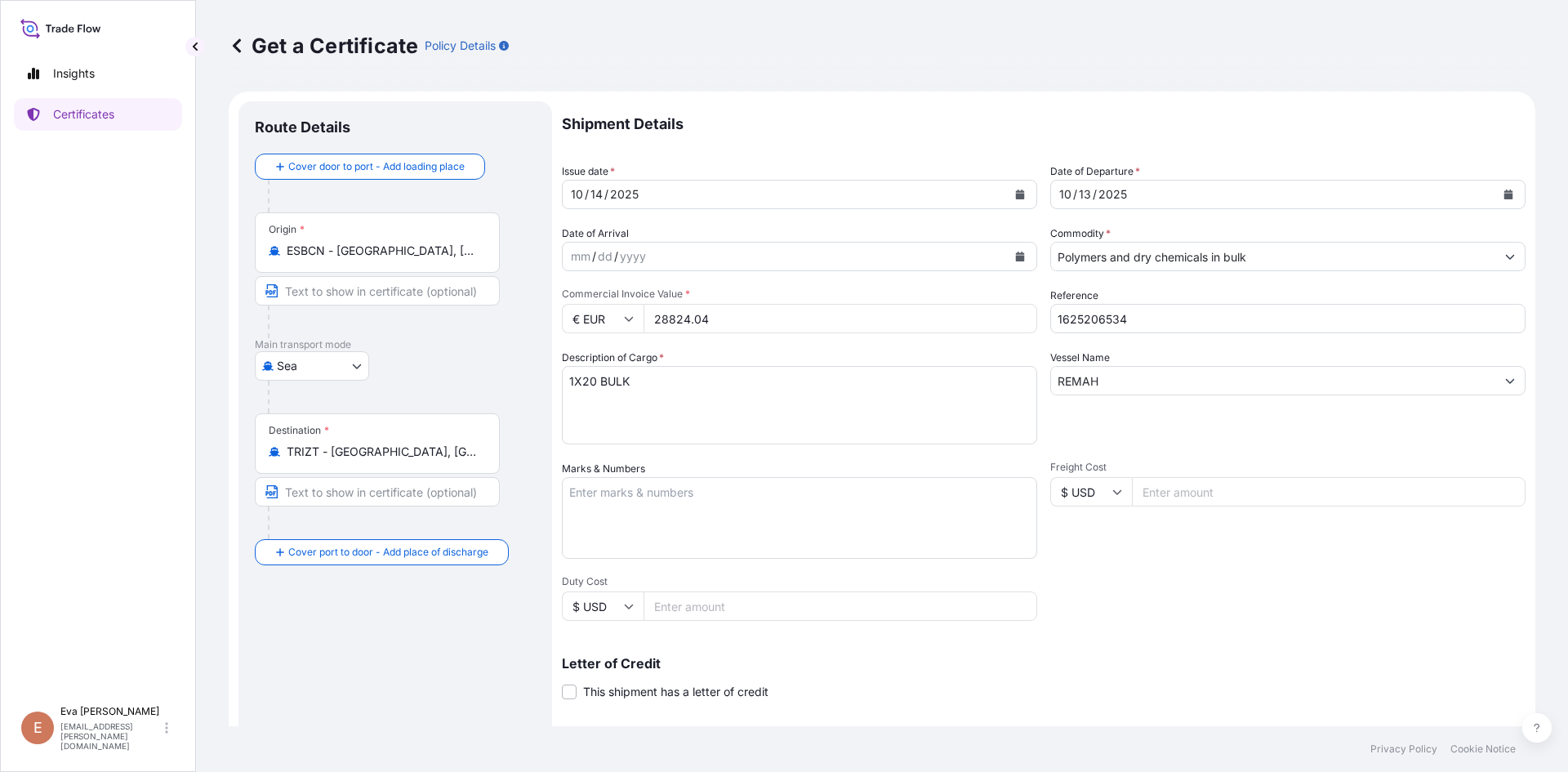
type input "28824.04"
click at [1203, 308] on input "1625206534" at bounding box center [1288, 318] width 475 height 30
drag, startPoint x: 1095, startPoint y: 316, endPoint x: 1151, endPoint y: 323, distance: 56.4
click at [1151, 323] on input "1625206534" at bounding box center [1288, 318] width 475 height 30
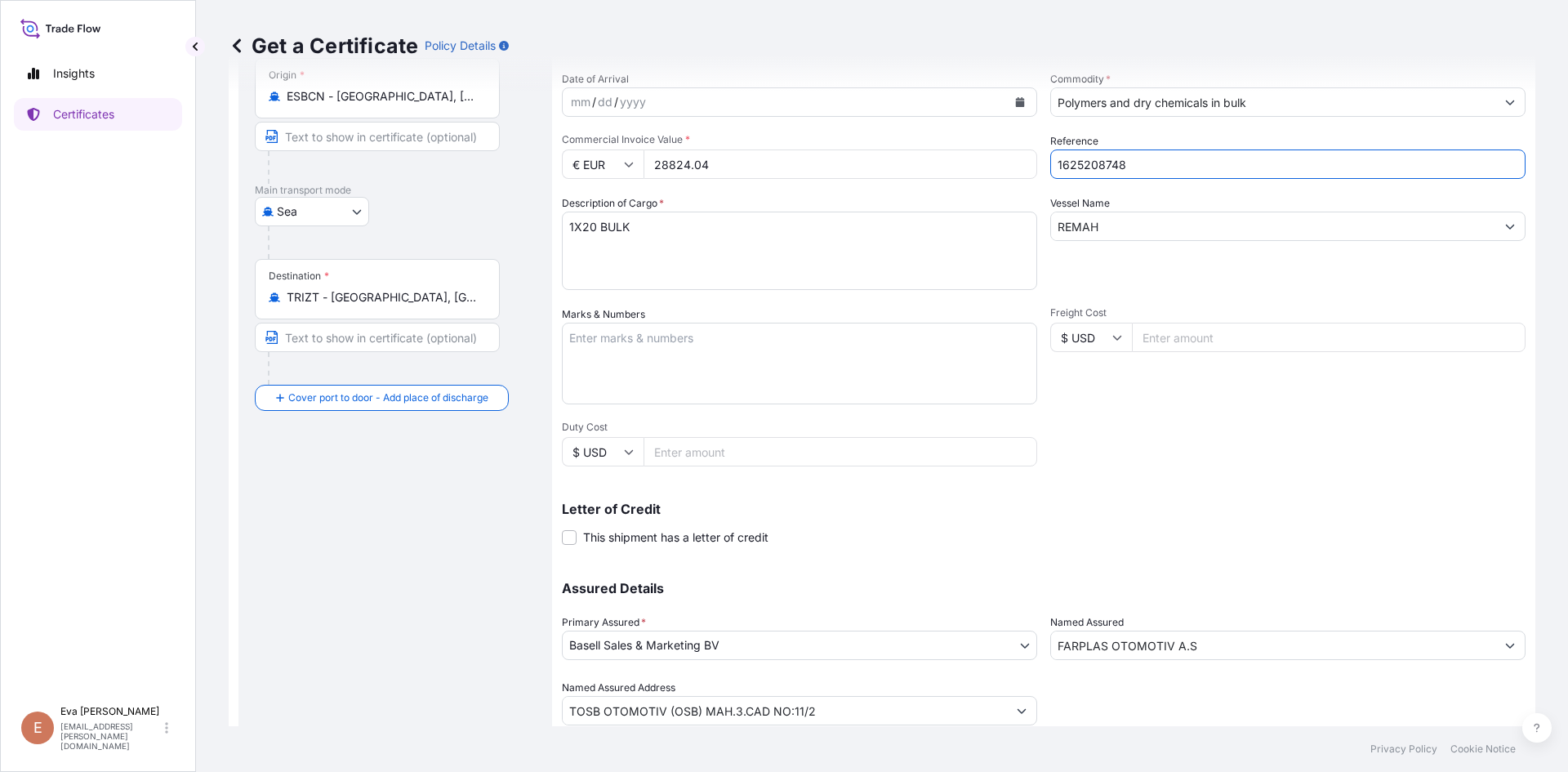
scroll to position [209, 0]
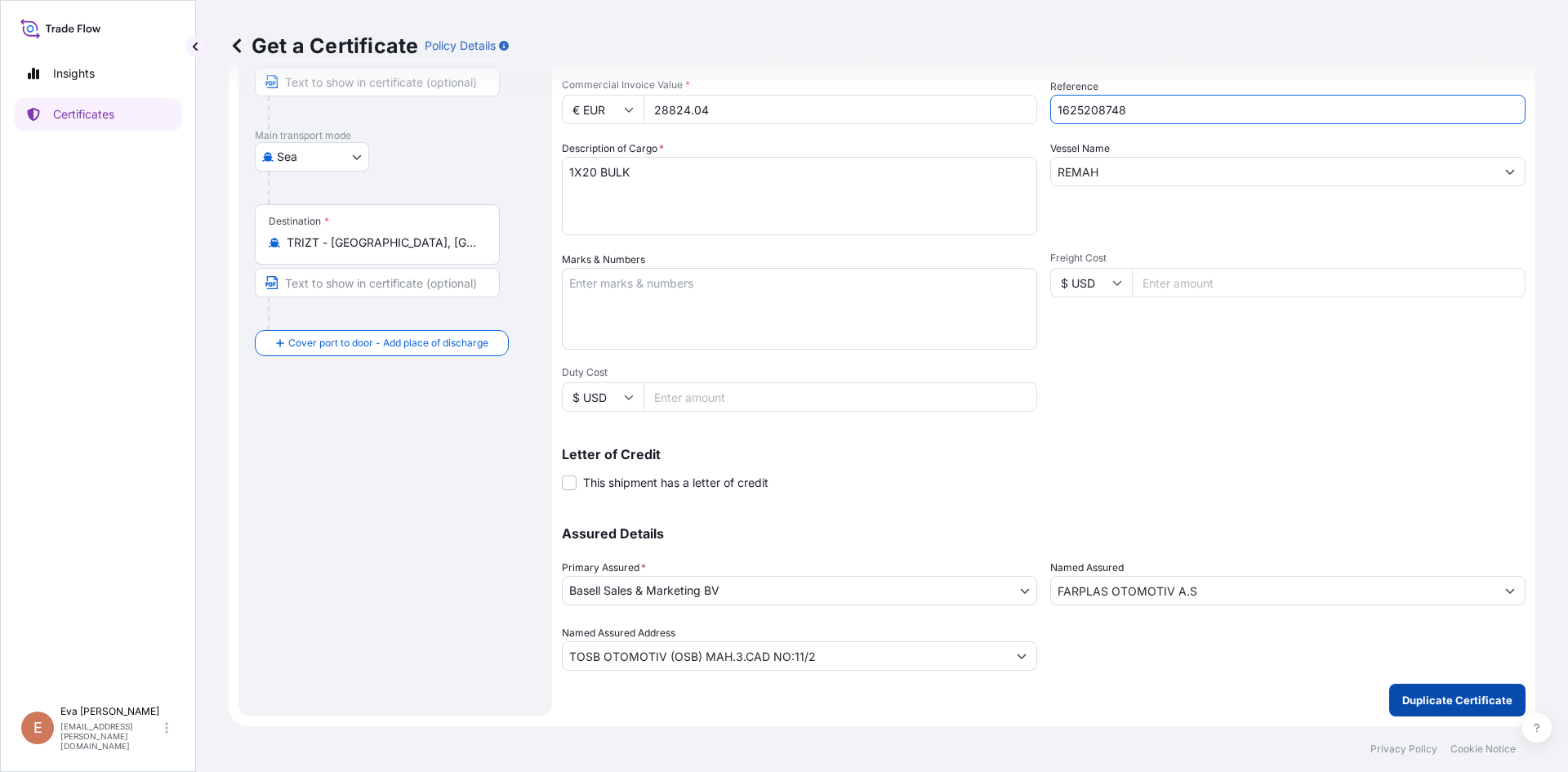
type input "1625208748"
click at [1411, 705] on p "Duplicate Certificate" at bounding box center [1457, 700] width 110 height 16
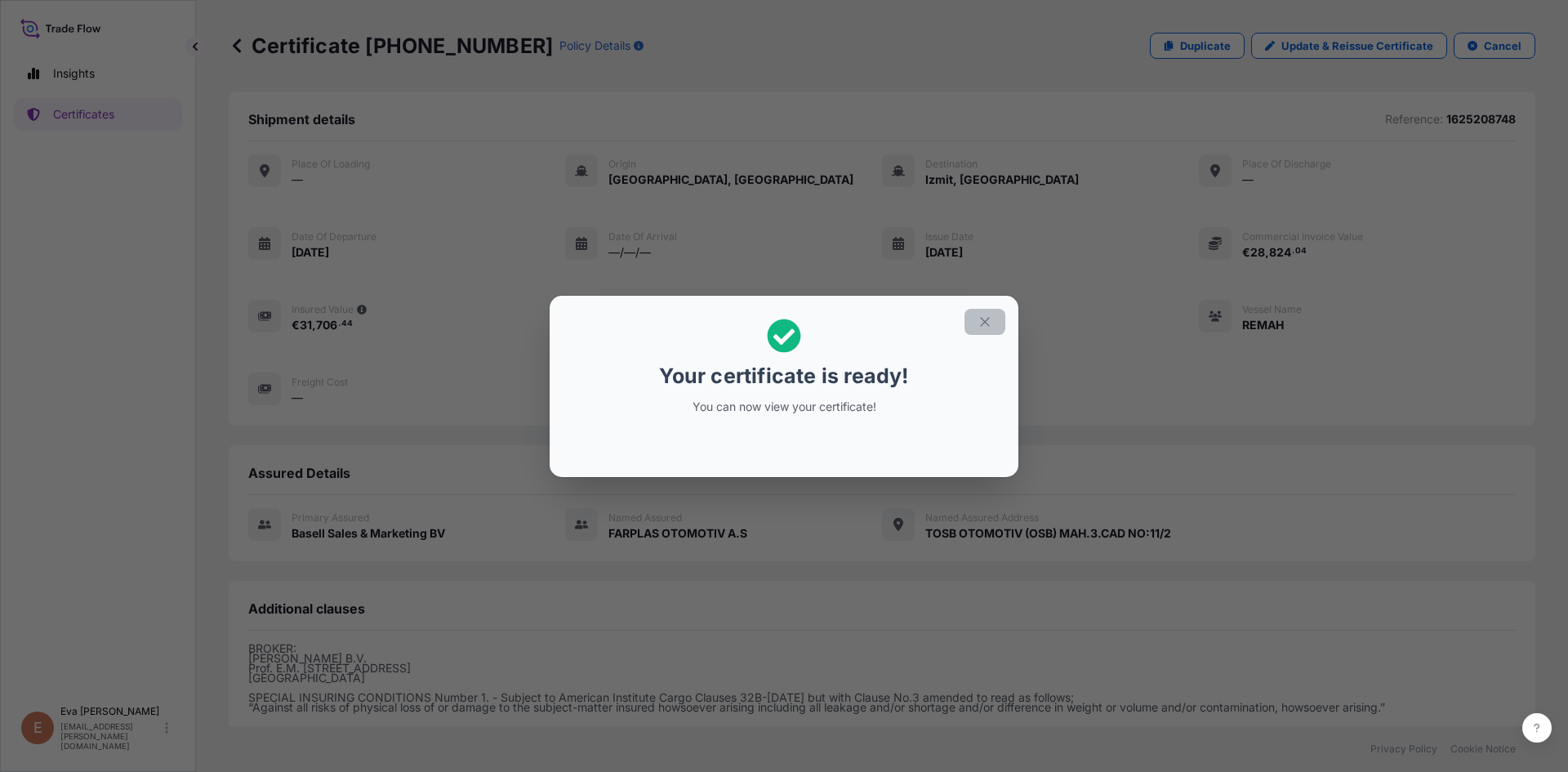
click at [981, 325] on icon "button" at bounding box center [983, 321] width 9 height 9
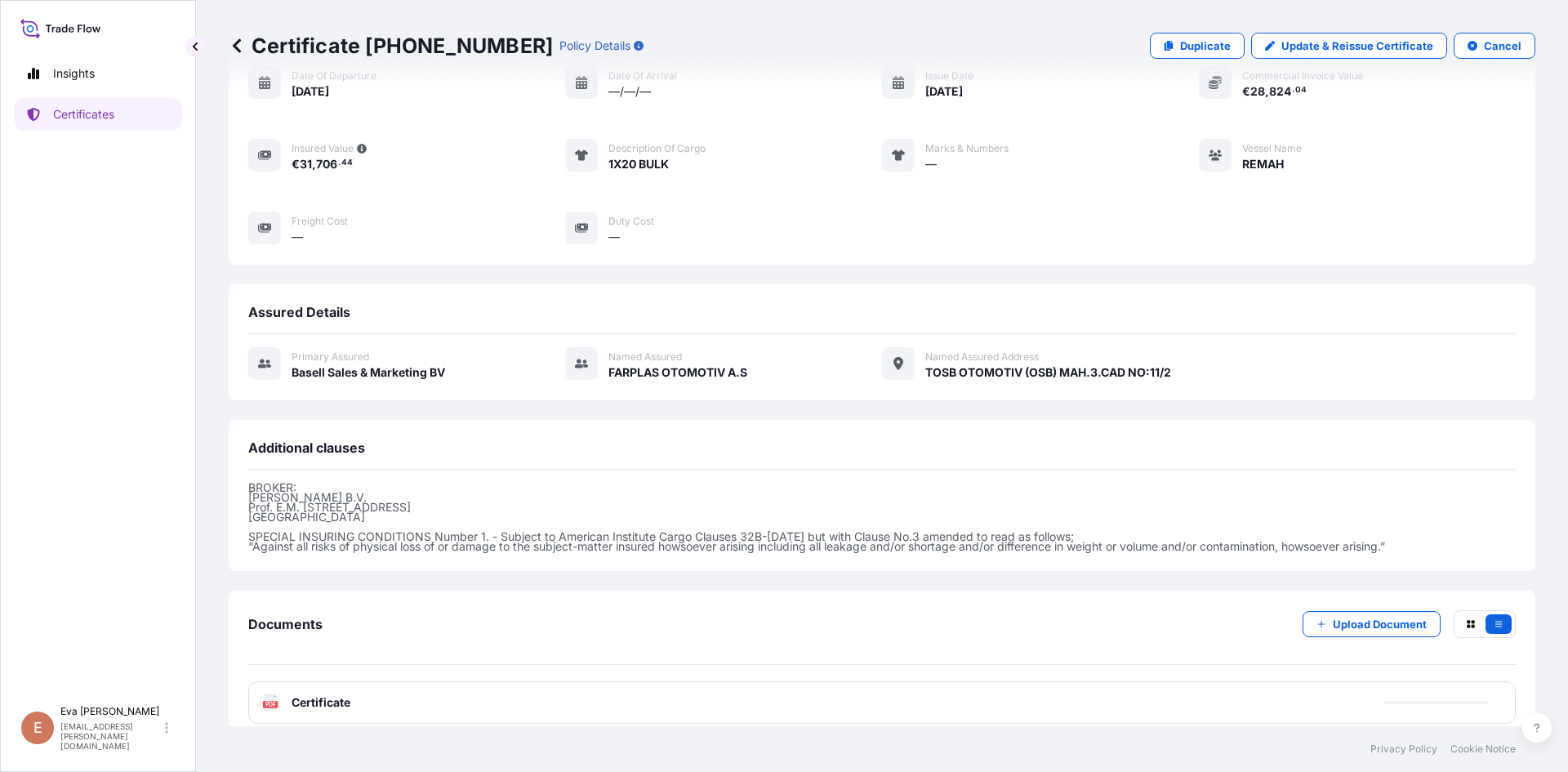
scroll to position [178, 0]
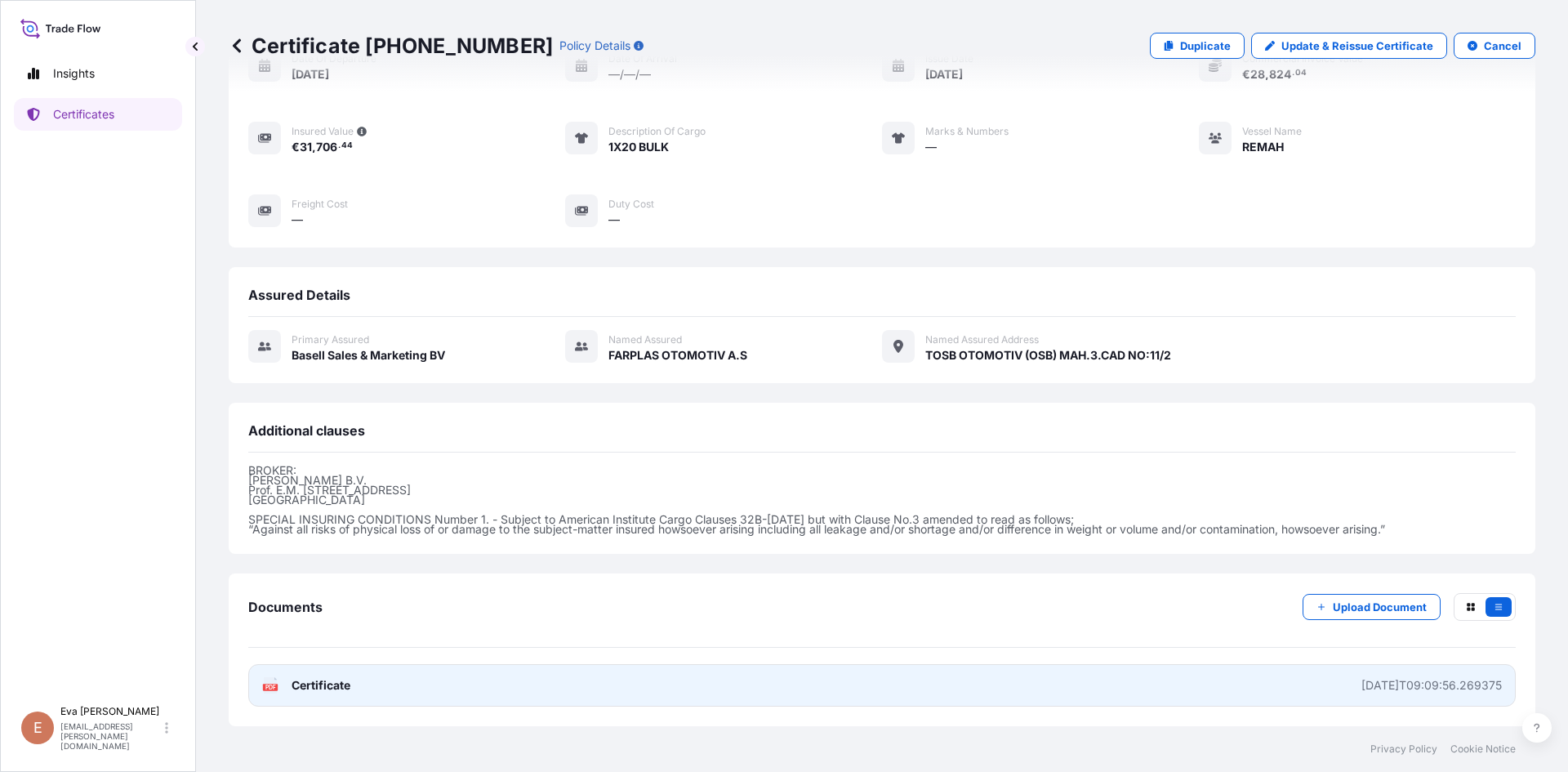
click at [271, 691] on icon at bounding box center [270, 685] width 13 height 16
